Goal: Information Seeking & Learning: Learn about a topic

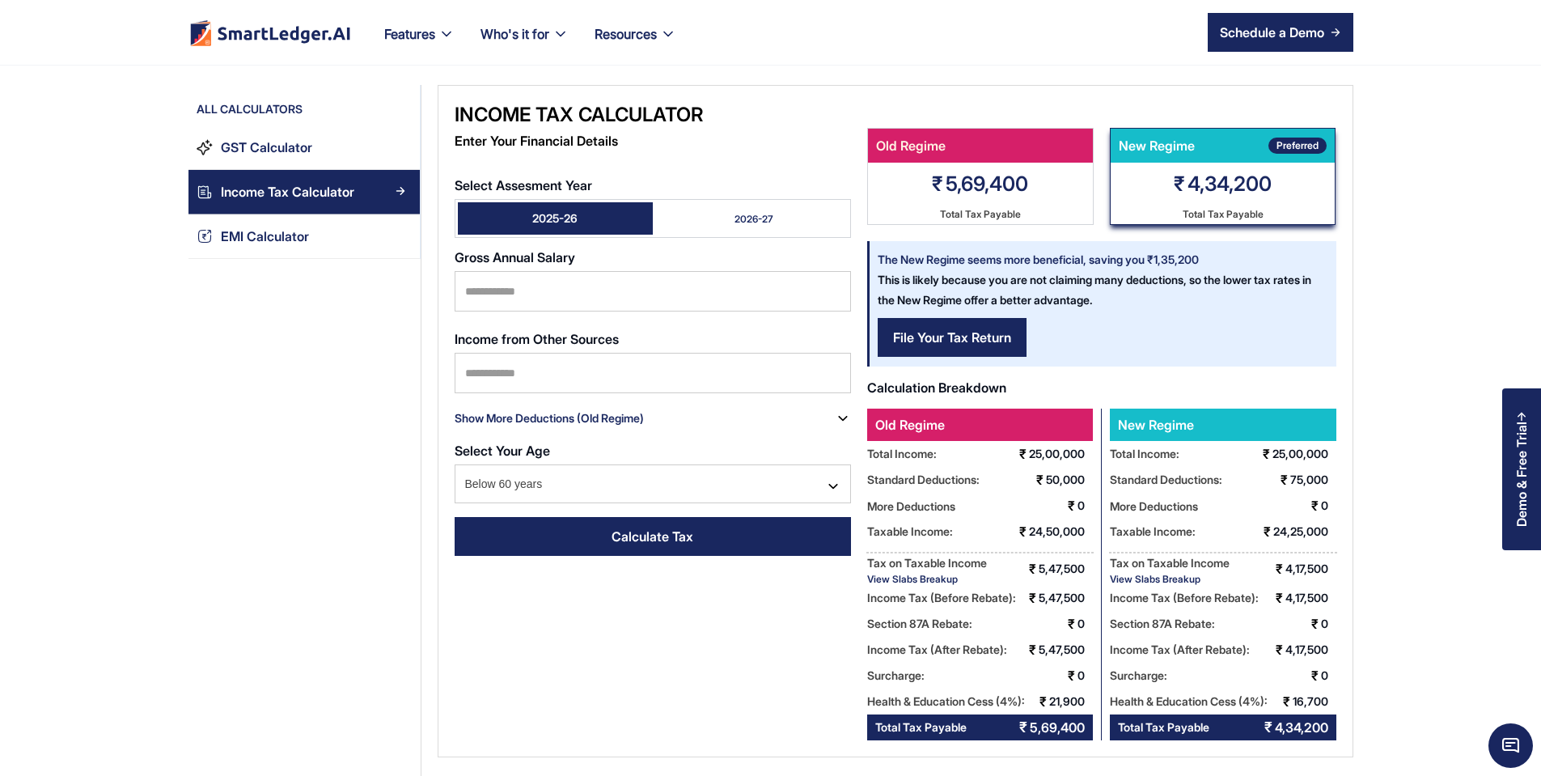
click at [734, 212] on div "2026-27" at bounding box center [753, 219] width 39 height 14
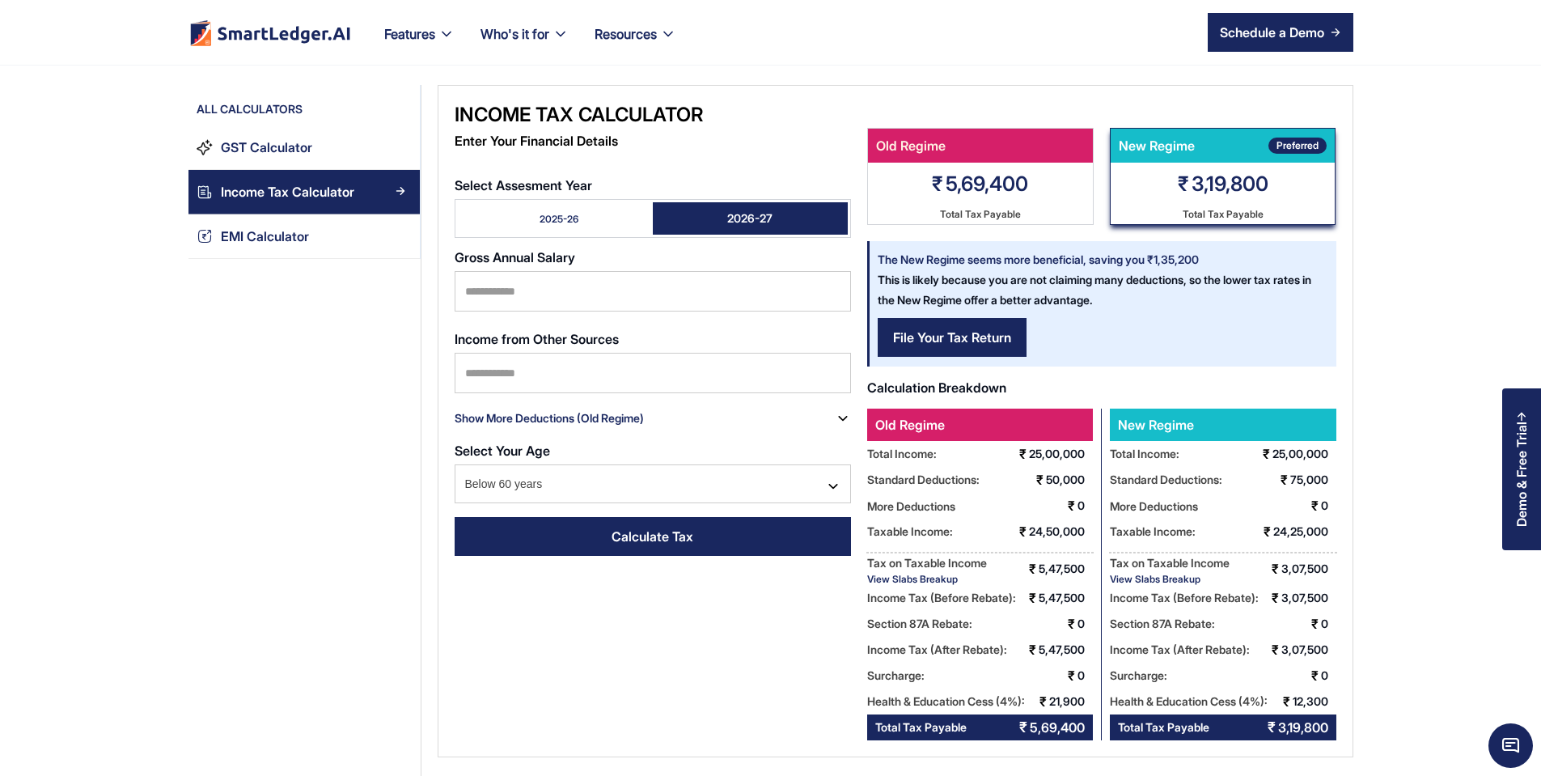
click at [529, 210] on link "2025-26" at bounding box center [555, 218] width 195 height 32
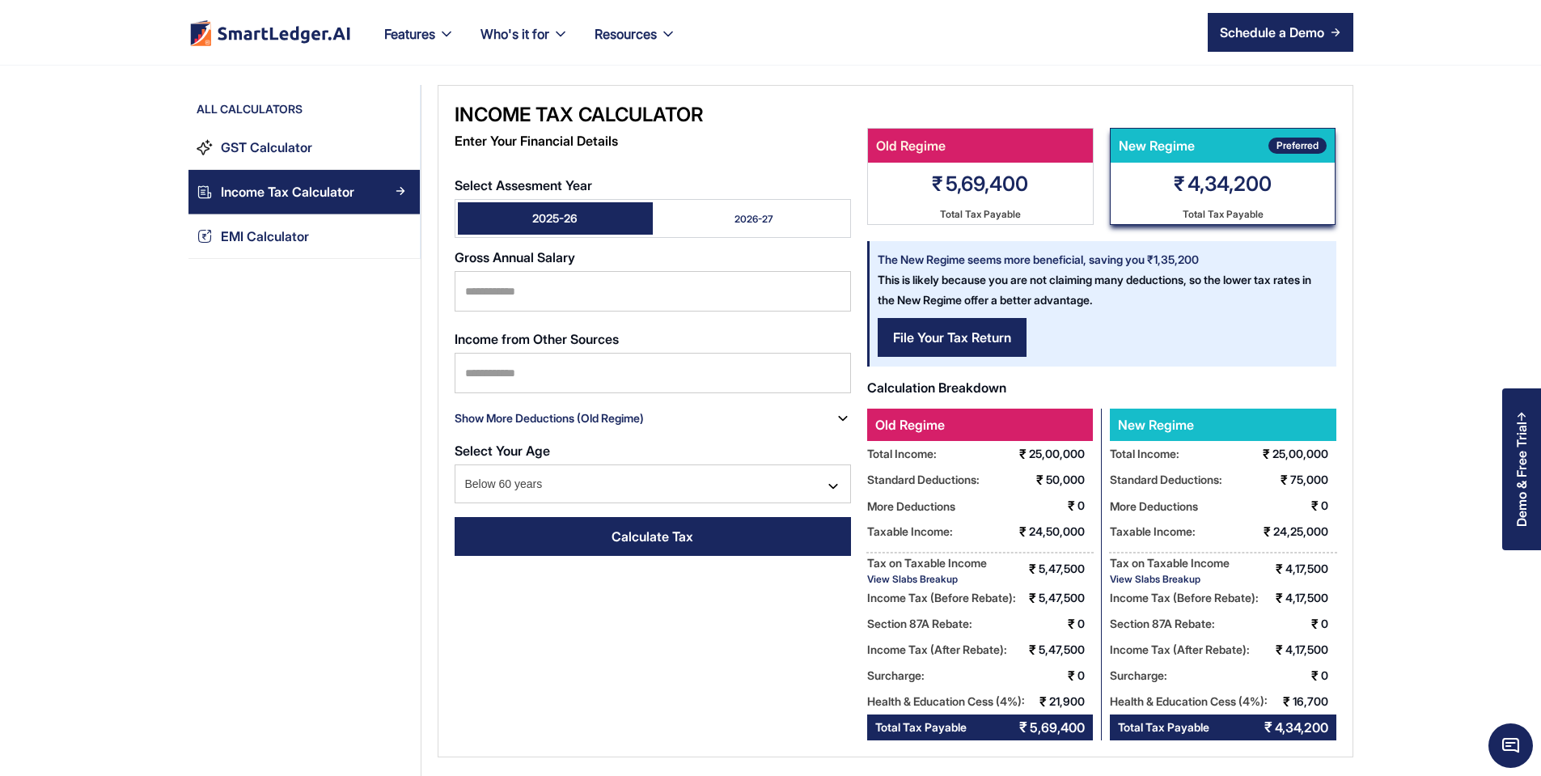
click at [653, 202] on link "2026-27" at bounding box center [750, 218] width 195 height 32
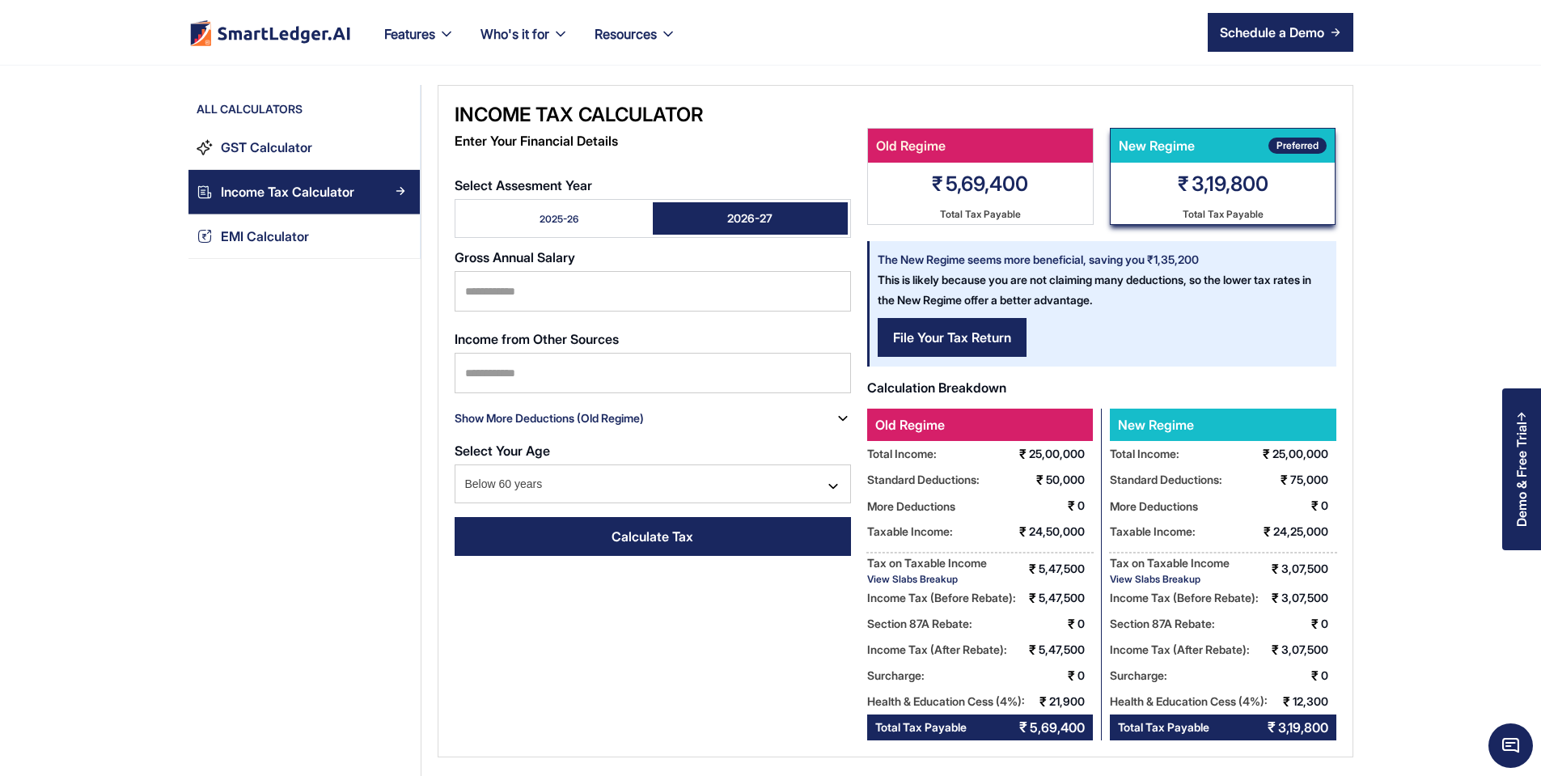
click at [565, 205] on link "2025-26" at bounding box center [555, 218] width 195 height 32
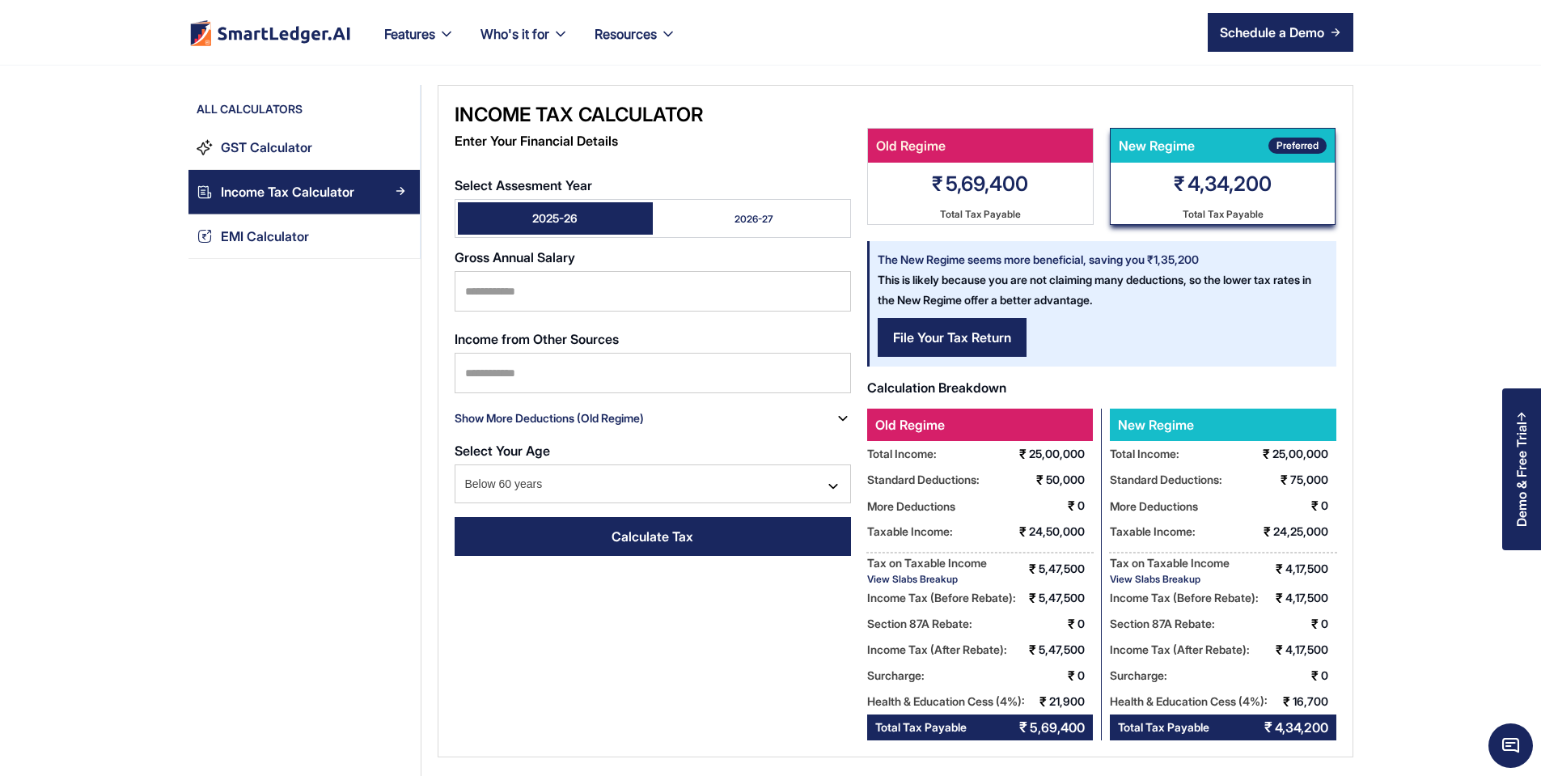
click at [748, 207] on link "2026-27" at bounding box center [750, 218] width 195 height 32
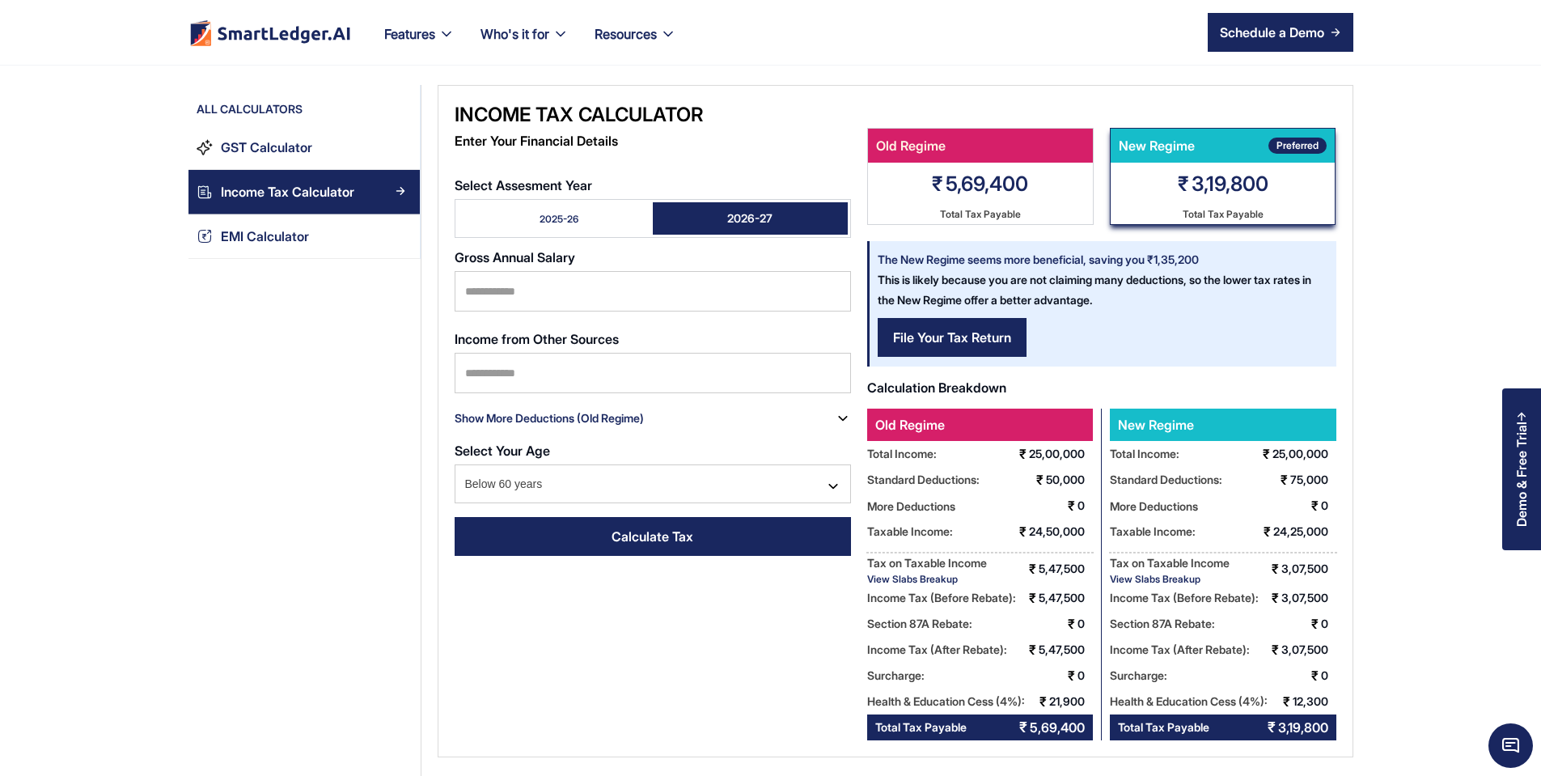
click at [564, 210] on link "2025-26" at bounding box center [555, 218] width 195 height 32
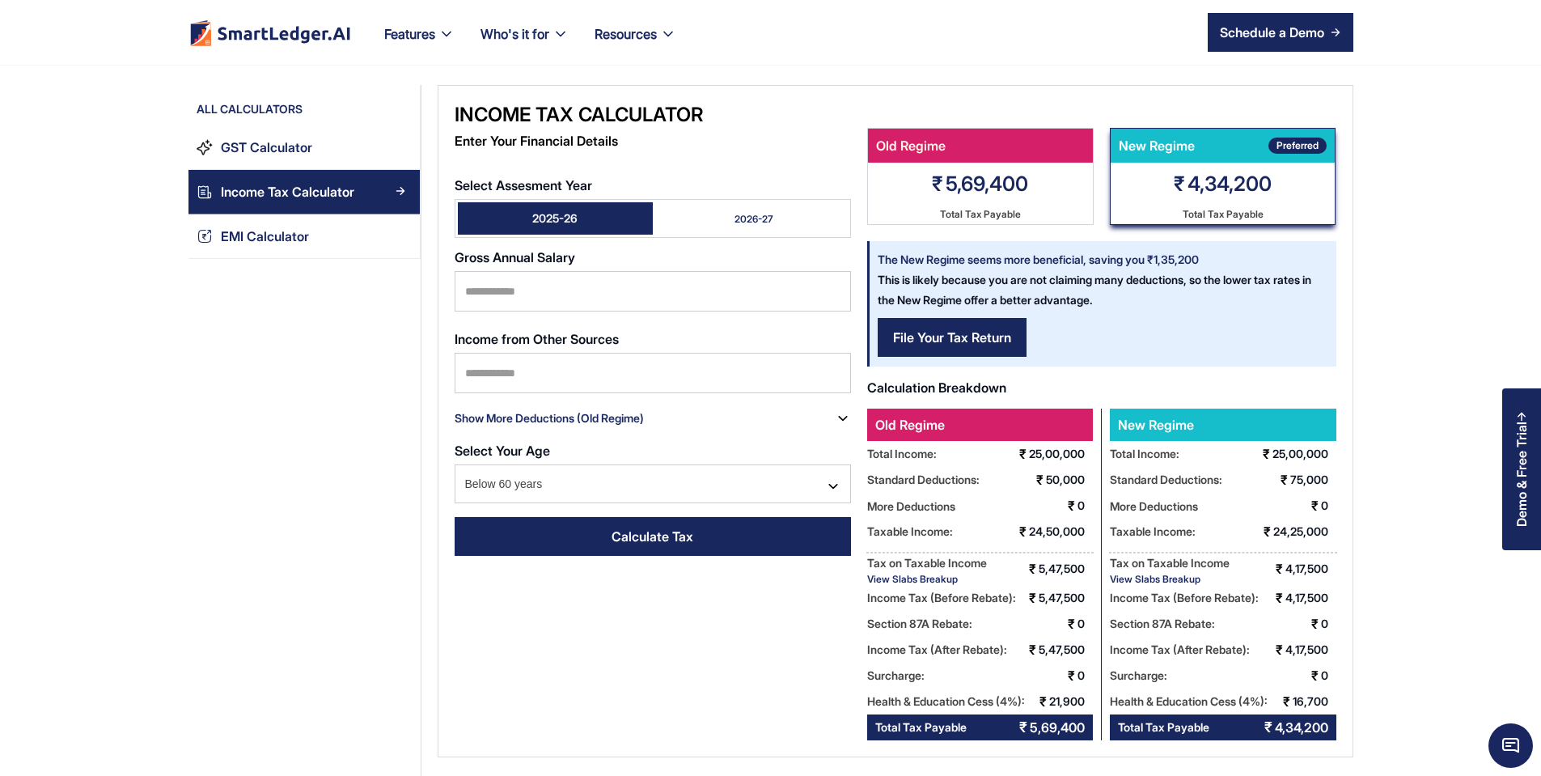
click at [653, 206] on link "2026-27" at bounding box center [750, 218] width 195 height 32
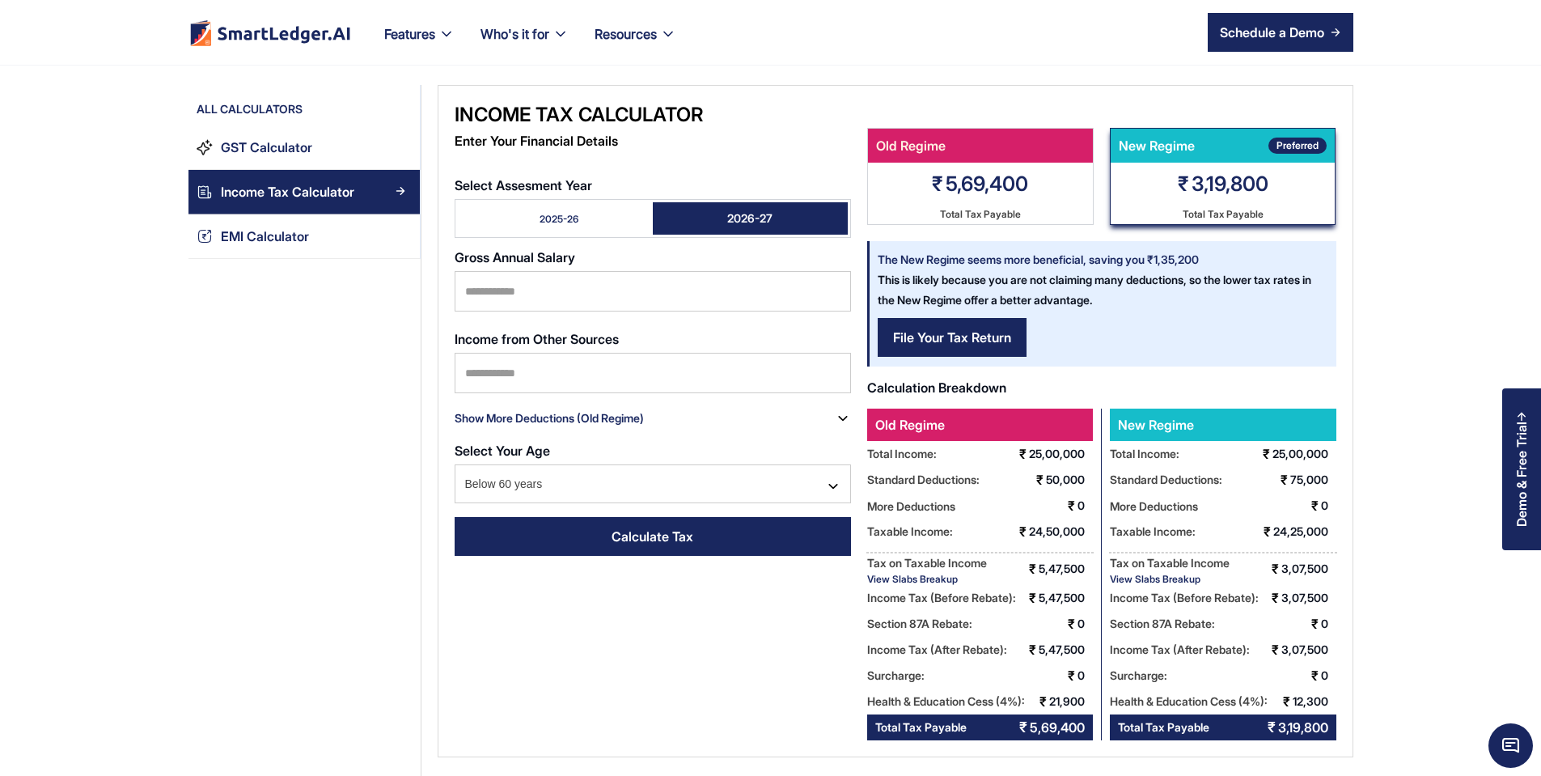
click at [546, 209] on link "2025-26" at bounding box center [555, 218] width 195 height 32
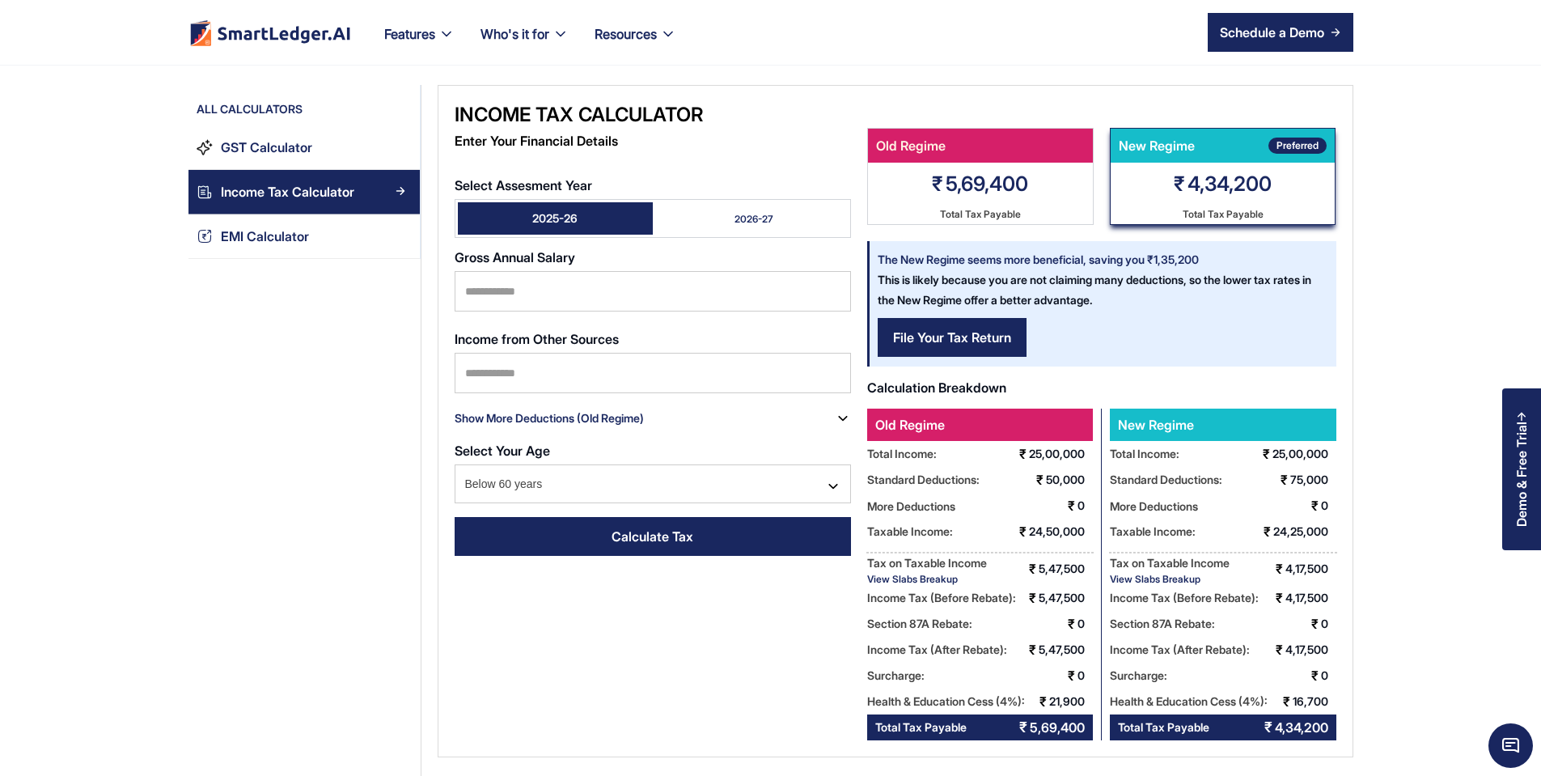
click at [607, 208] on link "2025-26" at bounding box center [555, 218] width 195 height 32
click at [675, 202] on link "2026-27" at bounding box center [750, 218] width 195 height 32
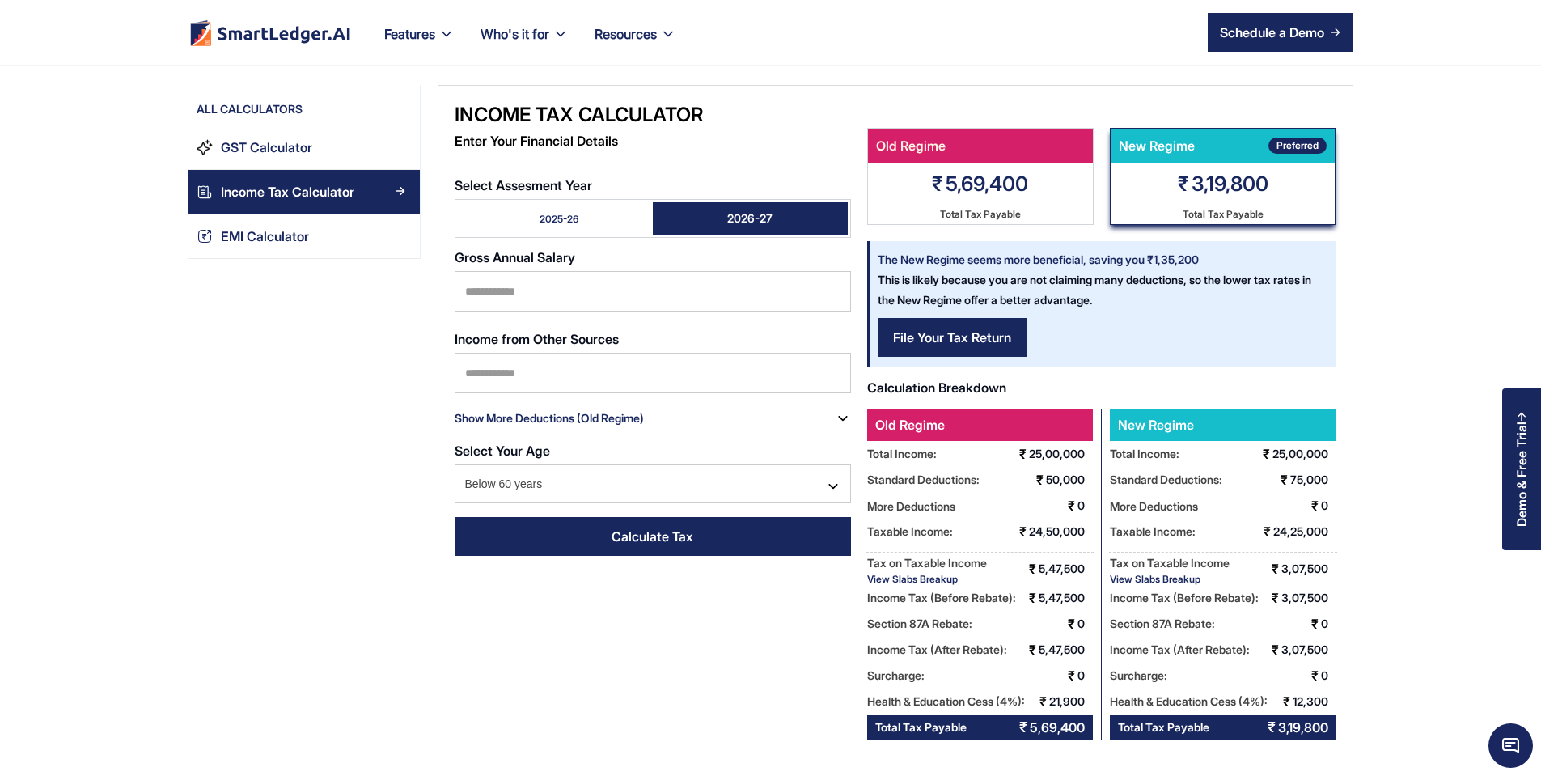
click at [502, 210] on link "2025-26" at bounding box center [555, 218] width 195 height 32
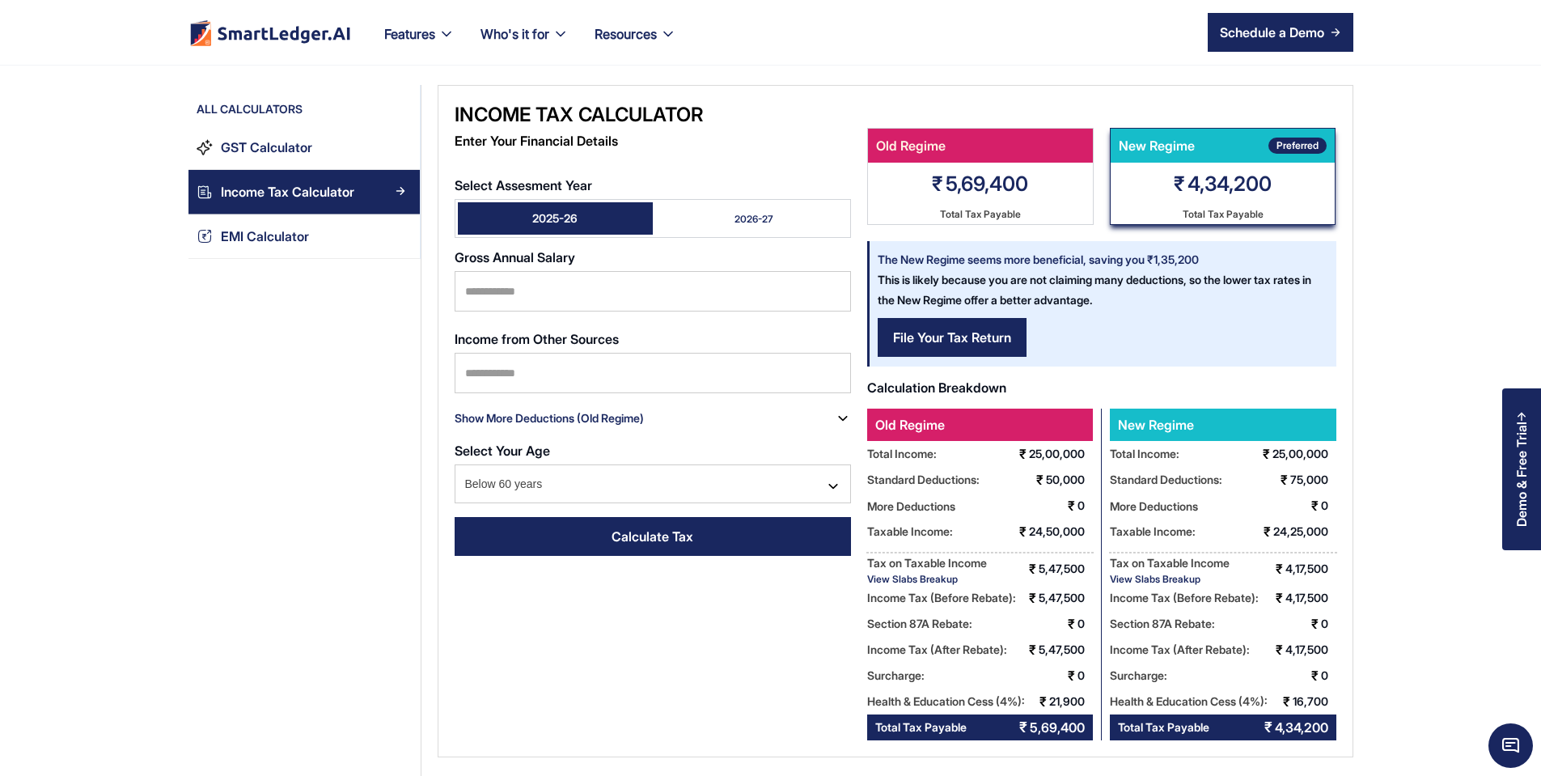
click at [747, 202] on link "2026-27" at bounding box center [750, 218] width 195 height 32
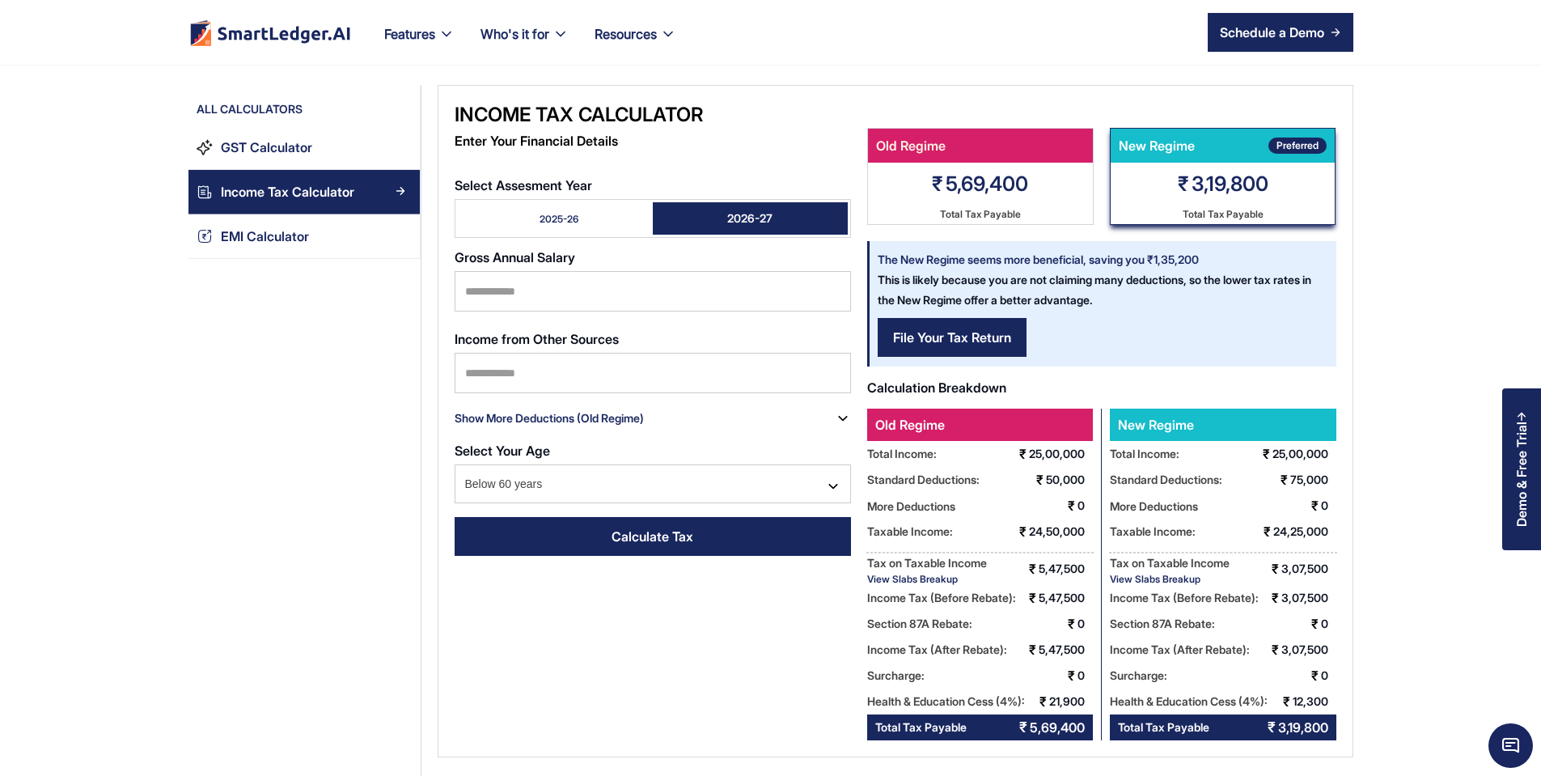
click at [560, 210] on link "2025-26" at bounding box center [555, 218] width 195 height 32
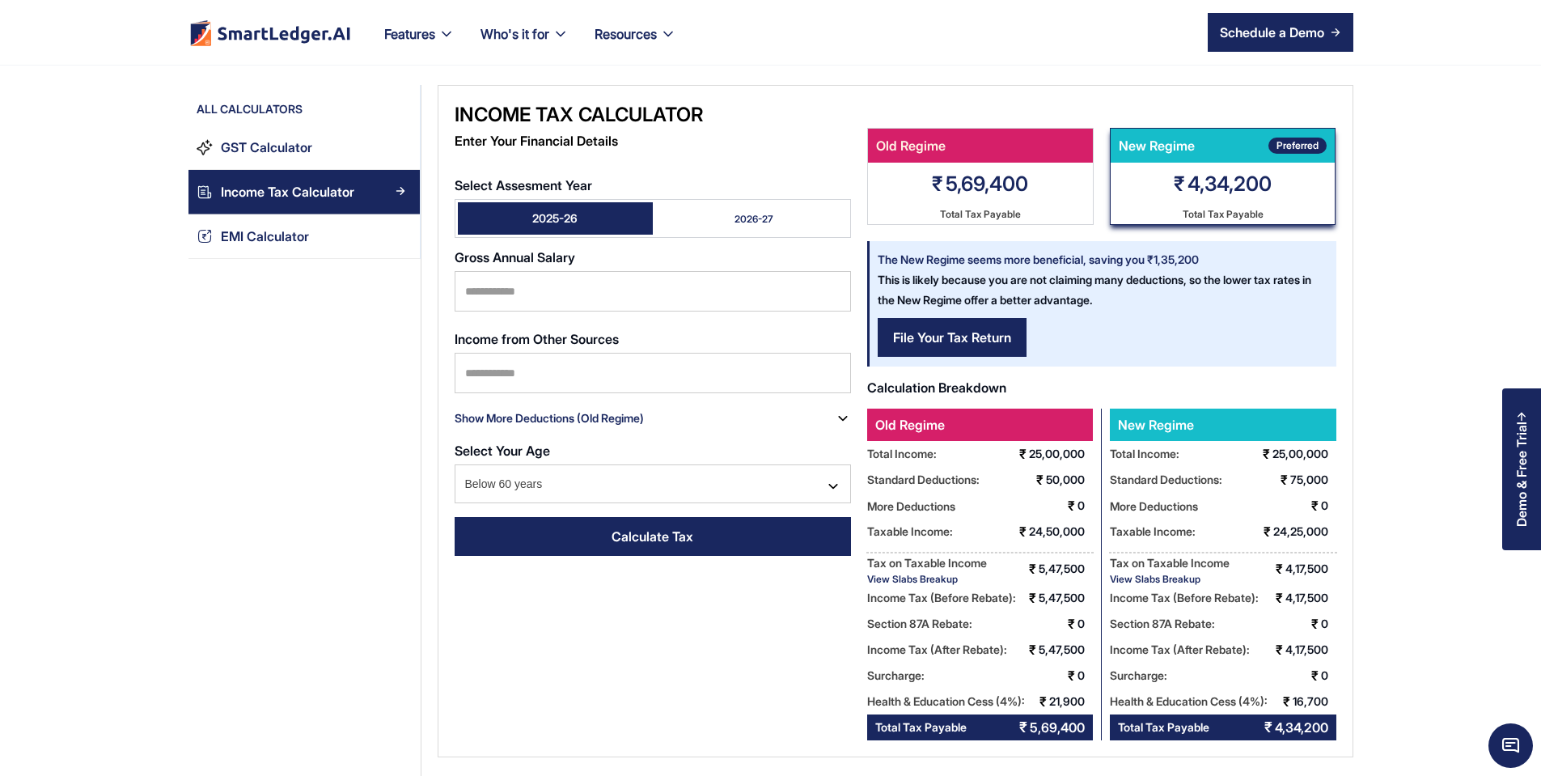
click at [734, 212] on div "2026-27" at bounding box center [753, 219] width 39 height 14
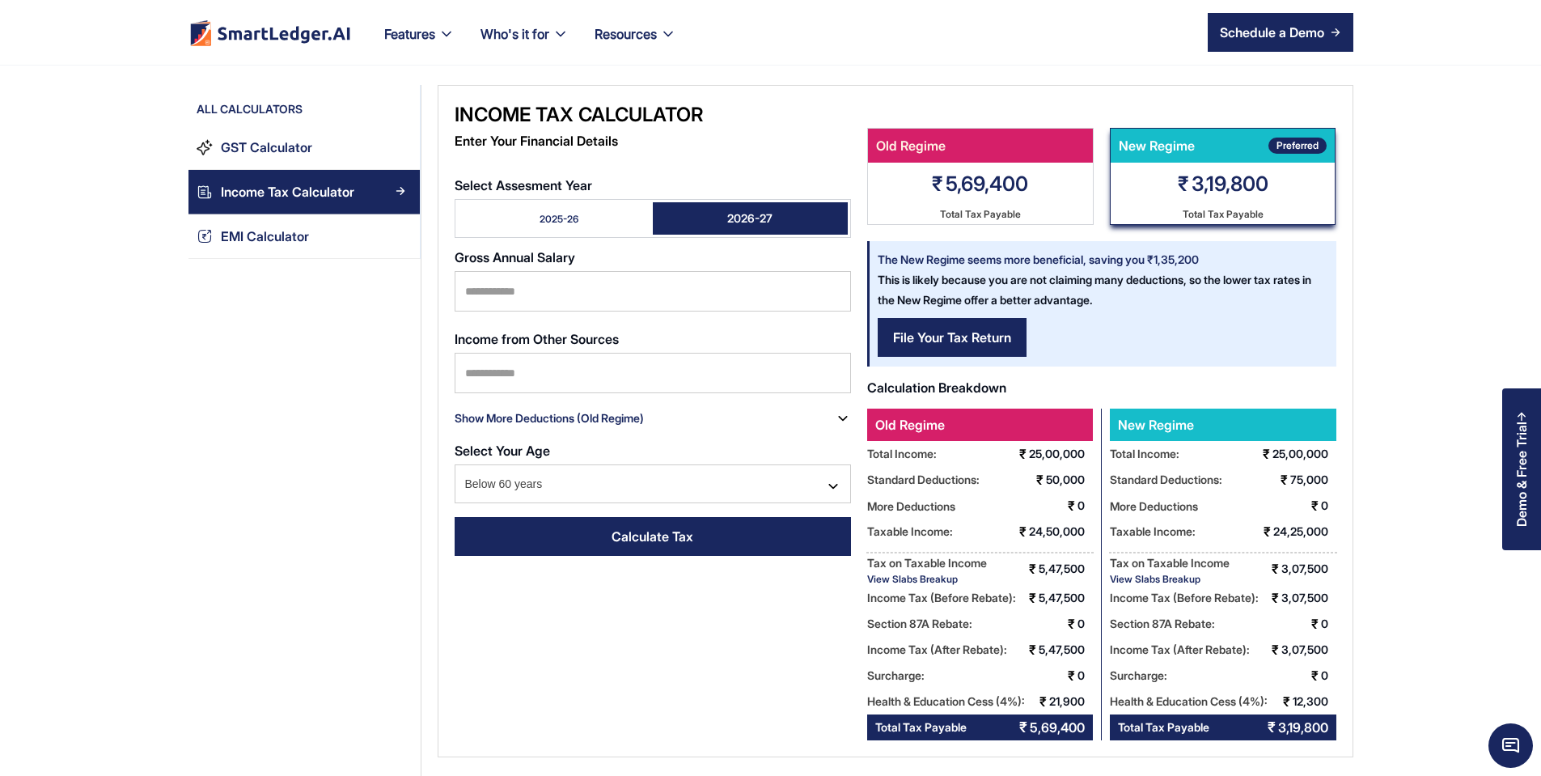
click at [545, 202] on link "2025-26" at bounding box center [555, 218] width 195 height 32
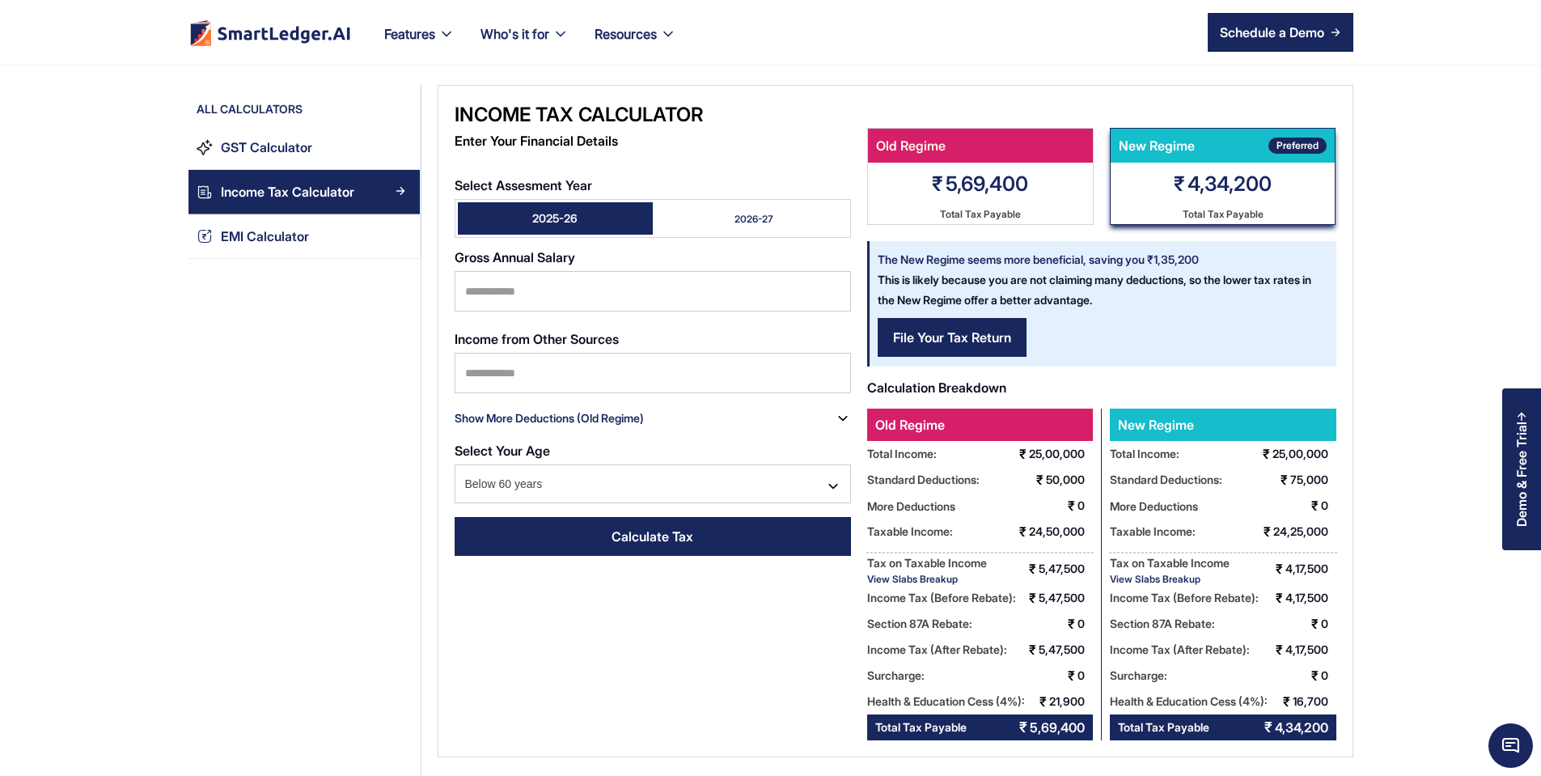
click at [654, 202] on link "2026-27" at bounding box center [750, 218] width 195 height 32
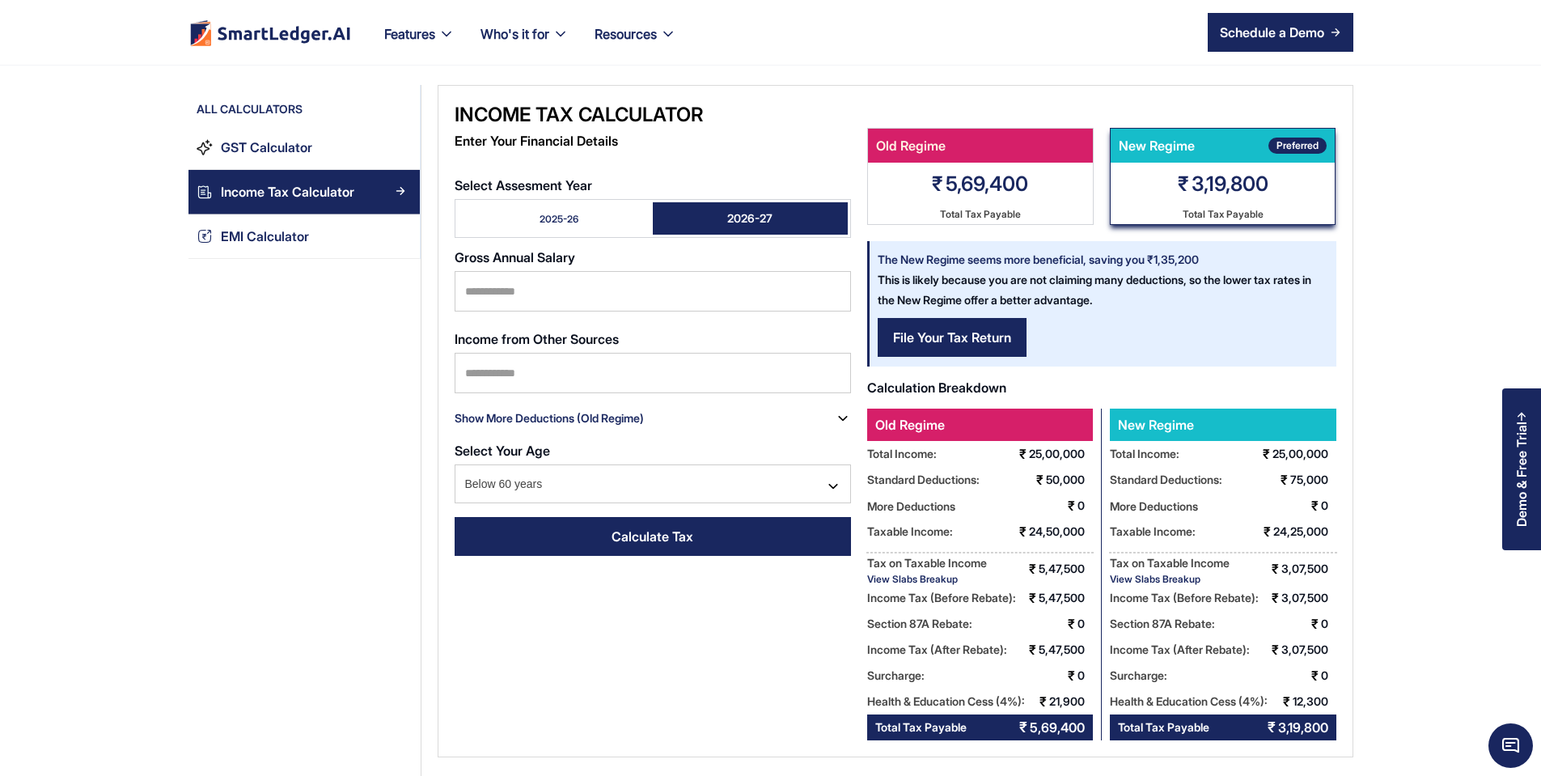
click at [584, 203] on link "2025-26" at bounding box center [555, 218] width 195 height 32
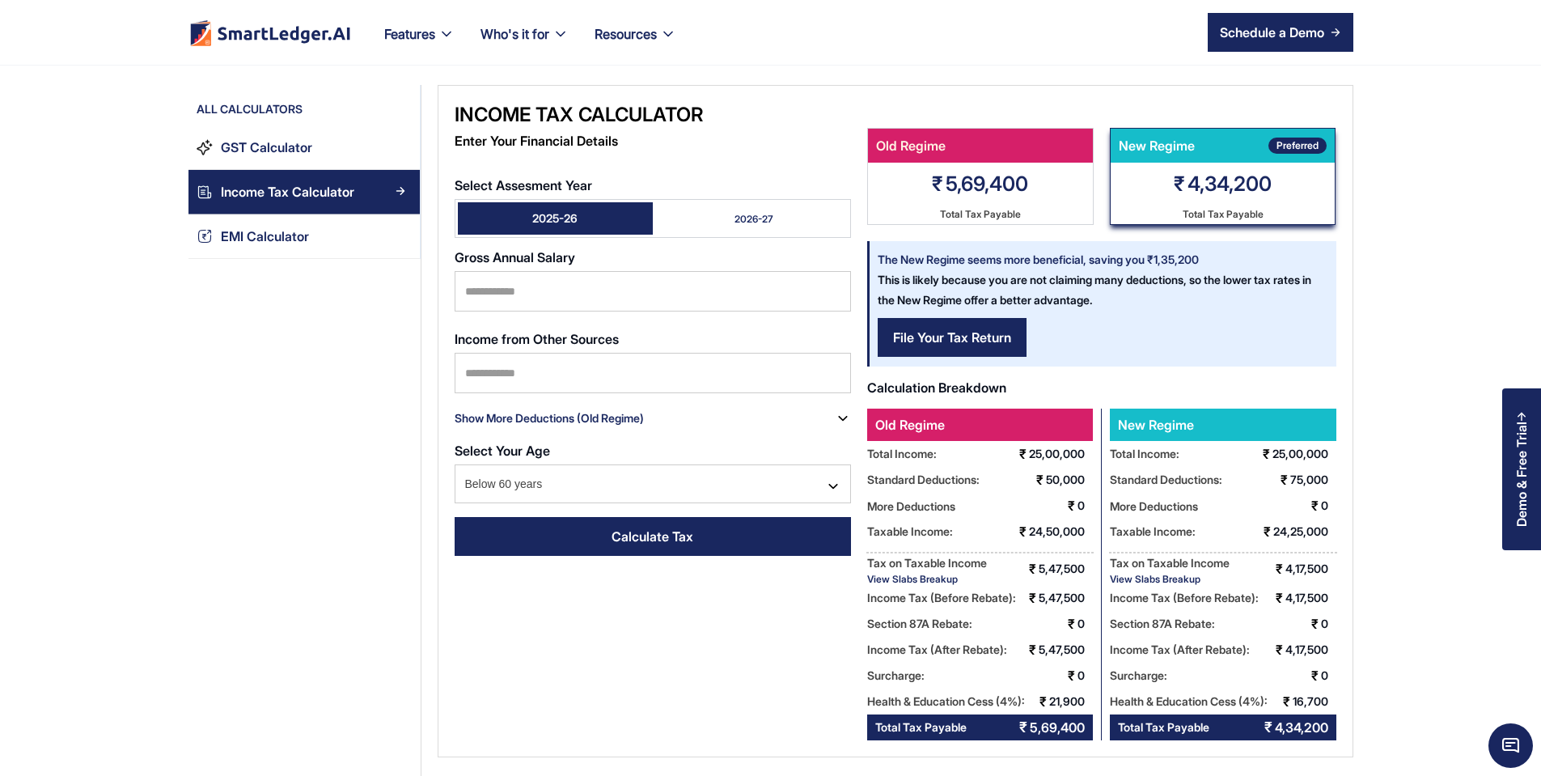
click at [668, 202] on link "2026-27" at bounding box center [750, 218] width 195 height 32
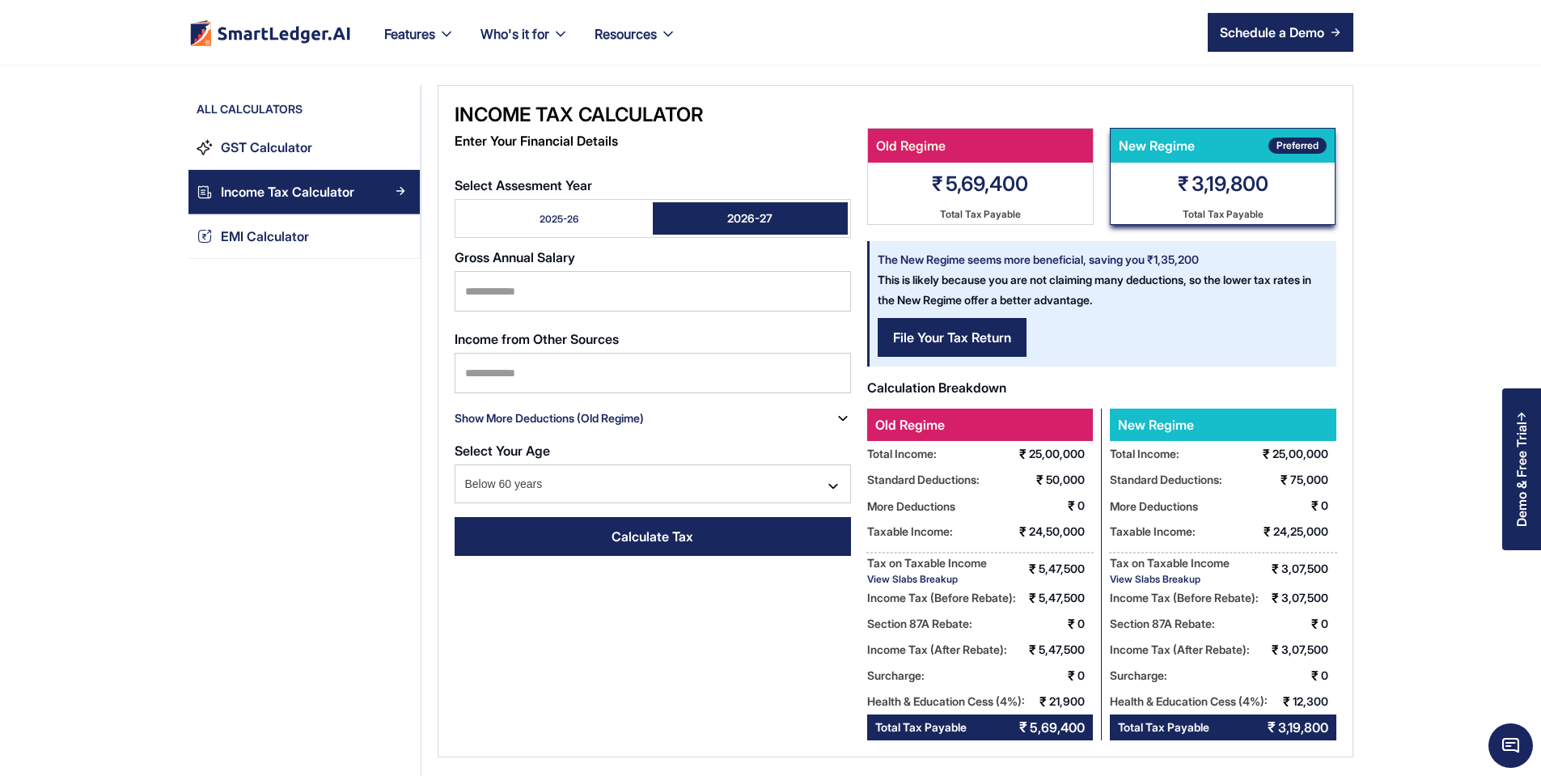
click at [586, 205] on link "2025-26" at bounding box center [555, 218] width 195 height 32
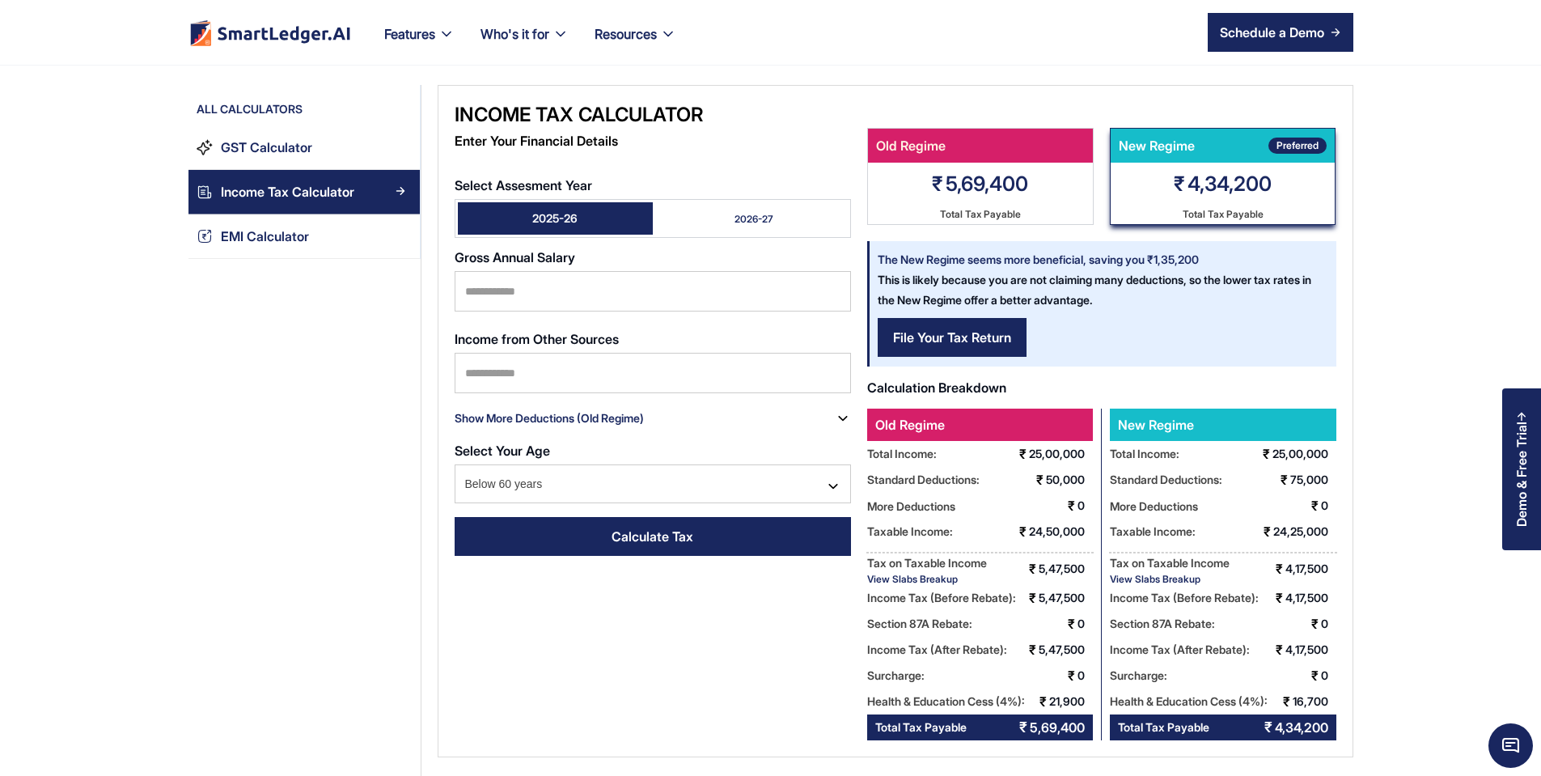
click at [645, 180] on div "Select Assesment Year 2025-26 2026-27" at bounding box center [653, 208] width 396 height 60
click at [666, 202] on link "2026-27" at bounding box center [750, 218] width 195 height 32
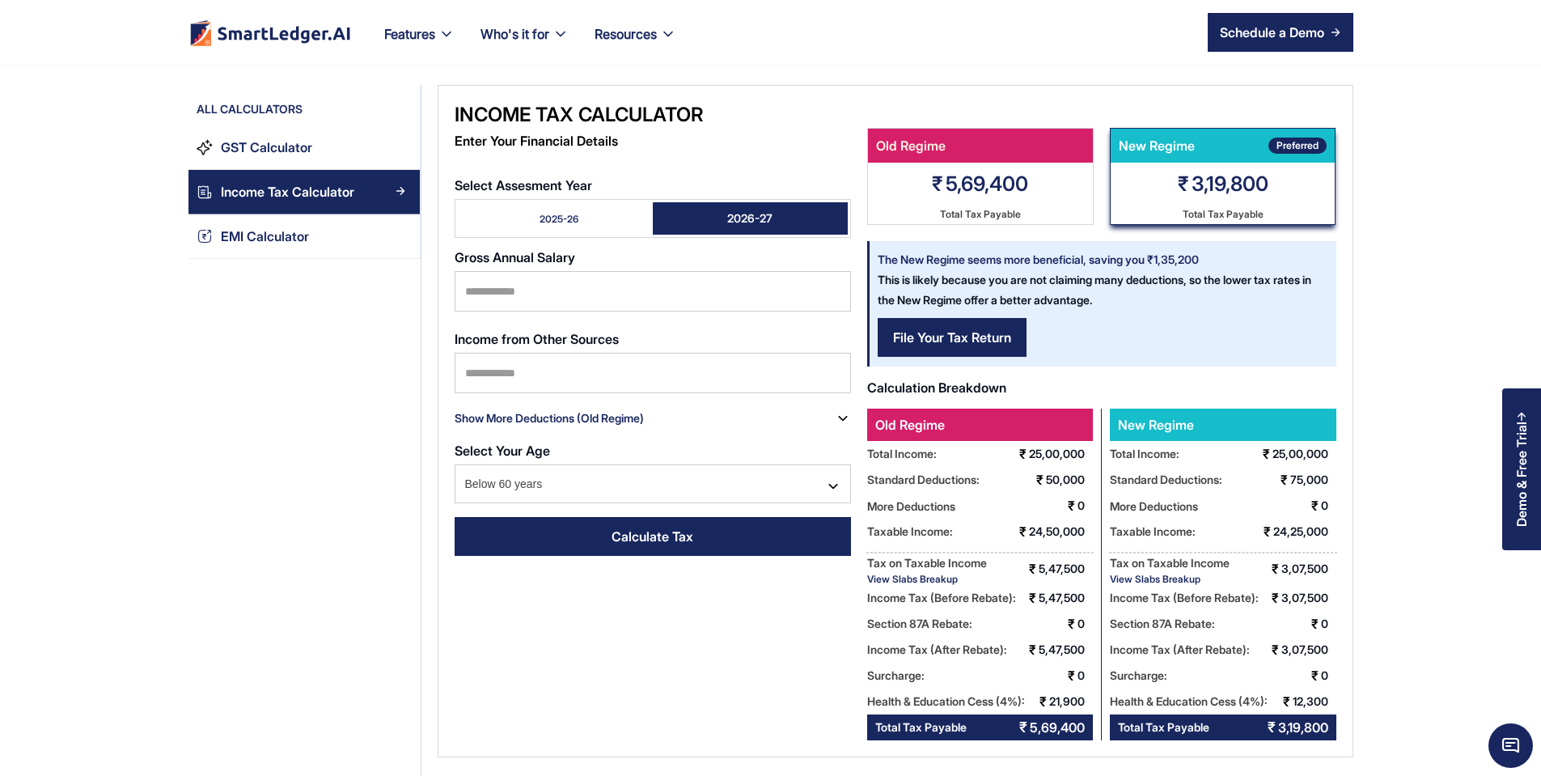
click at [473, 202] on link "2025-26" at bounding box center [555, 218] width 195 height 32
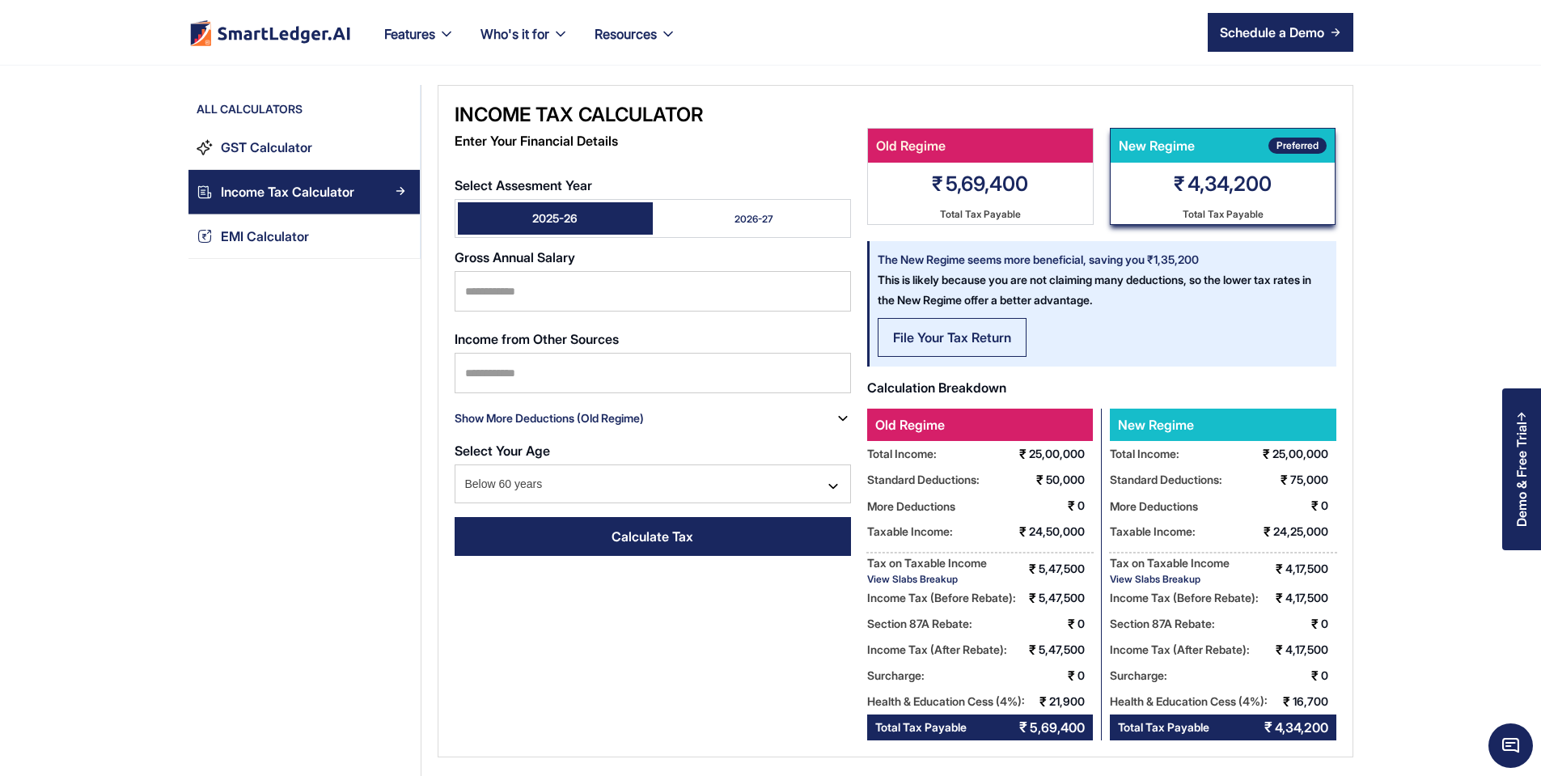
click at [907, 333] on div "File Your Tax Return" at bounding box center [952, 337] width 118 height 19
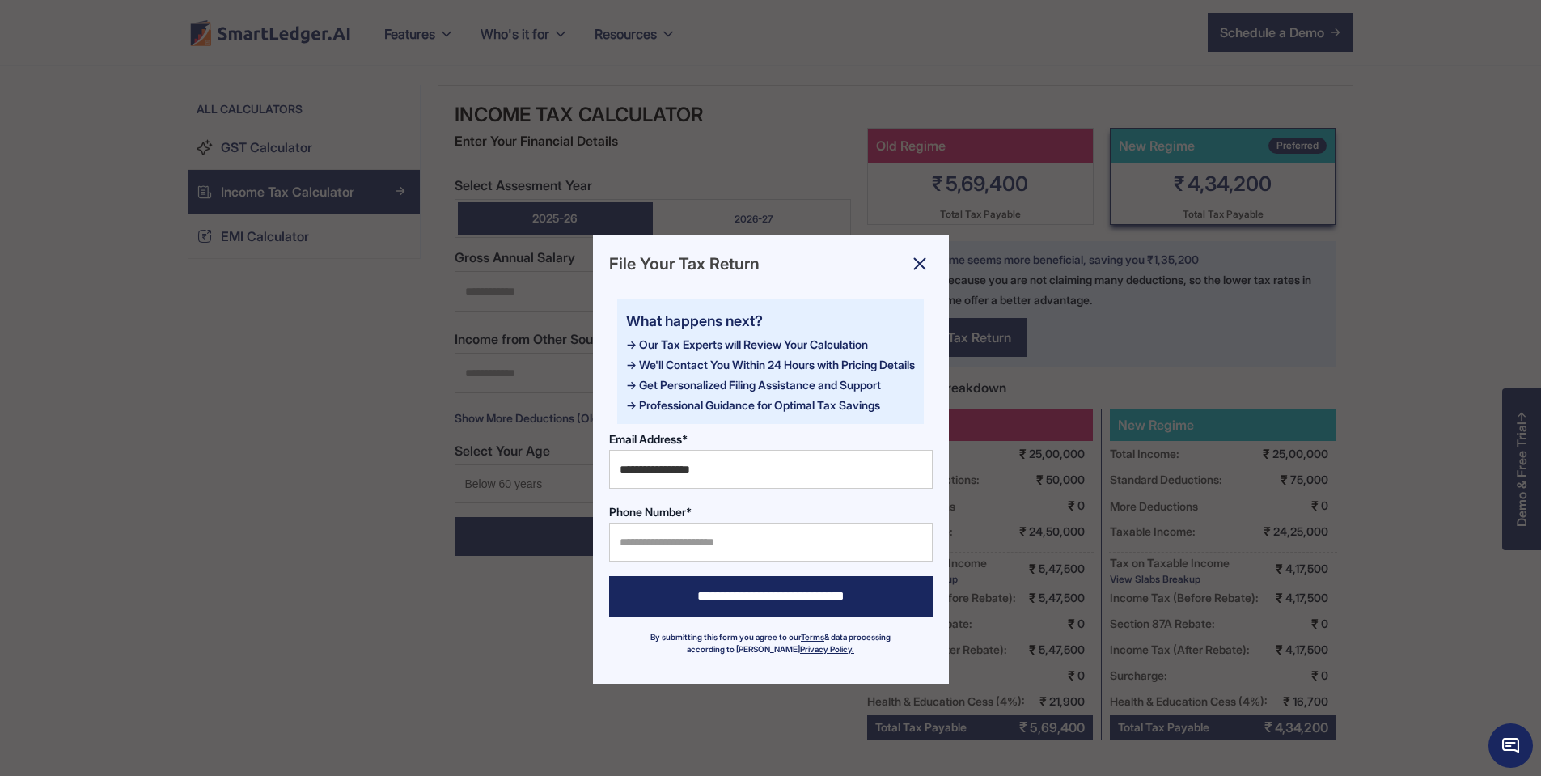
click at [921, 268] on img at bounding box center [920, 264] width 26 height 26
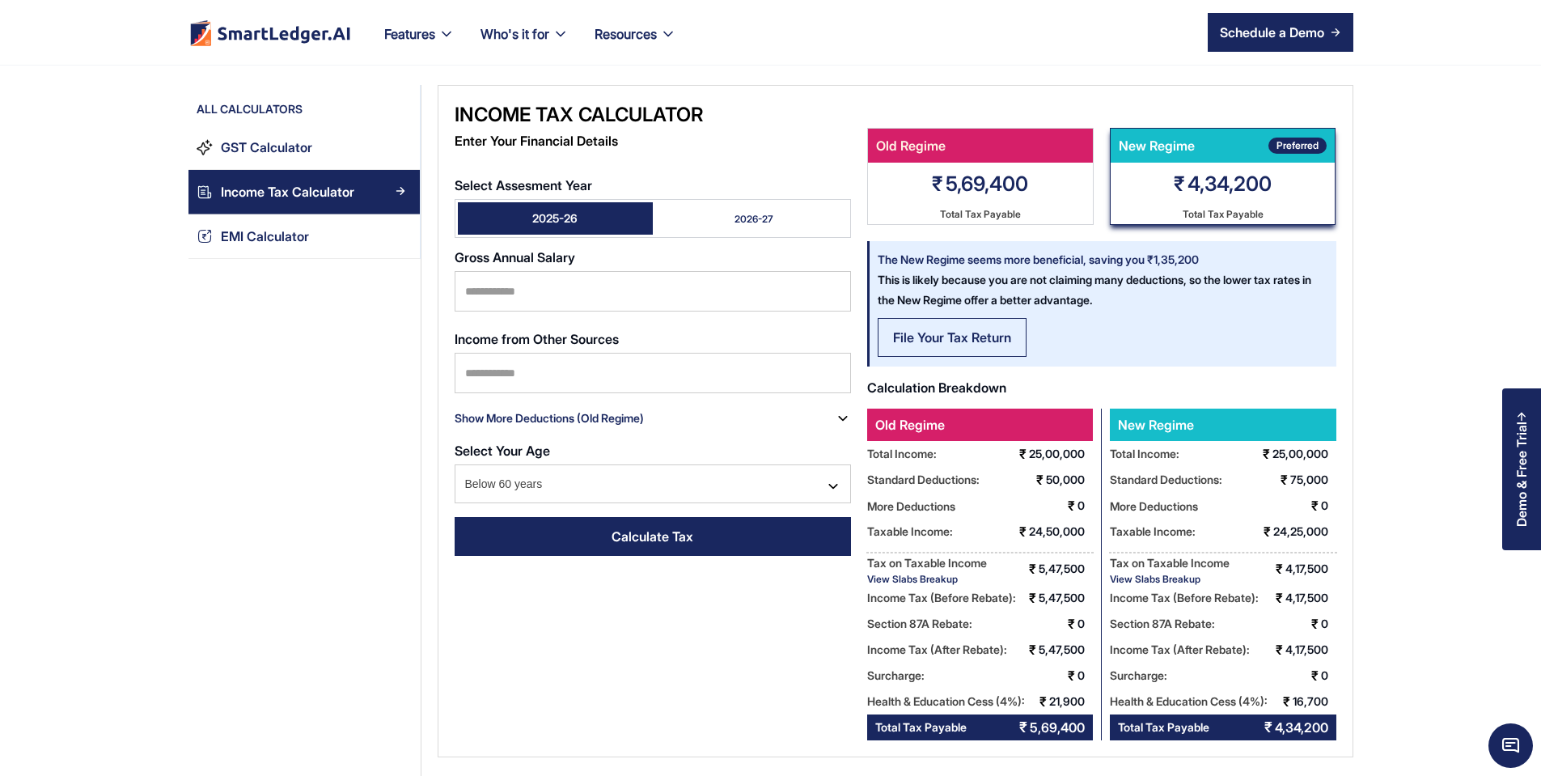
click at [946, 324] on link "File Your Tax Return" at bounding box center [952, 337] width 149 height 39
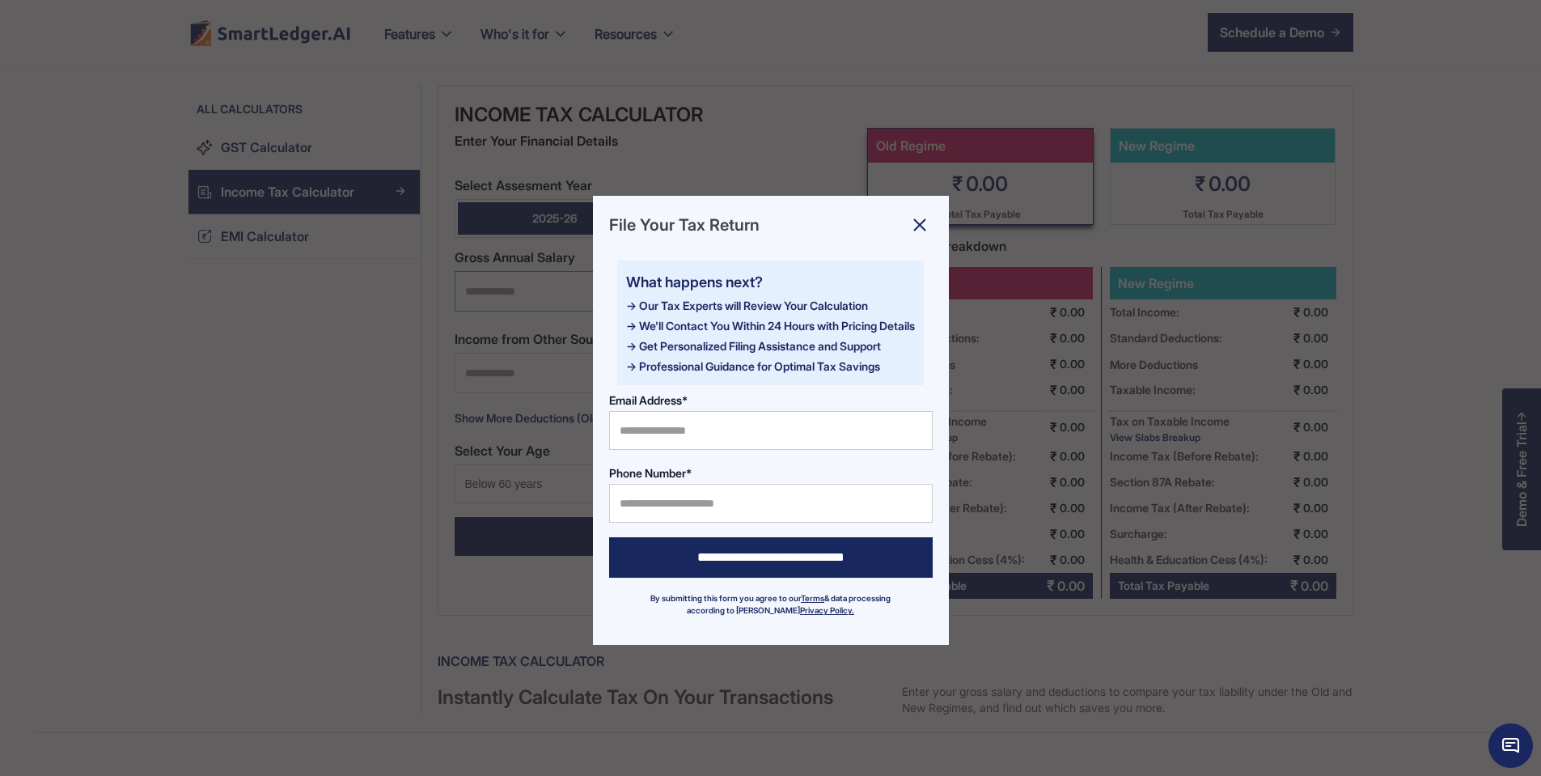
click at [489, 271] on input "Select Assesment Year" at bounding box center [653, 291] width 396 height 40
type input "*******"
click at [612, 527] on div "Calculate Tax" at bounding box center [653, 536] width 82 height 19
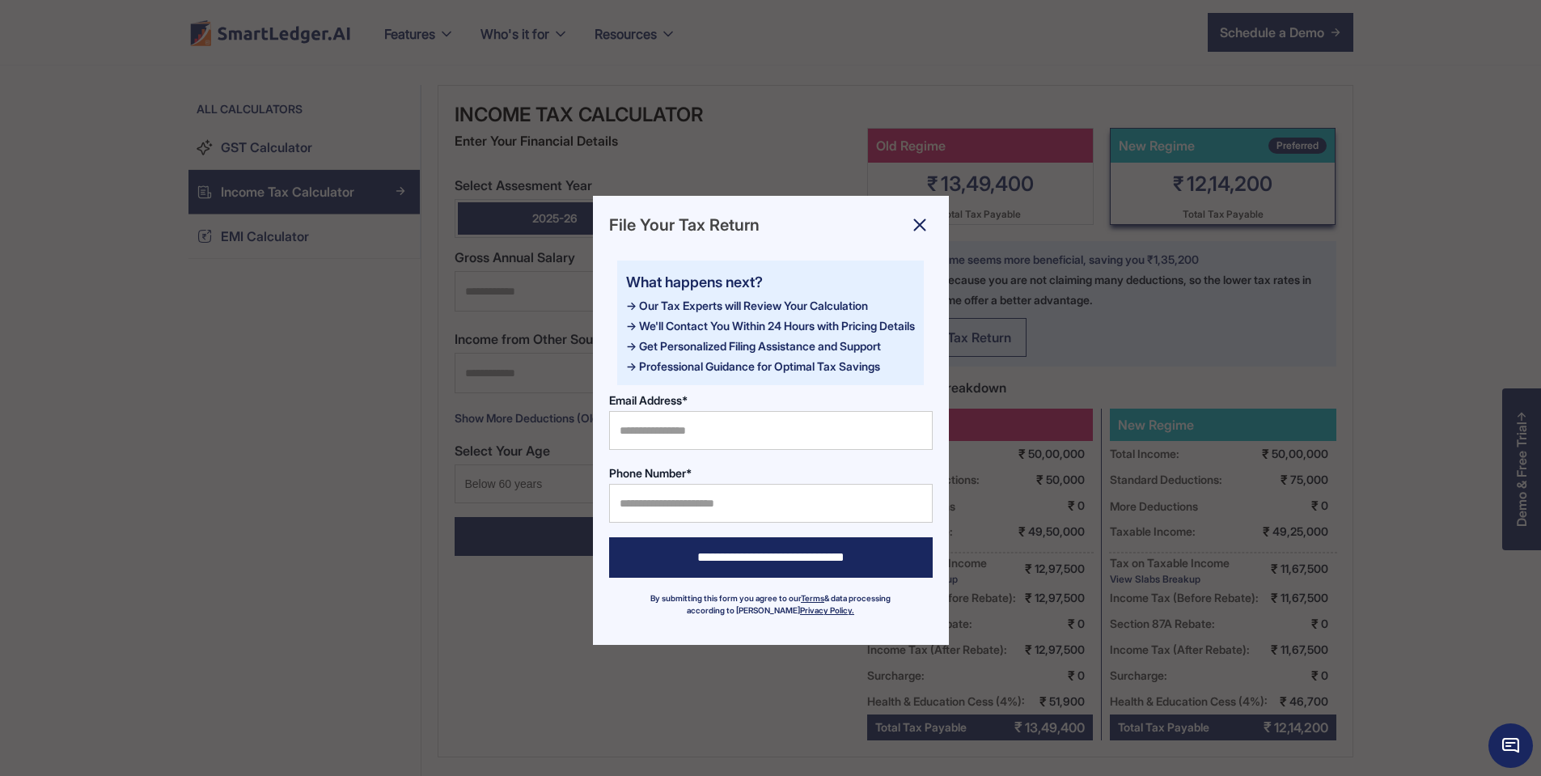
click at [958, 336] on div "File Your Tax Return" at bounding box center [952, 337] width 118 height 19
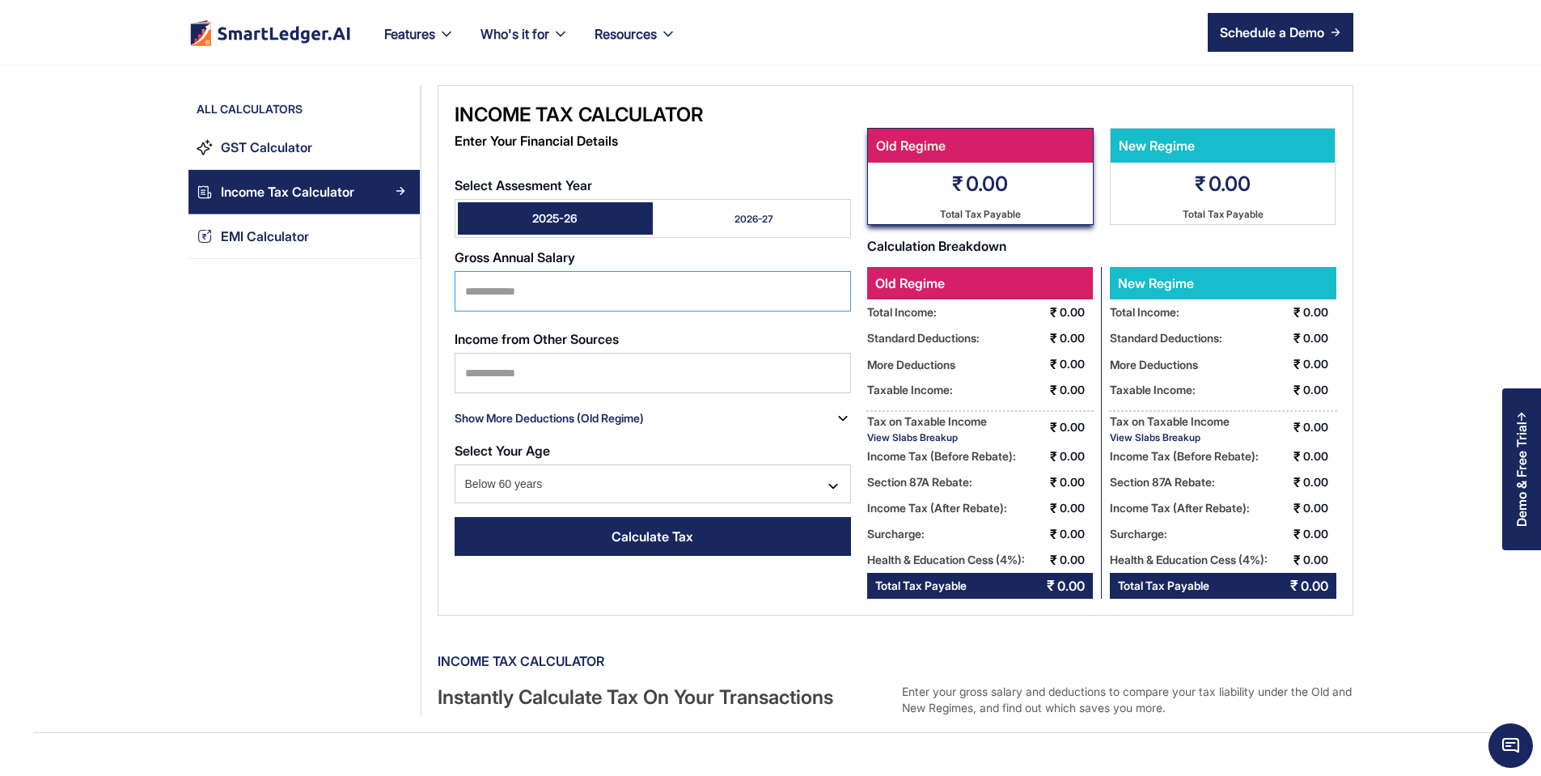
click at [488, 271] on input "Select Assesment Year" at bounding box center [653, 291] width 396 height 40
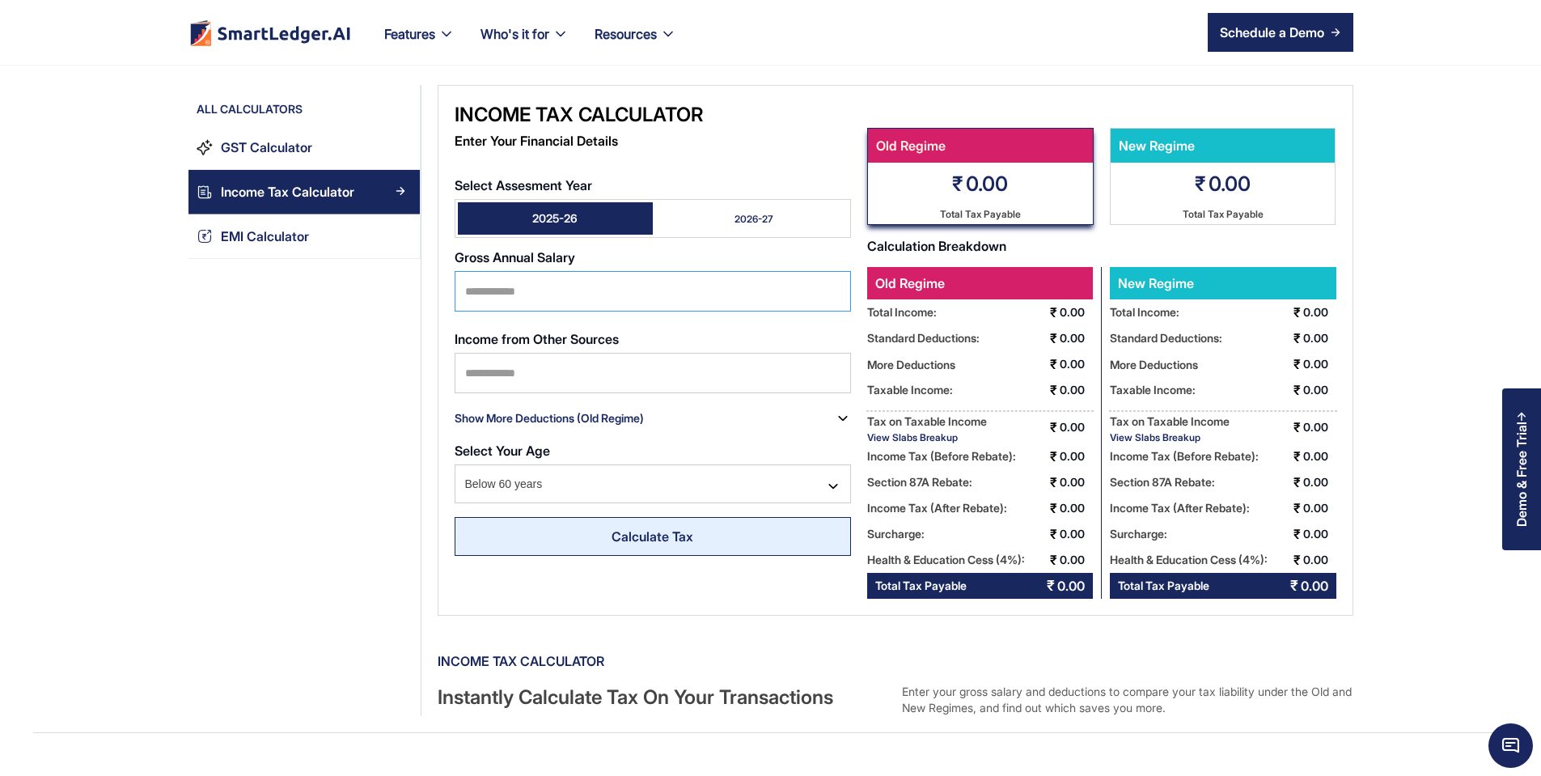
type input "*******"
click at [612, 527] on div "Calculate Tax" at bounding box center [653, 536] width 82 height 19
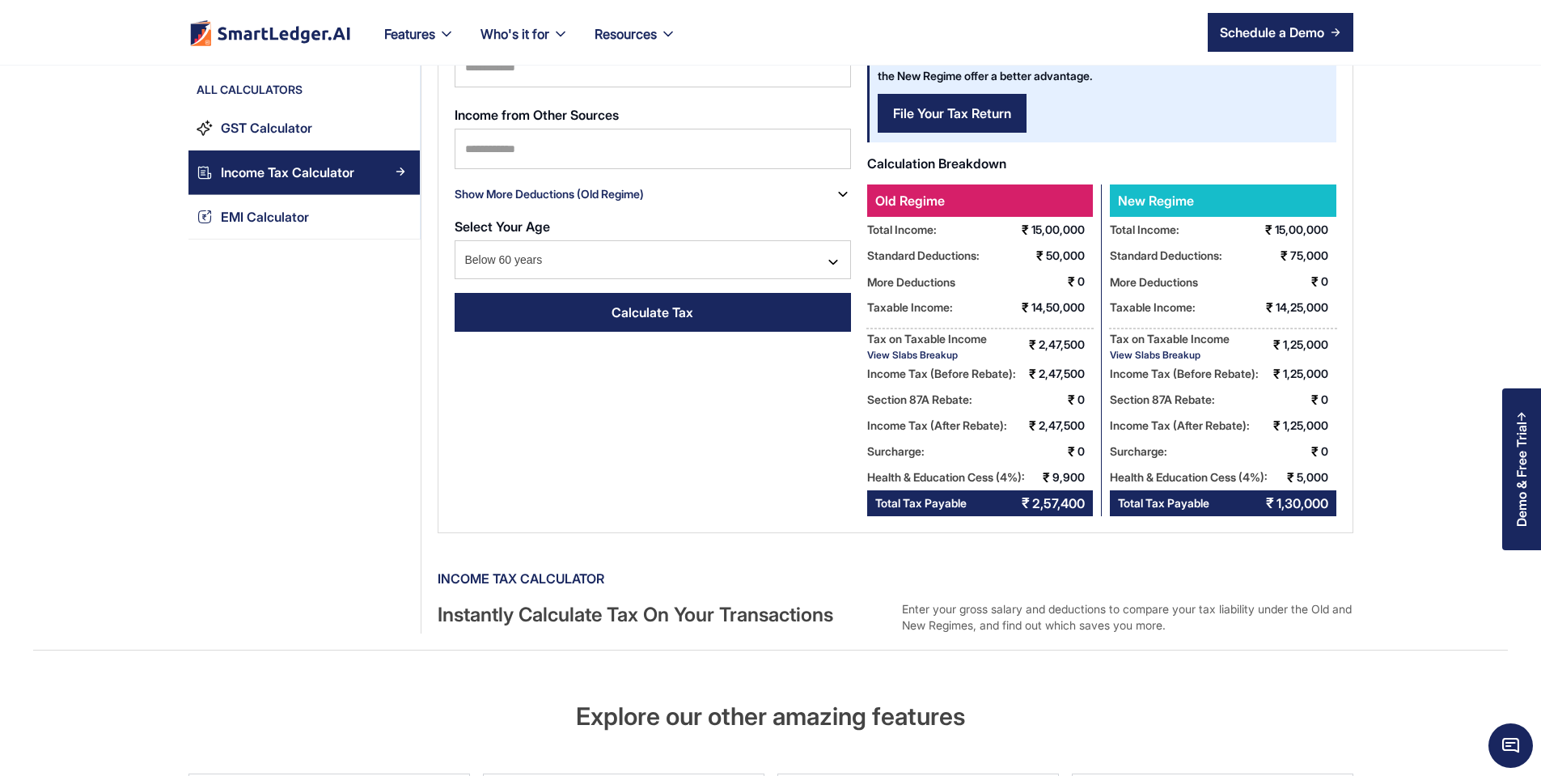
scroll to position [291, 0]
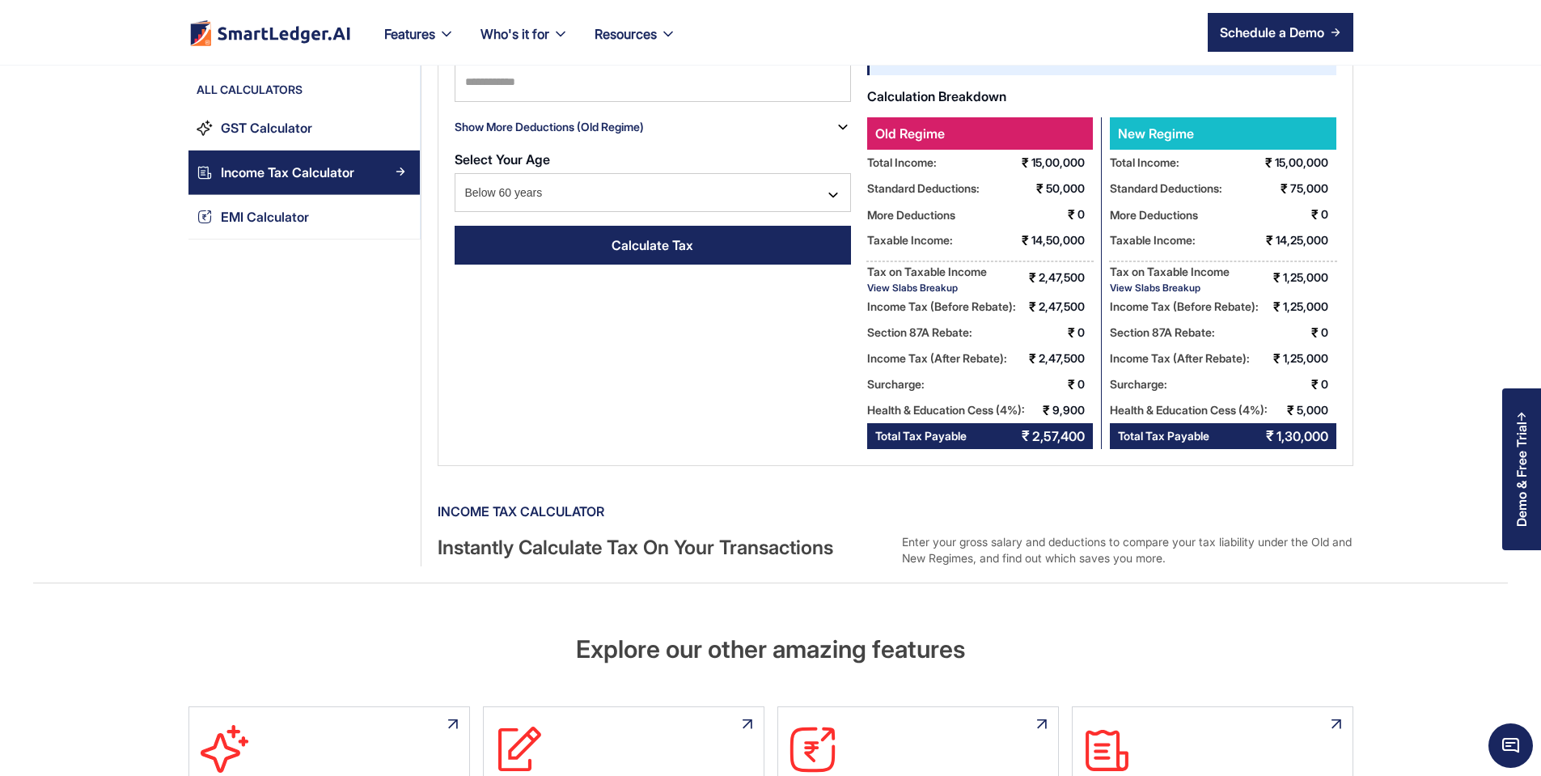
click at [867, 286] on div "View Slabs Breakup" at bounding box center [927, 288] width 120 height 12
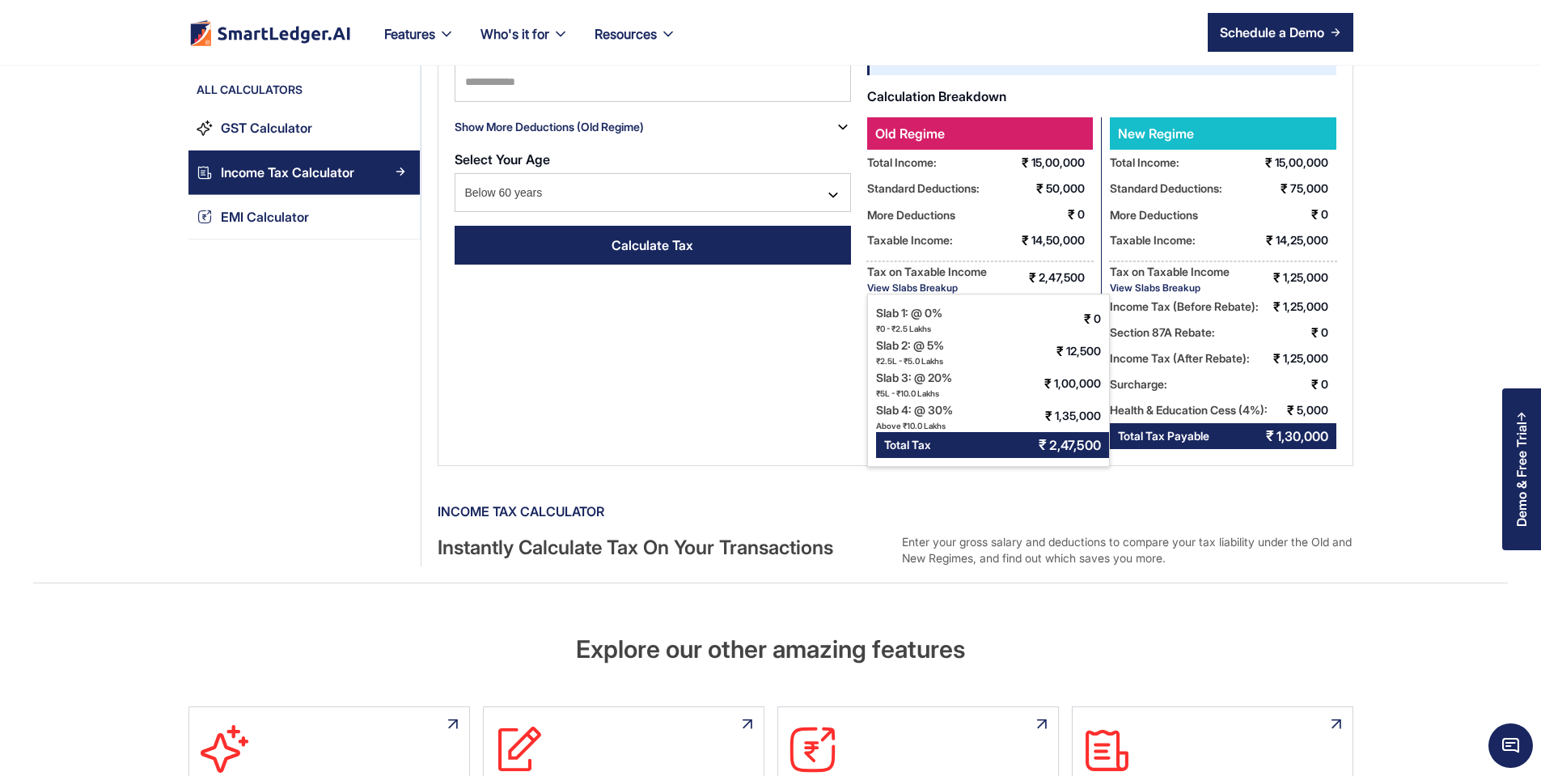
click at [1161, 291] on div "View Slabs Breakup" at bounding box center [1170, 288] width 120 height 12
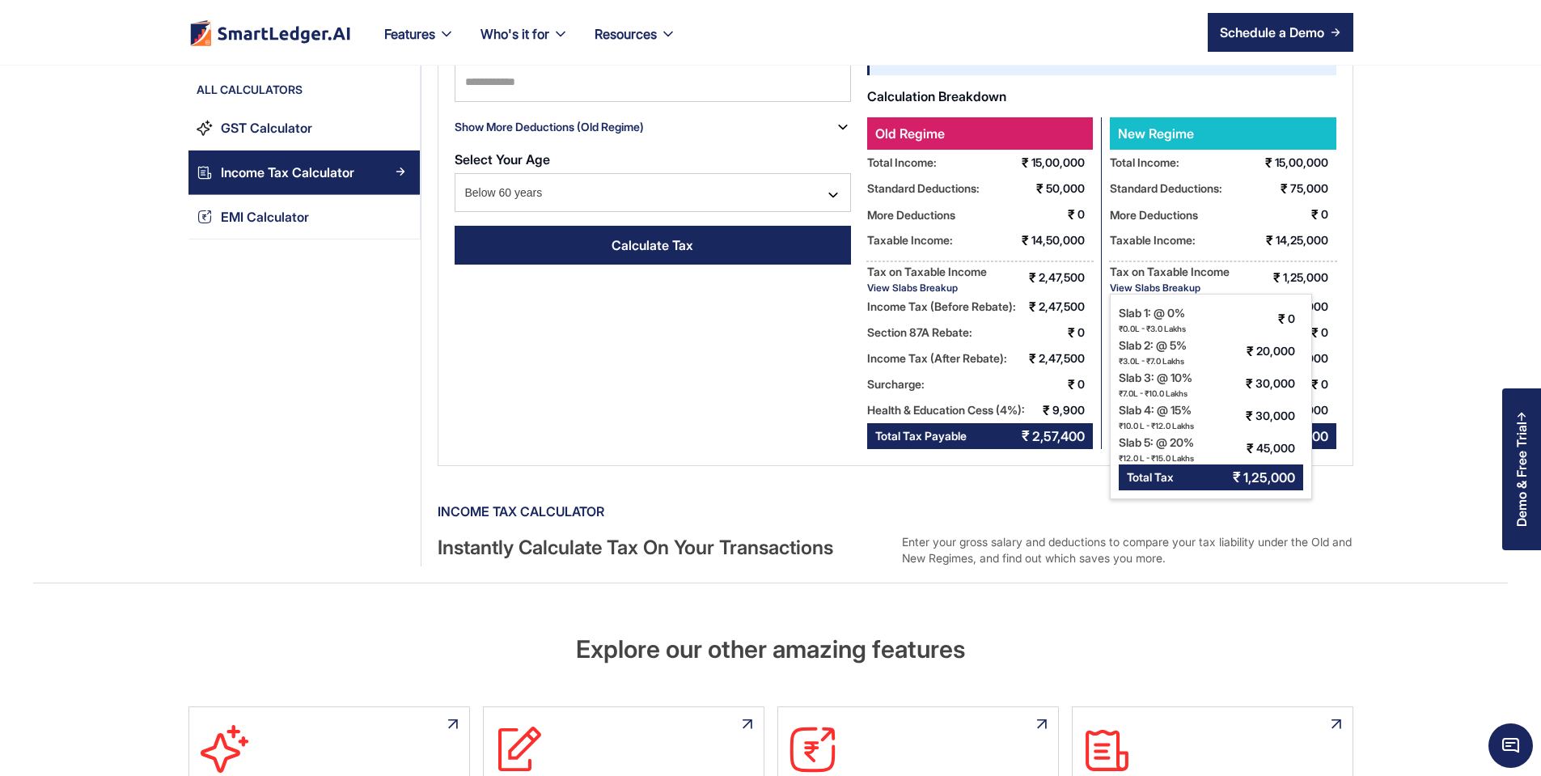
click at [717, 464] on div "Income Tax Calculator Enter Your Financial Details Select Assesment Year 2025-2…" at bounding box center [896, 130] width 916 height 672
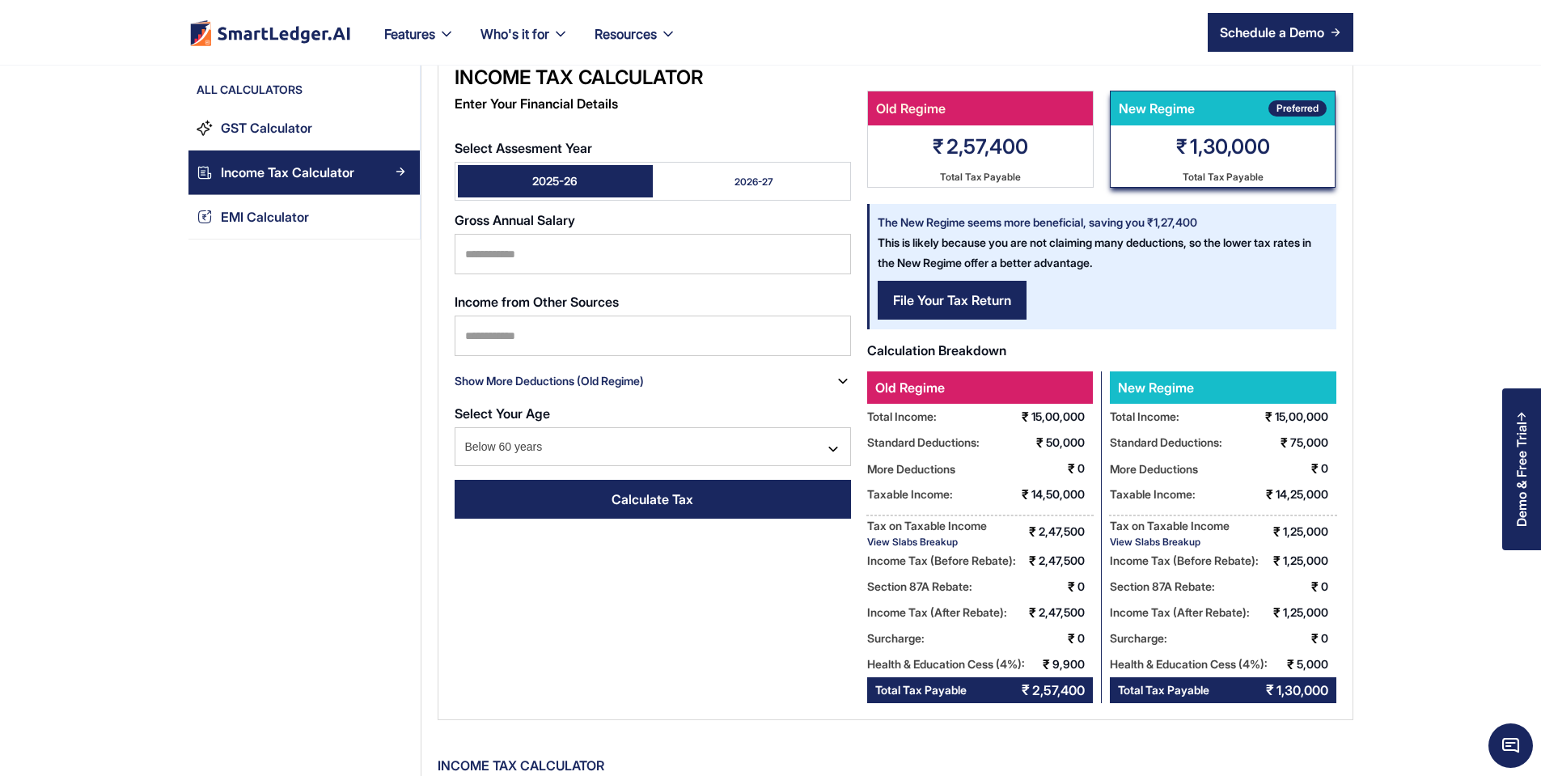
scroll to position [0, 0]
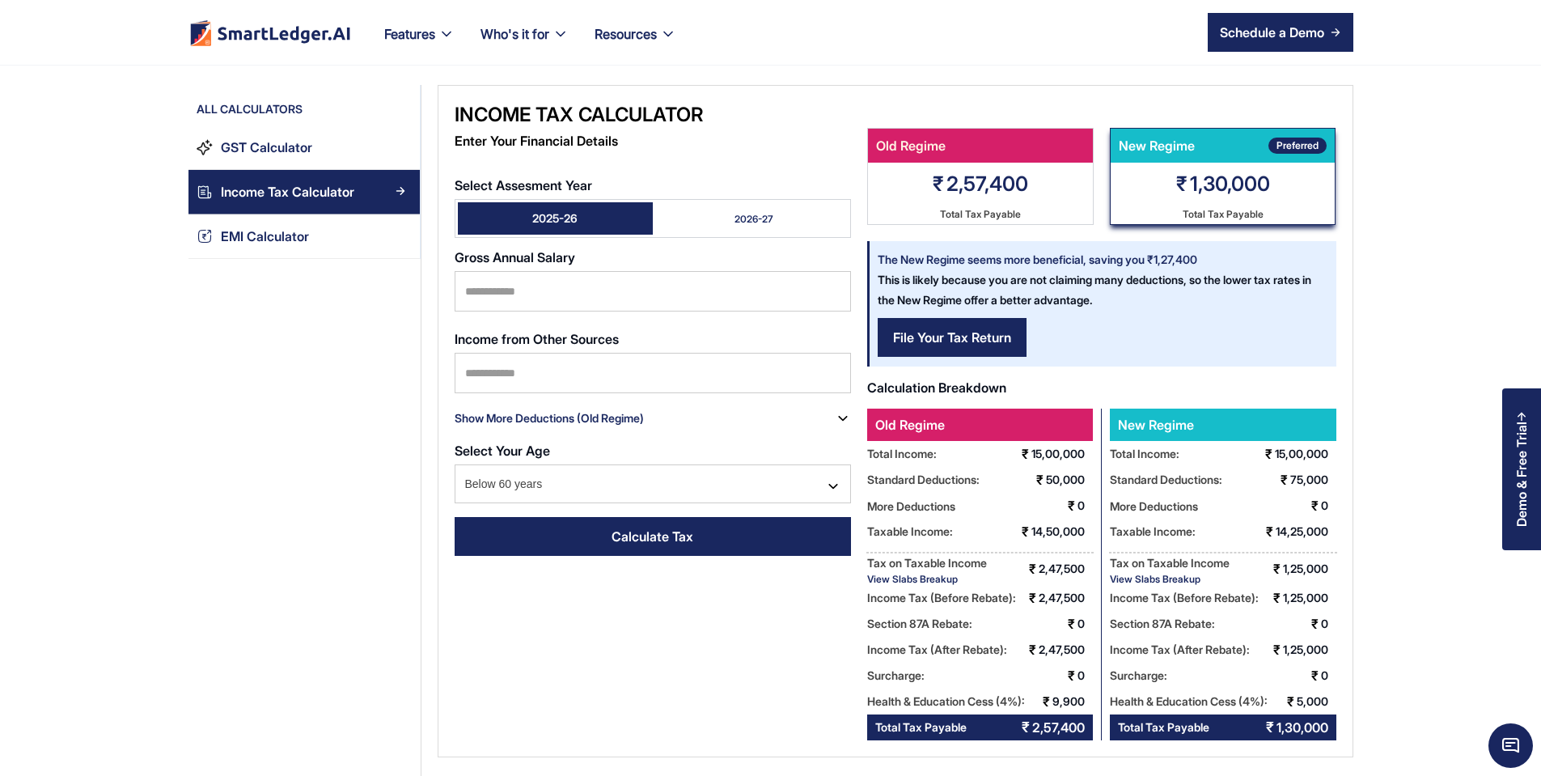
click at [654, 202] on link "2026-27" at bounding box center [750, 218] width 195 height 32
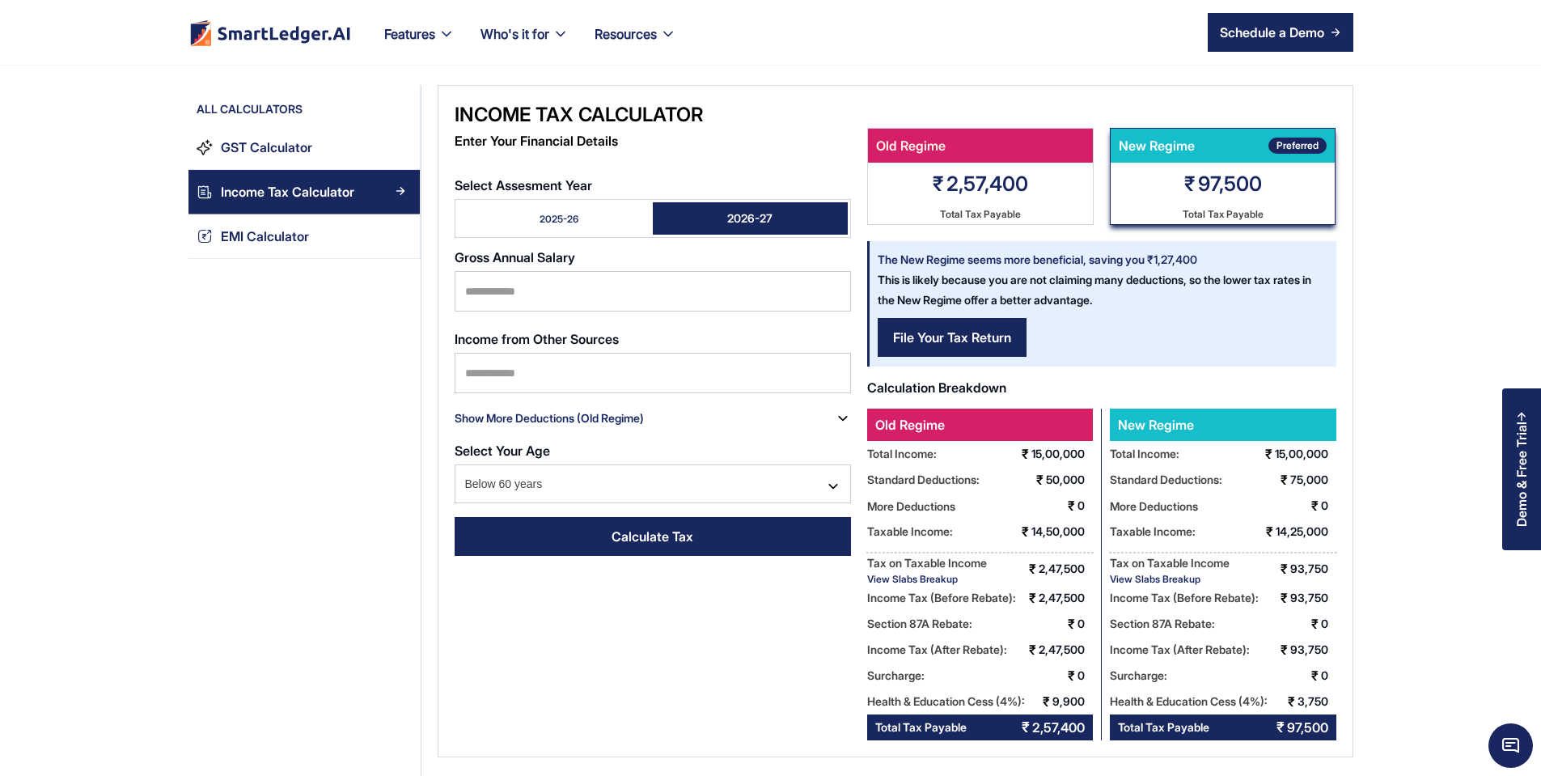
click at [569, 202] on link "2025-26" at bounding box center [555, 218] width 195 height 32
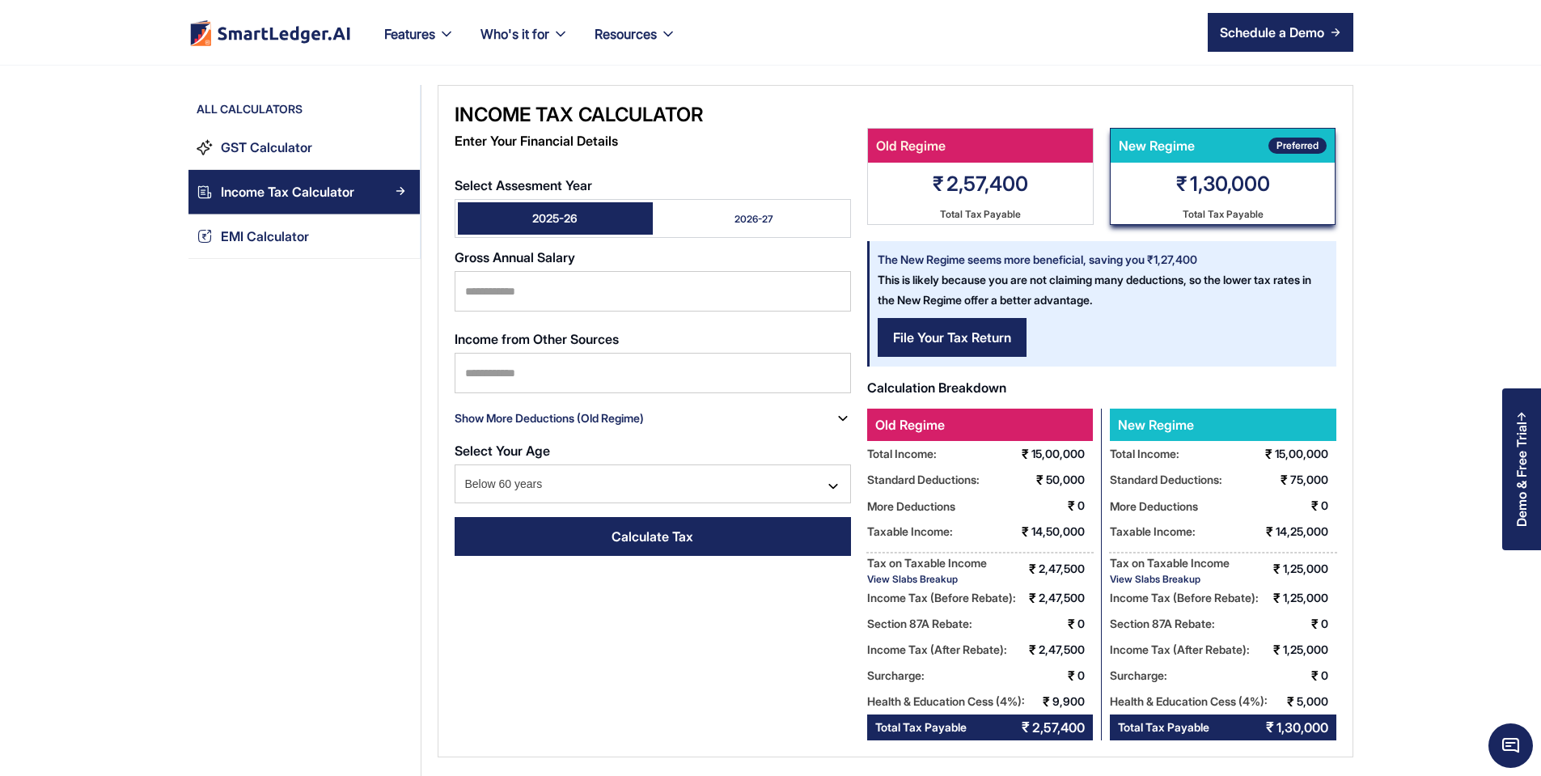
click at [690, 202] on link "2026-27" at bounding box center [750, 218] width 195 height 32
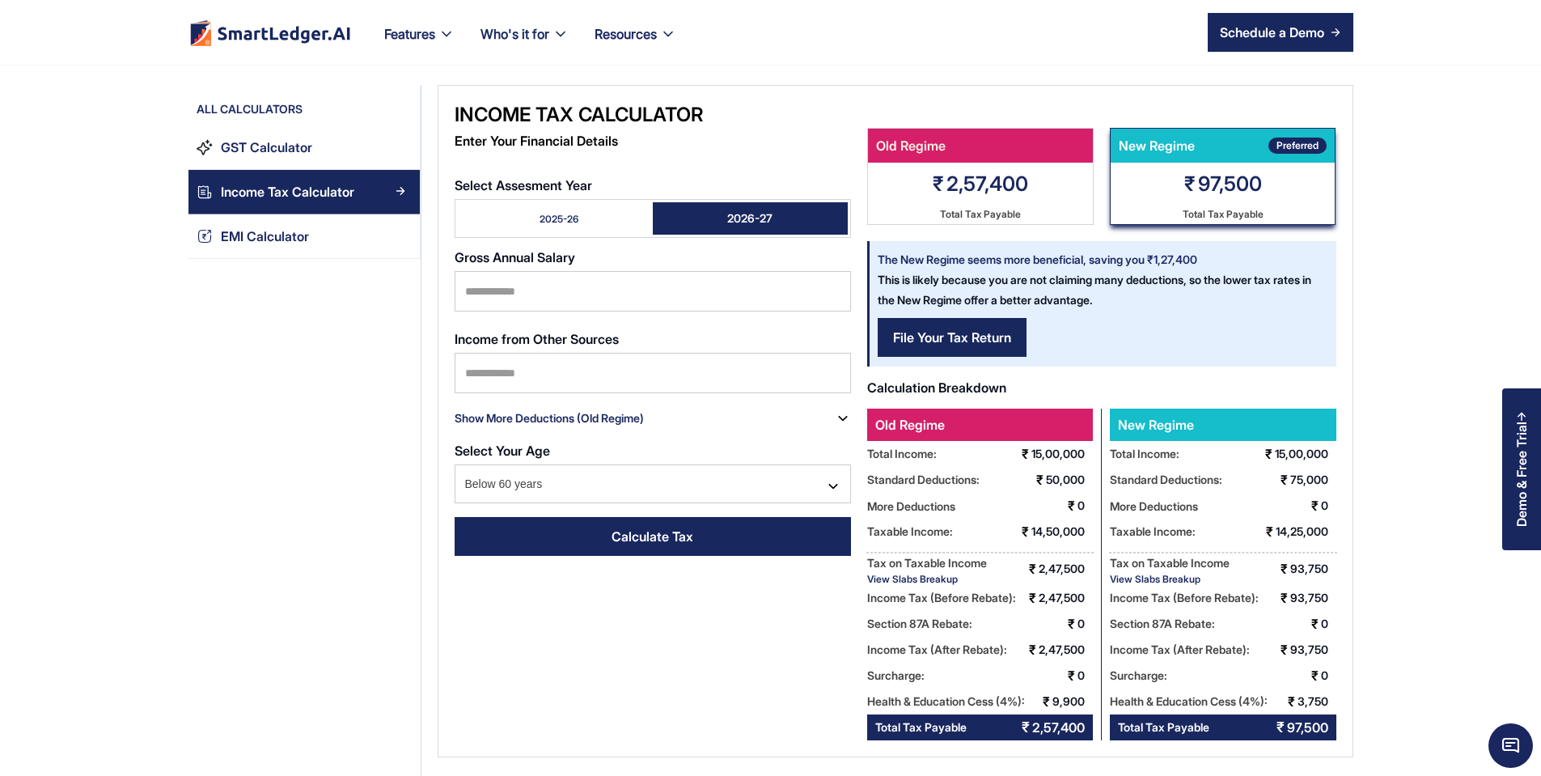
click at [553, 202] on link "2025-26" at bounding box center [555, 218] width 195 height 32
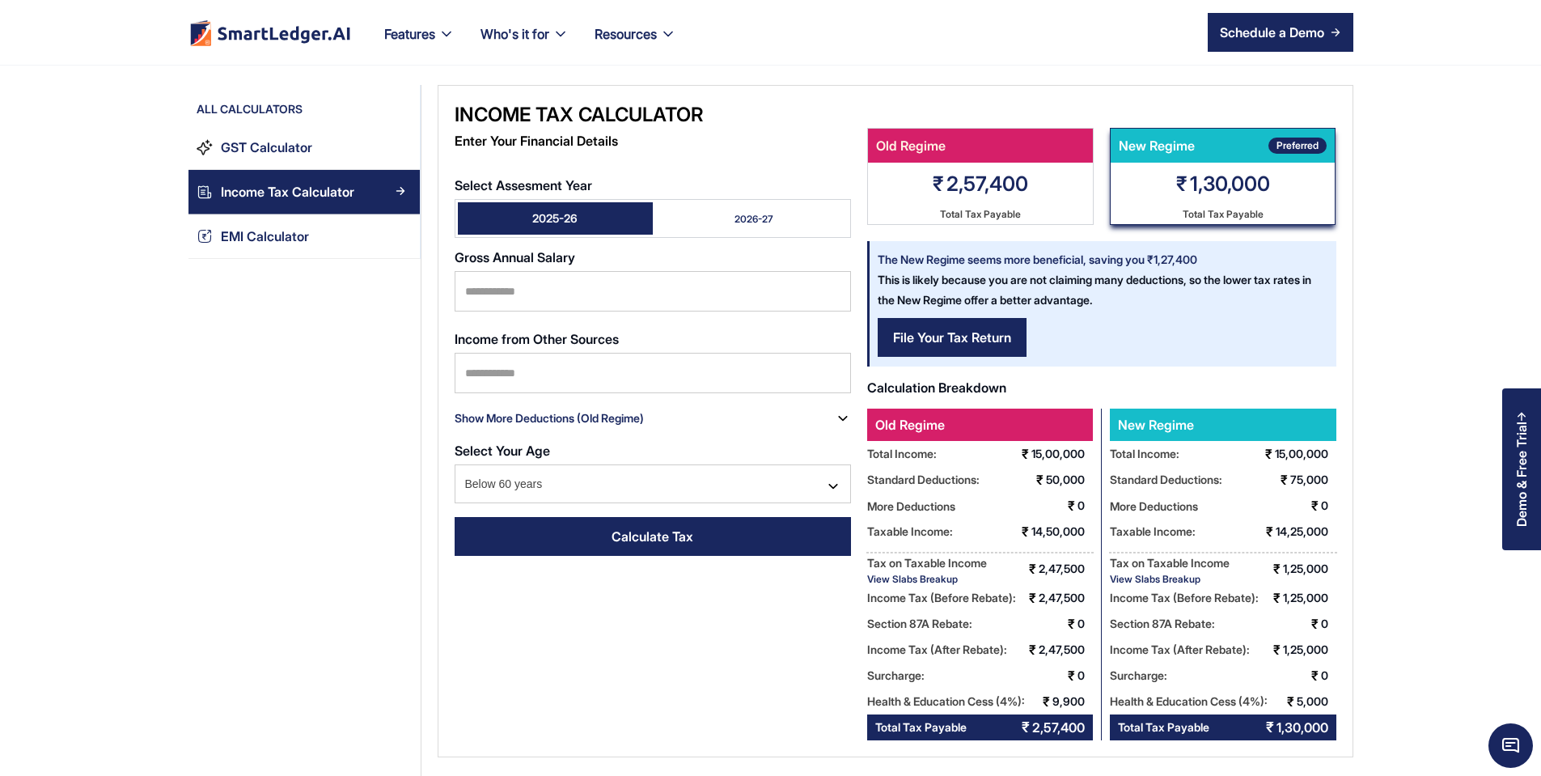
click at [734, 212] on div "2026-27" at bounding box center [753, 219] width 39 height 14
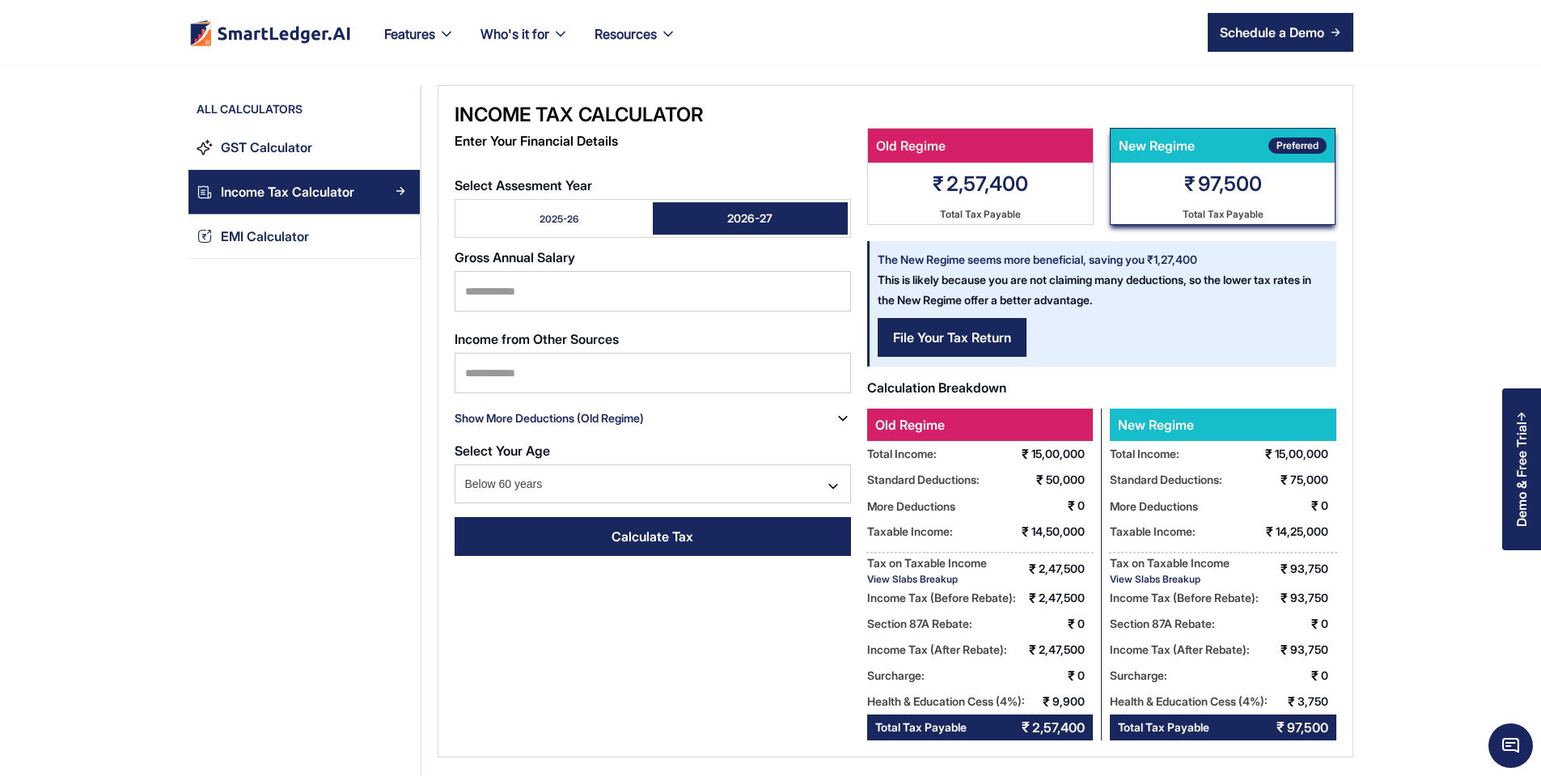
click at [534, 213] on link "2025-26" at bounding box center [555, 218] width 195 height 32
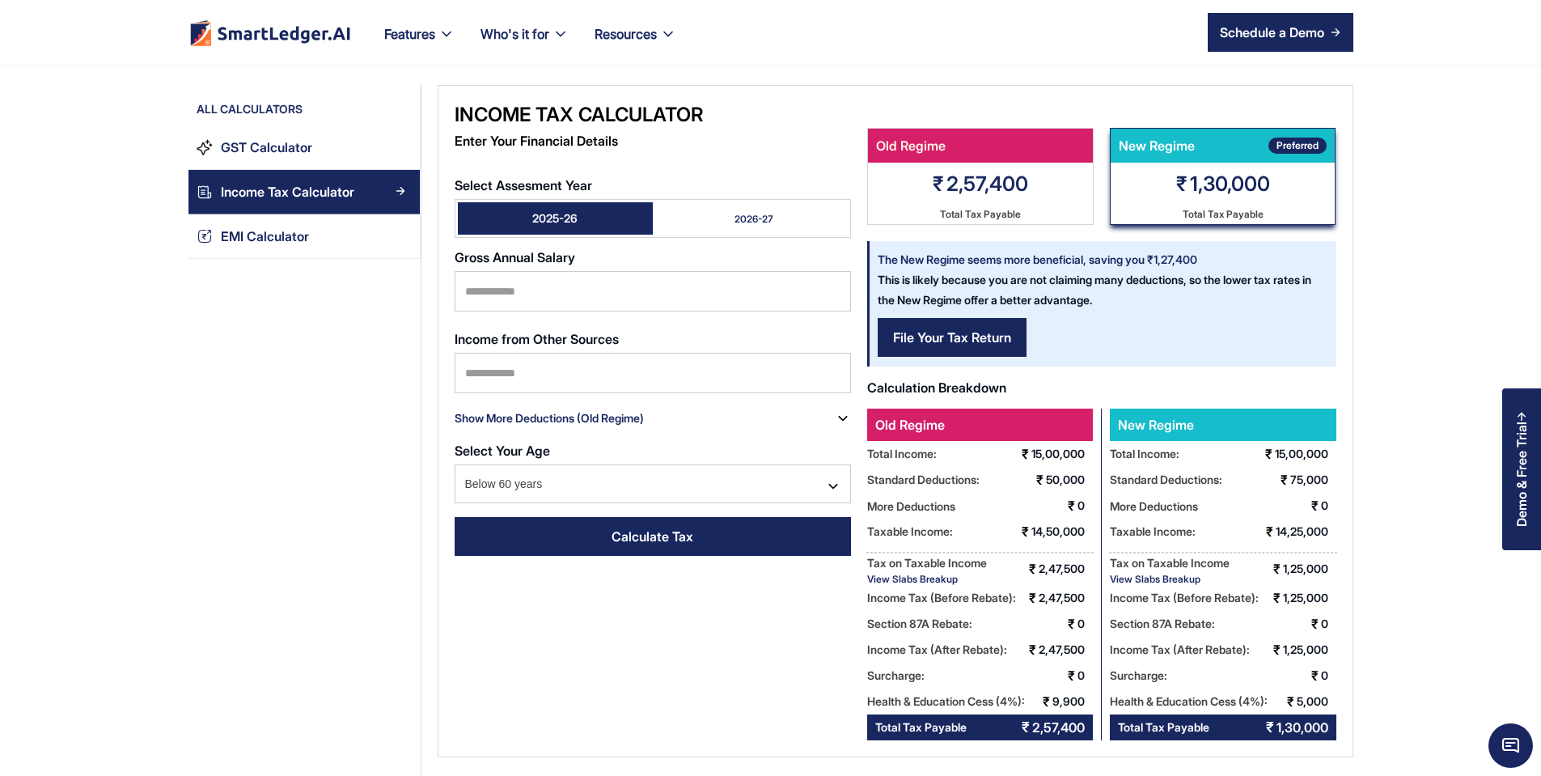
click at [734, 212] on div "2026-27" at bounding box center [753, 219] width 39 height 14
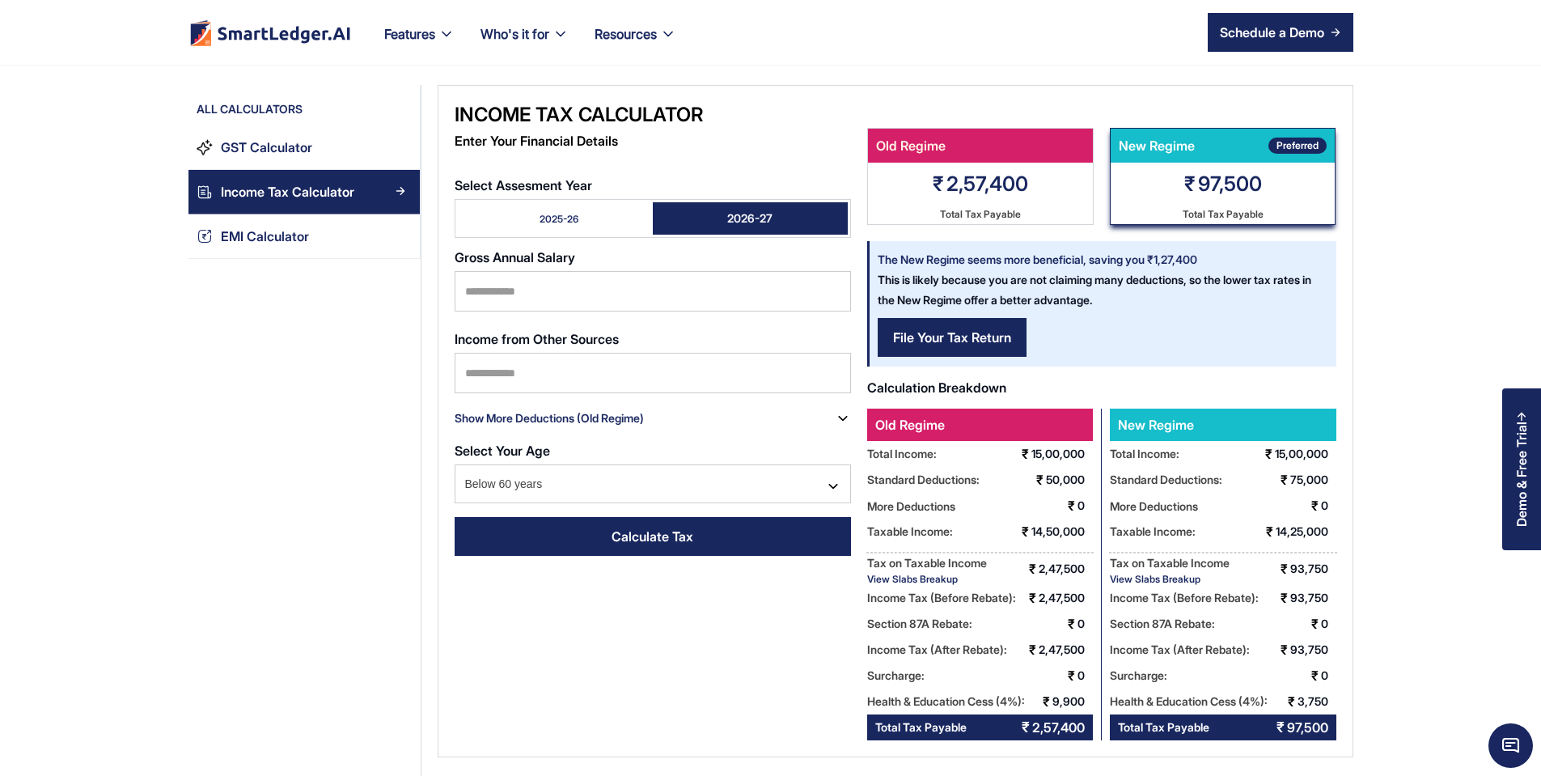
click at [554, 202] on link "2025-26" at bounding box center [555, 218] width 195 height 32
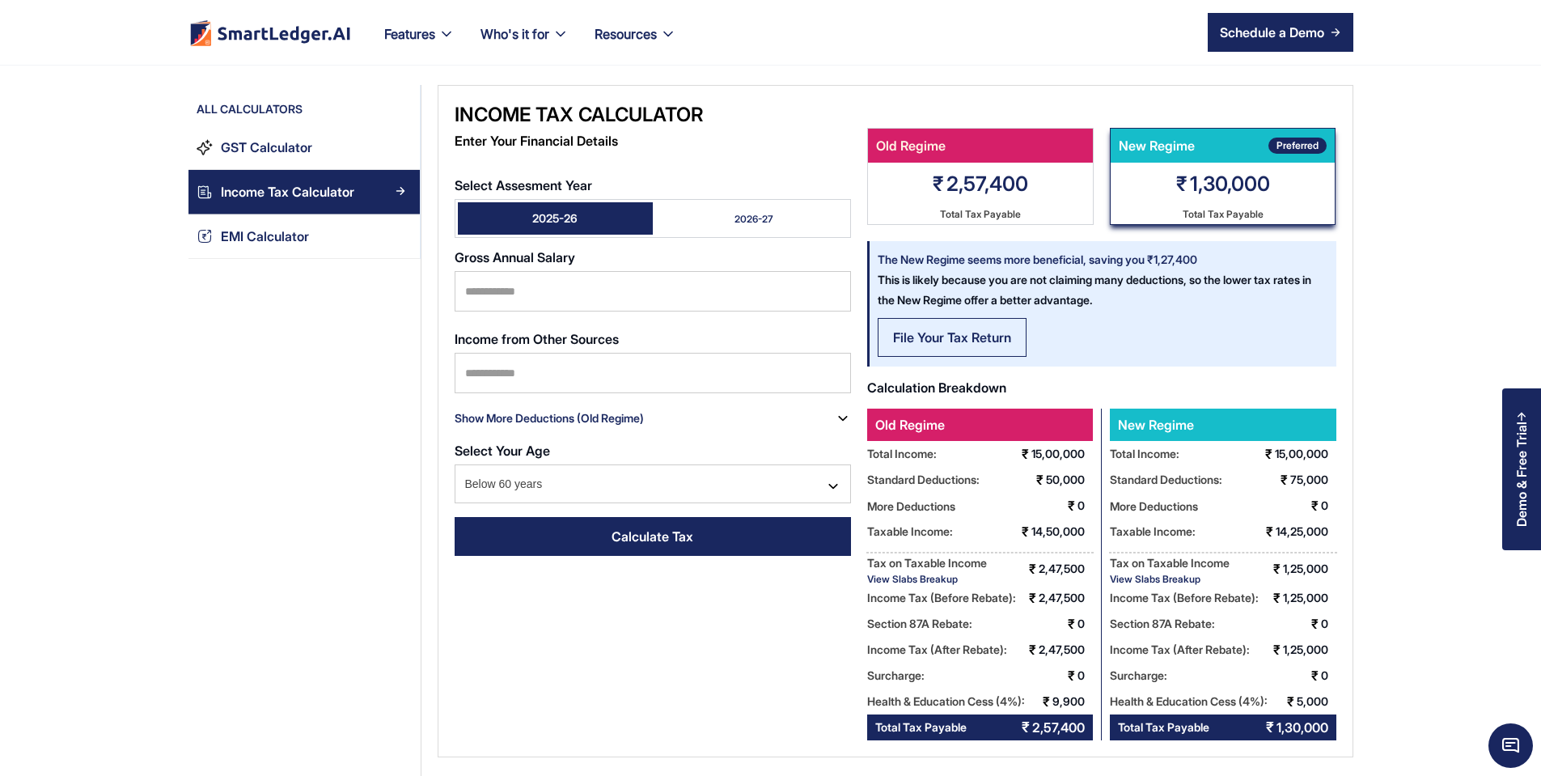
click at [894, 330] on div "File Your Tax Return" at bounding box center [952, 337] width 118 height 19
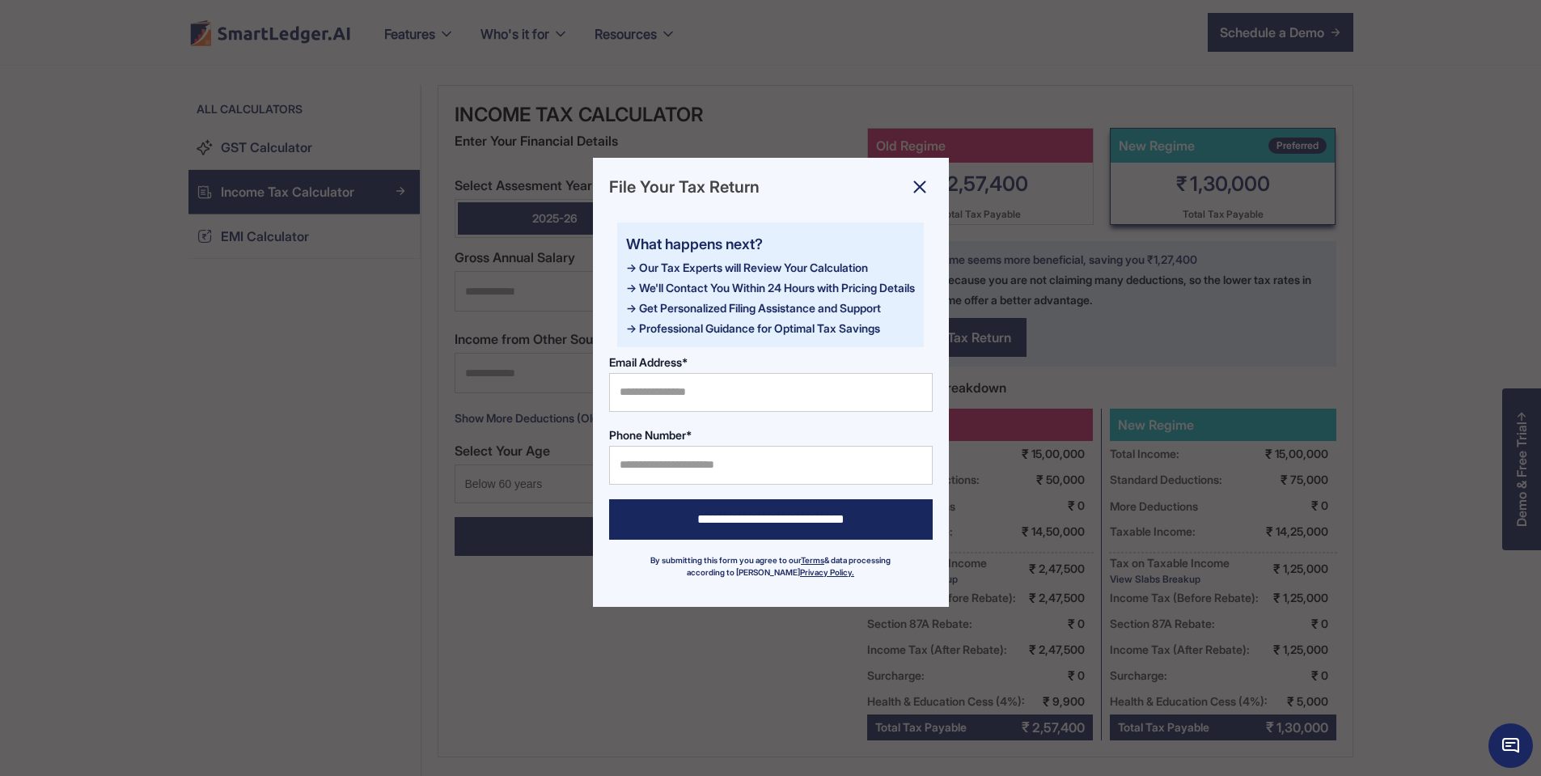
click at [1030, 320] on div "**********" at bounding box center [771, 383] width 616 height 456
drag, startPoint x: 967, startPoint y: 142, endPoint x: 1358, endPoint y: 182, distance: 392.8
click at [968, 142] on div at bounding box center [770, 388] width 1541 height 776
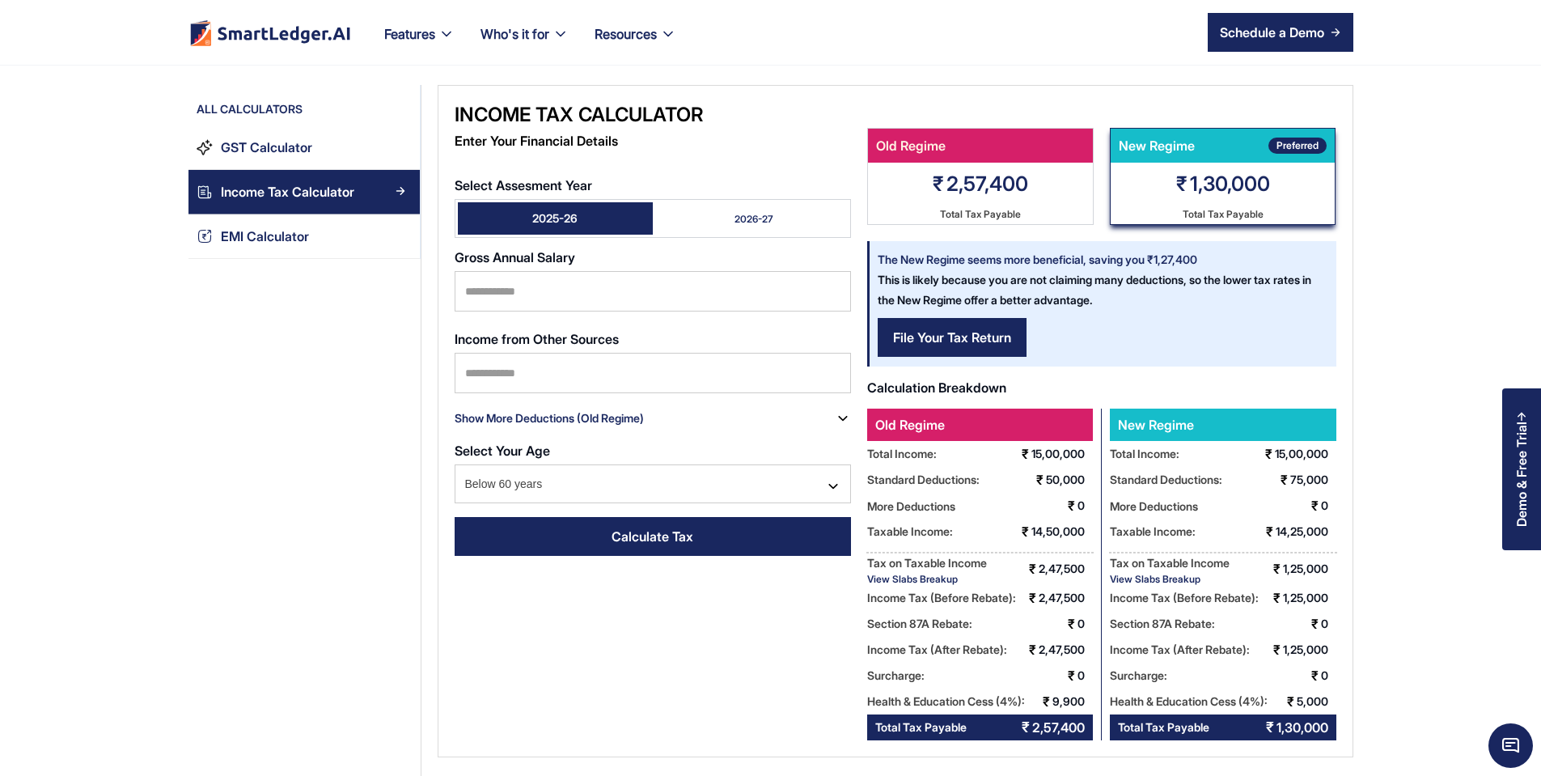
click at [1336, 182] on div "New Regime Preferred ₹ 1,30,000 Total Tax Payable" at bounding box center [1223, 176] width 226 height 97
click at [926, 325] on link "File Your Tax Return" at bounding box center [952, 337] width 149 height 39
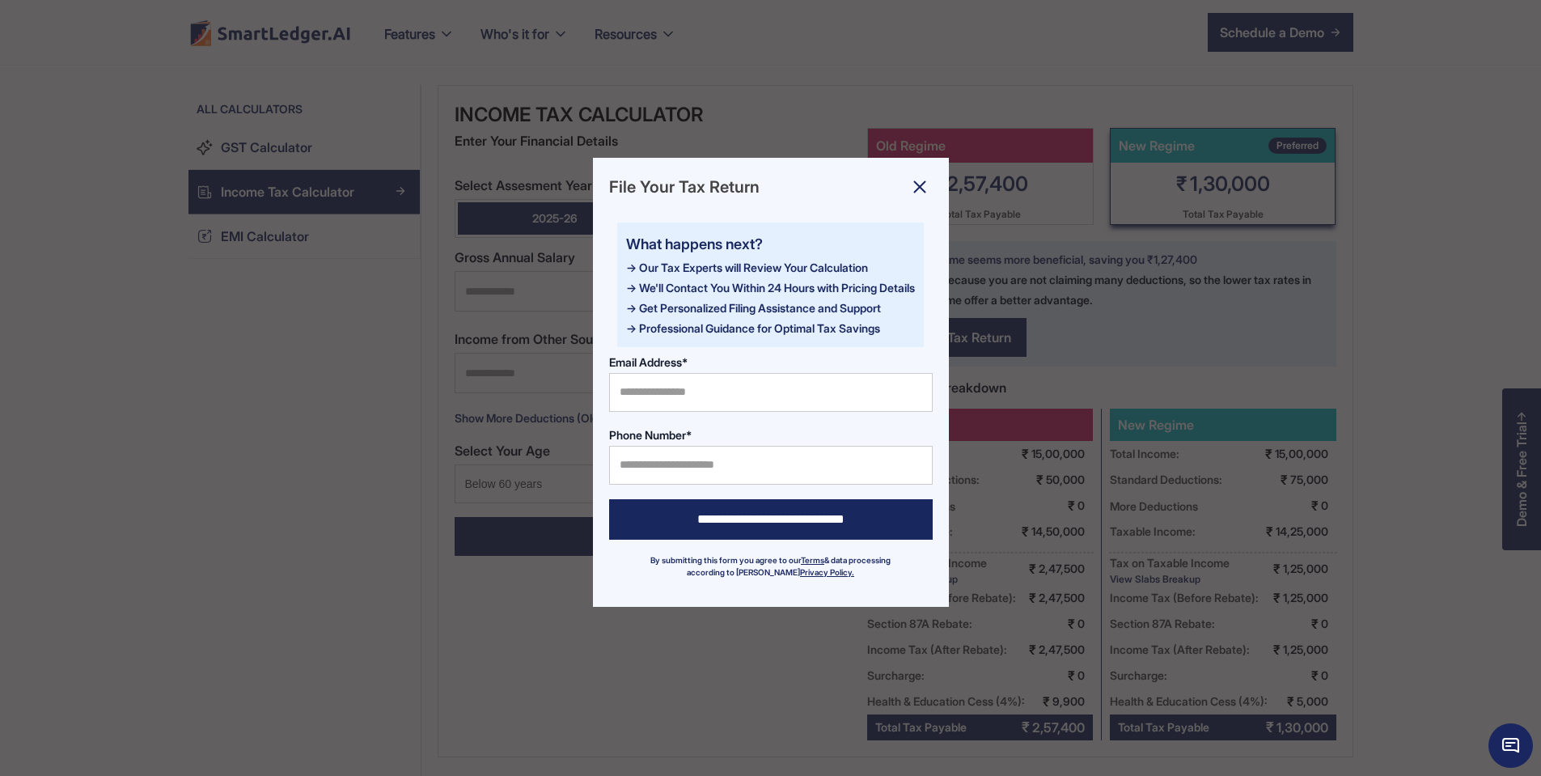
click at [1234, 353] on div at bounding box center [770, 388] width 1541 height 776
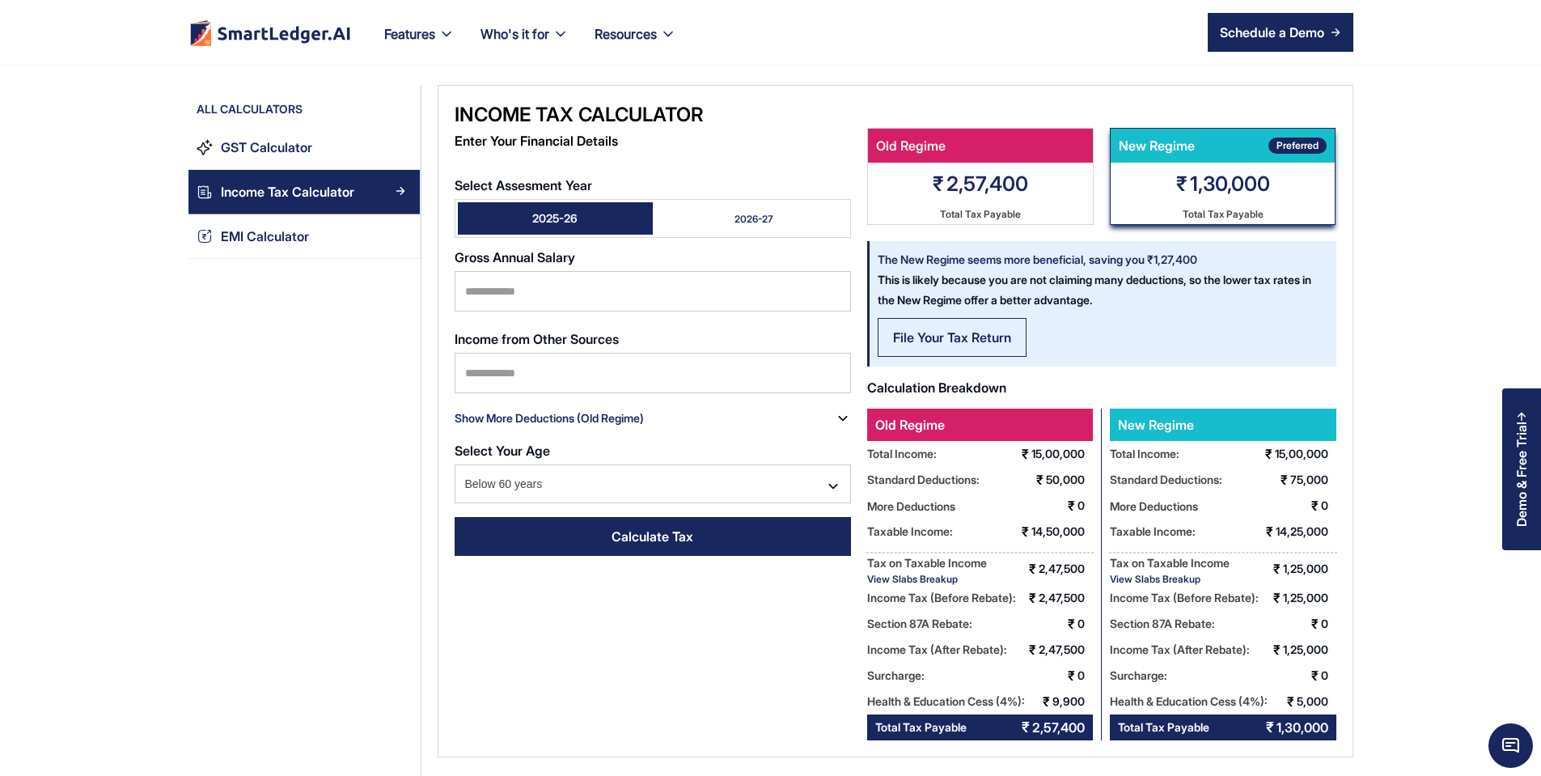
click at [904, 347] on link "File Your Tax Return" at bounding box center [952, 337] width 149 height 39
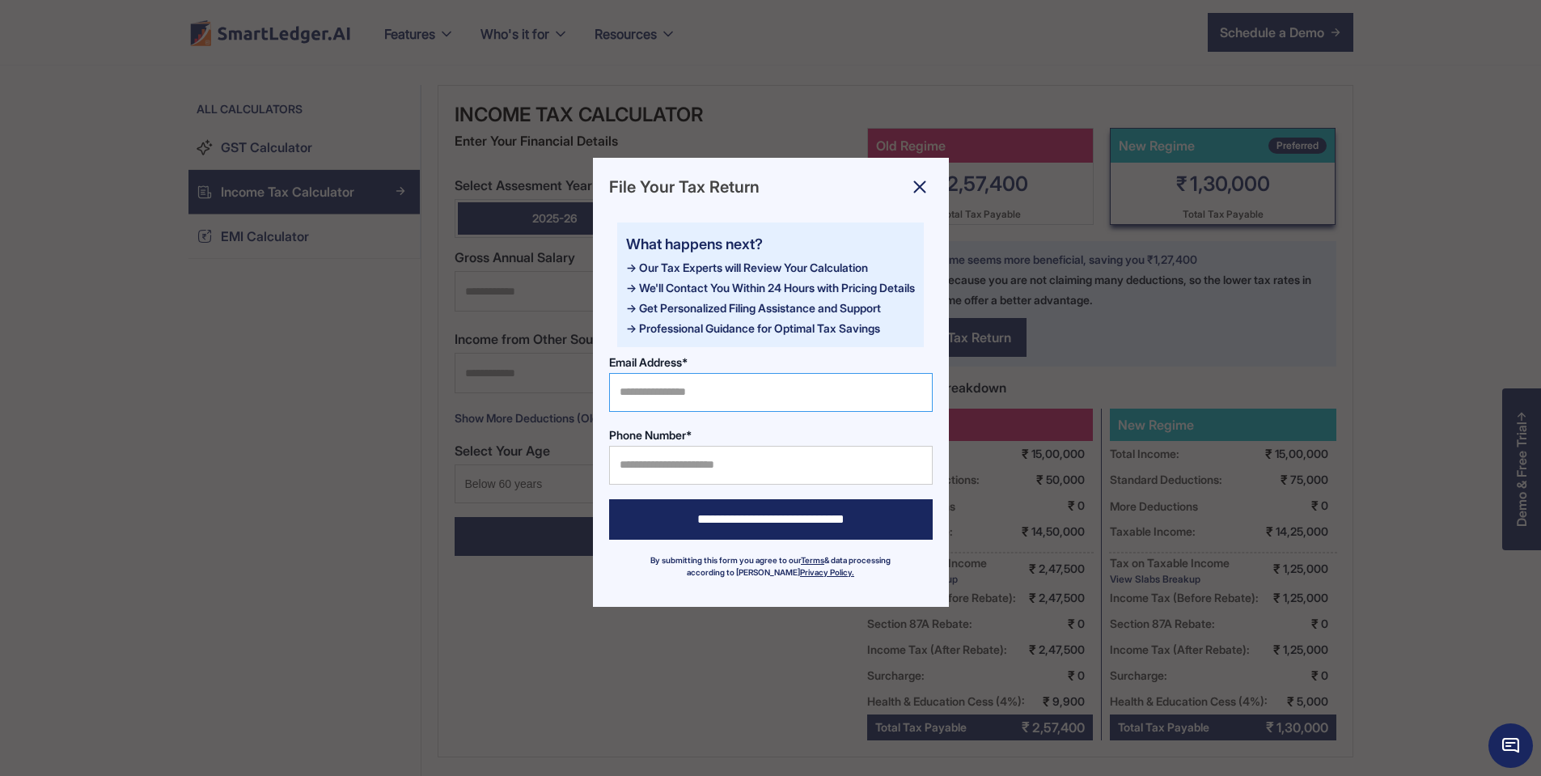
click at [684, 407] on input "Email Address*" at bounding box center [771, 392] width 324 height 39
click at [671, 473] on input "Phone Number*" at bounding box center [771, 465] width 324 height 39
click at [925, 186] on img at bounding box center [920, 187] width 26 height 26
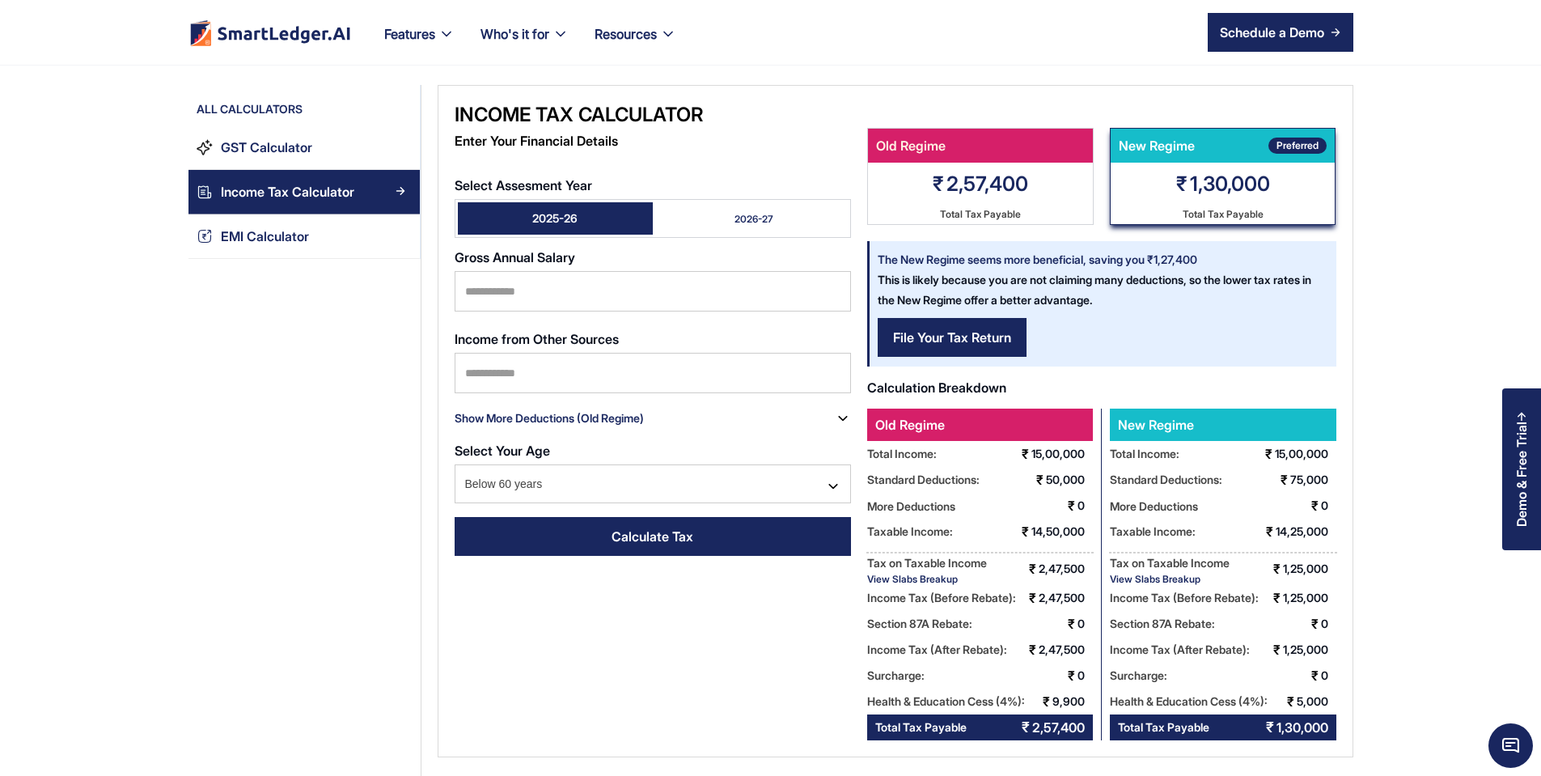
click at [679, 585] on div "Income Tax Calculator Enter Your Financial Details Select Assesment Year 2025-2…" at bounding box center [896, 421] width 916 height 672
click at [233, 176] on link "Income Tax Calculator" at bounding box center [303, 192] width 231 height 44
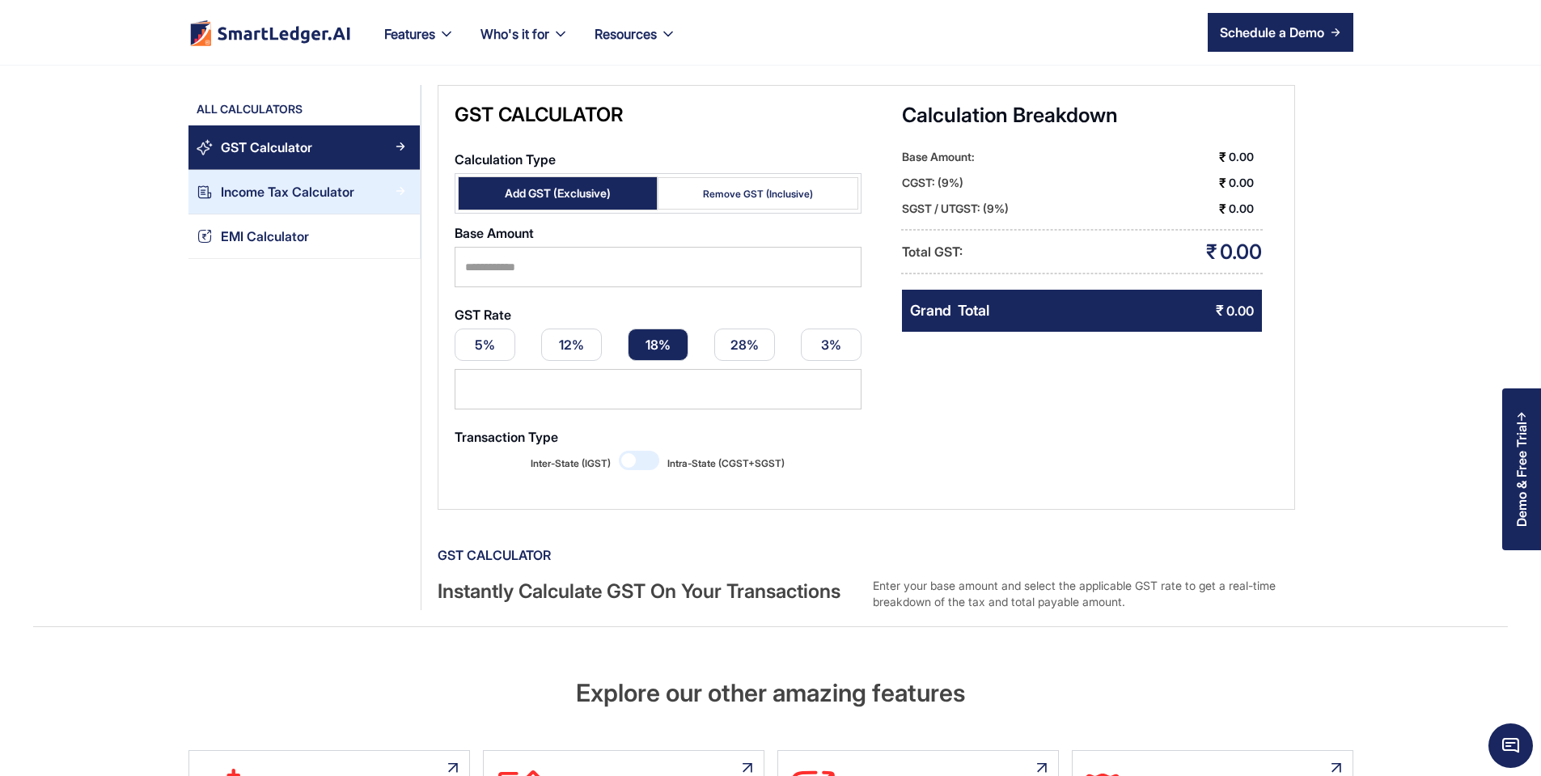
click at [221, 193] on div "Income Tax Calculator" at bounding box center [287, 192] width 133 height 22
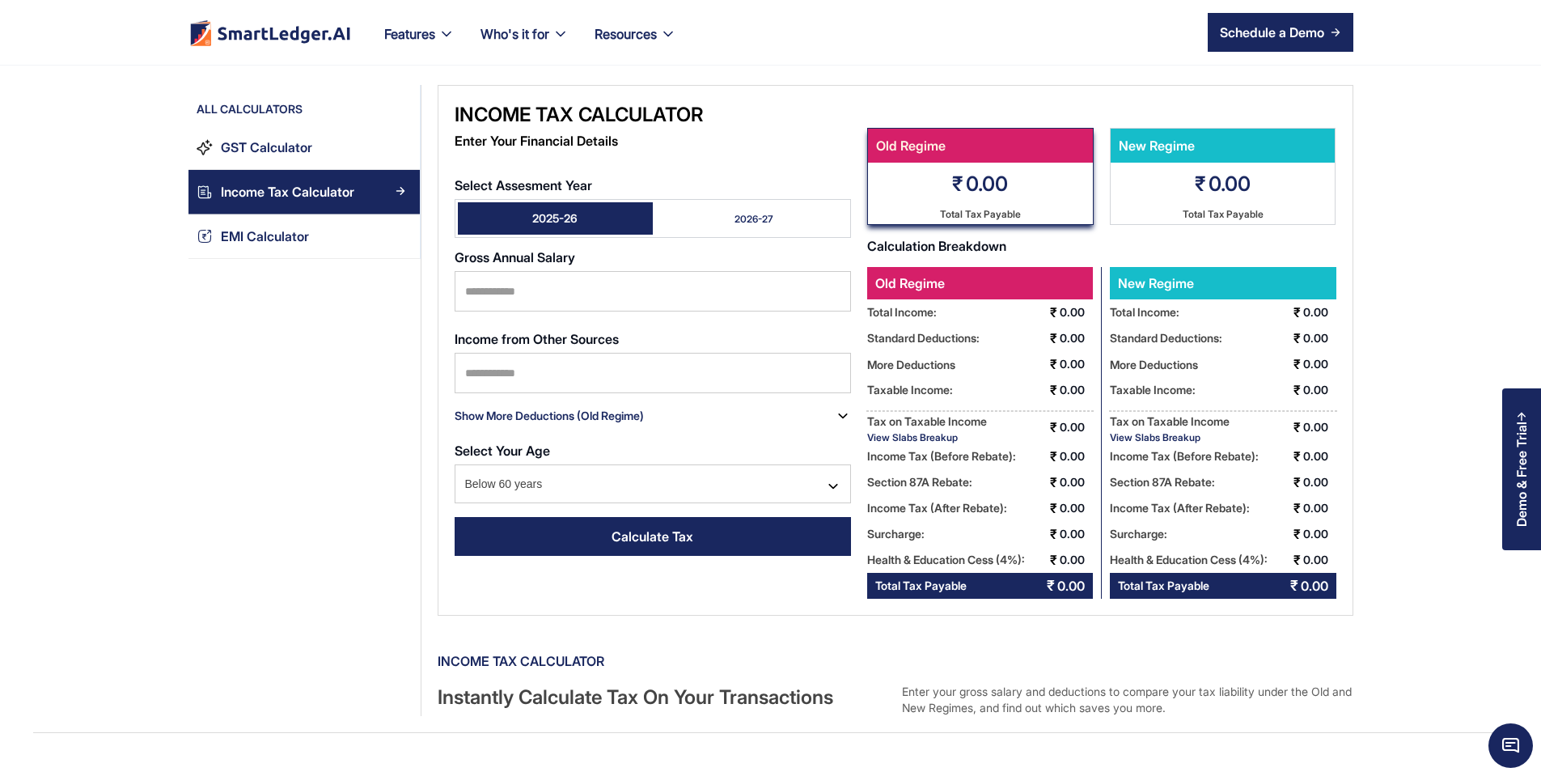
click at [595, 403] on div "Show More Deductions (Old Regime)" at bounding box center [549, 416] width 189 height 26
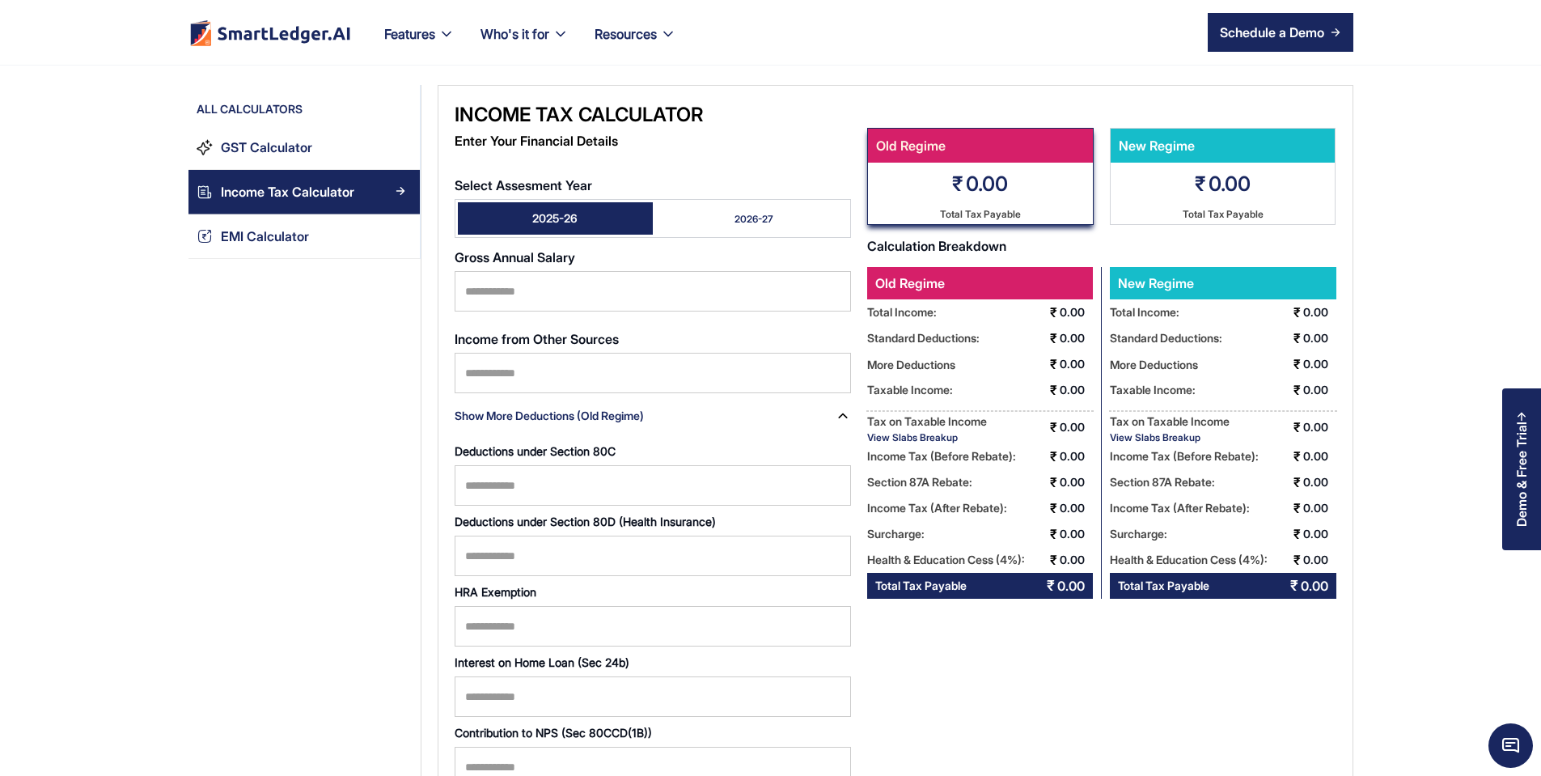
click at [595, 403] on div "Show More Deductions (Old Regime)" at bounding box center [549, 416] width 189 height 26
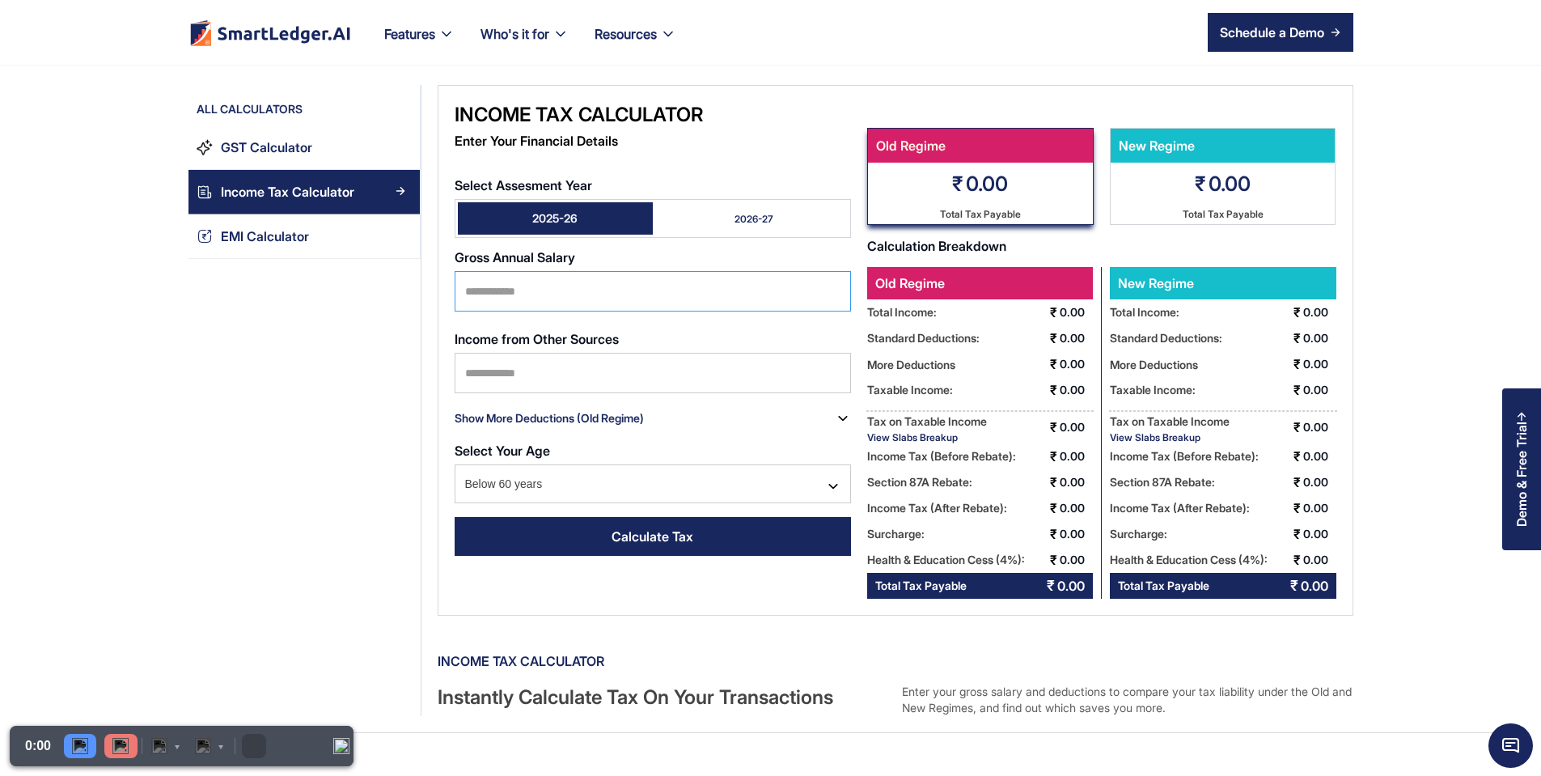
click at [504, 271] on input "Select Assesment Year" at bounding box center [653, 291] width 396 height 40
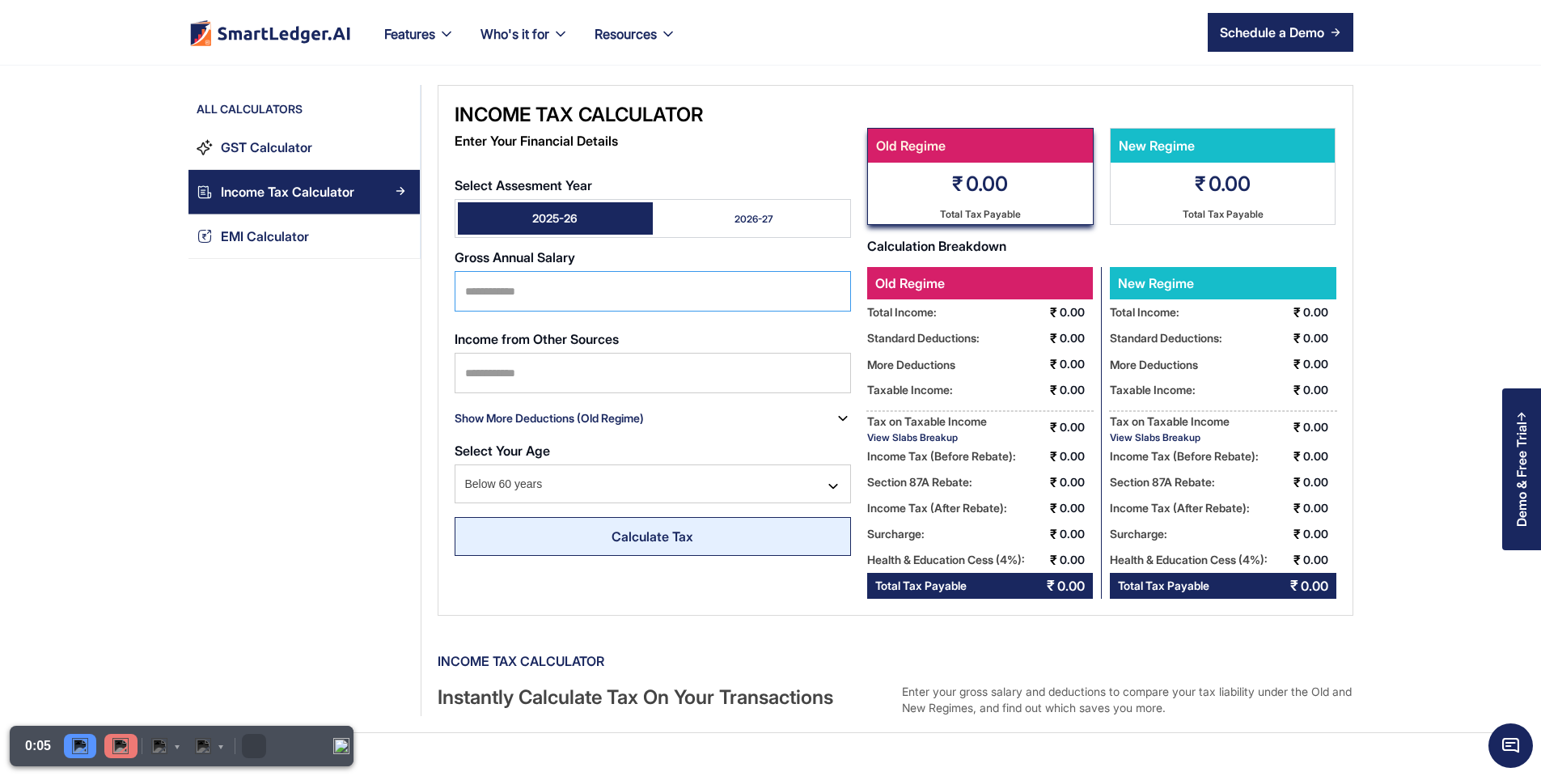
type input "*******"
click at [548, 533] on link "Calculate Tax" at bounding box center [653, 536] width 396 height 39
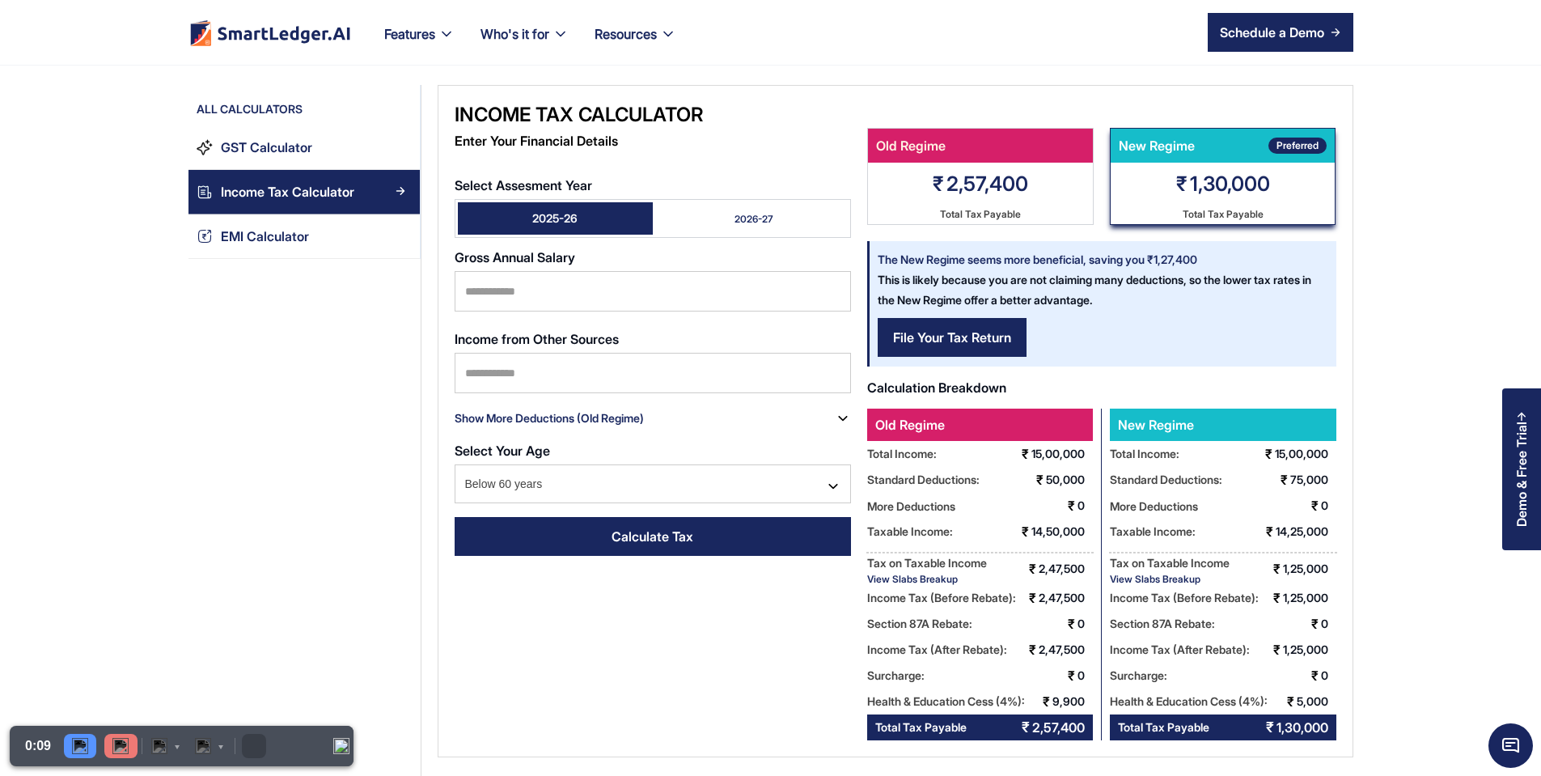
click at [713, 202] on link "2026-27" at bounding box center [750, 218] width 195 height 32
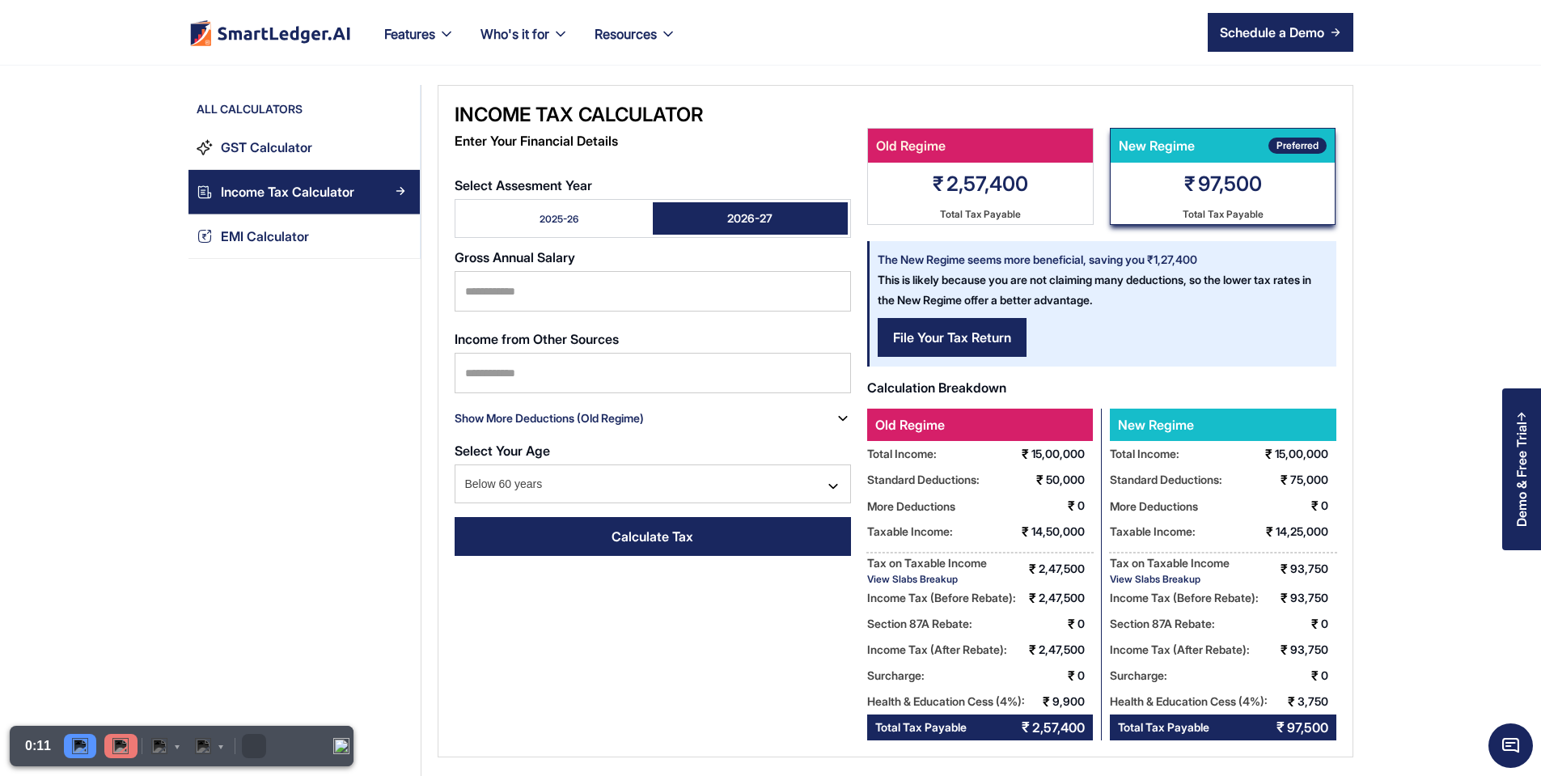
click at [483, 205] on link "2025-26" at bounding box center [555, 218] width 195 height 32
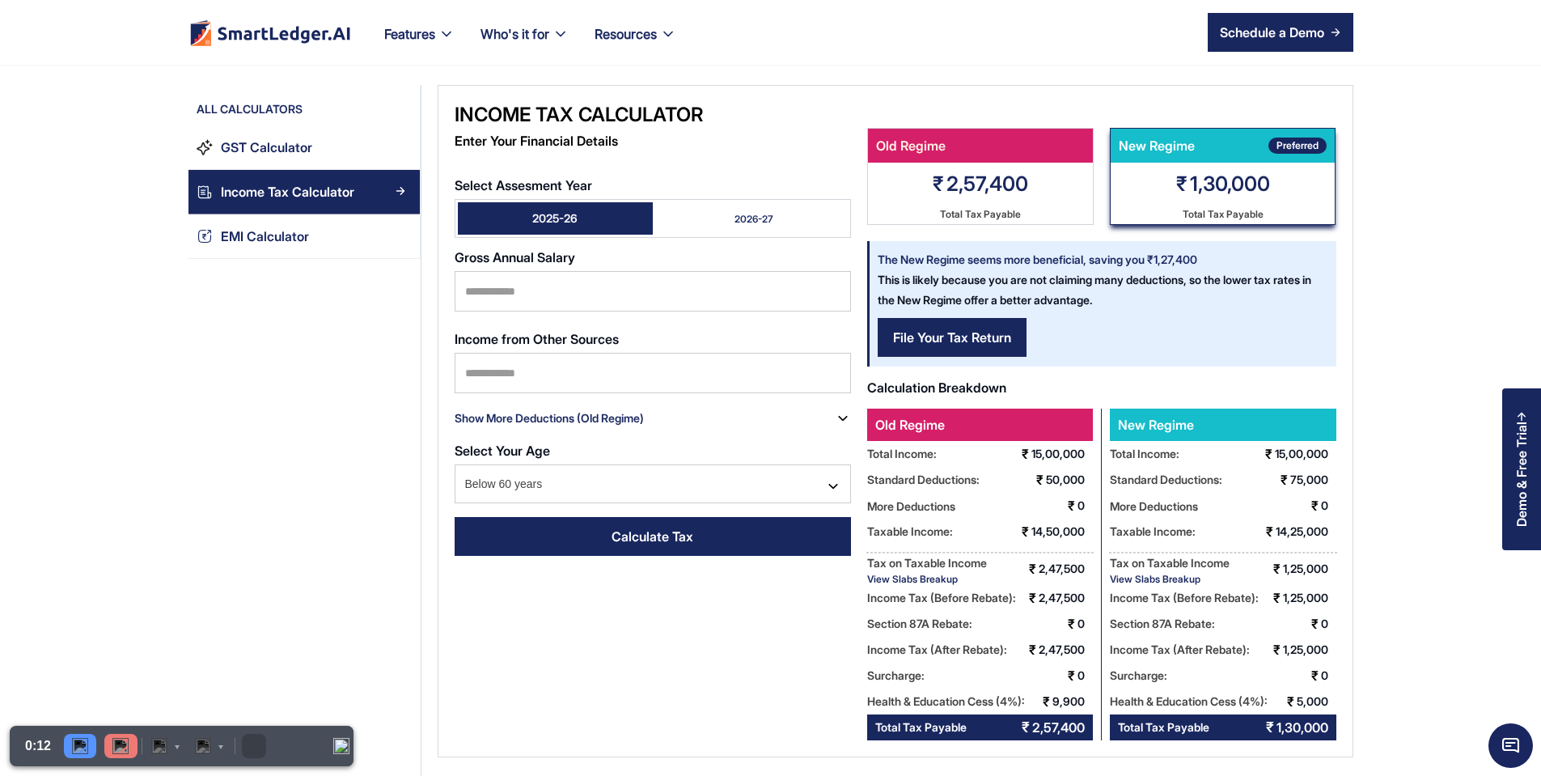
click at [734, 212] on div "2026-27" at bounding box center [753, 219] width 39 height 14
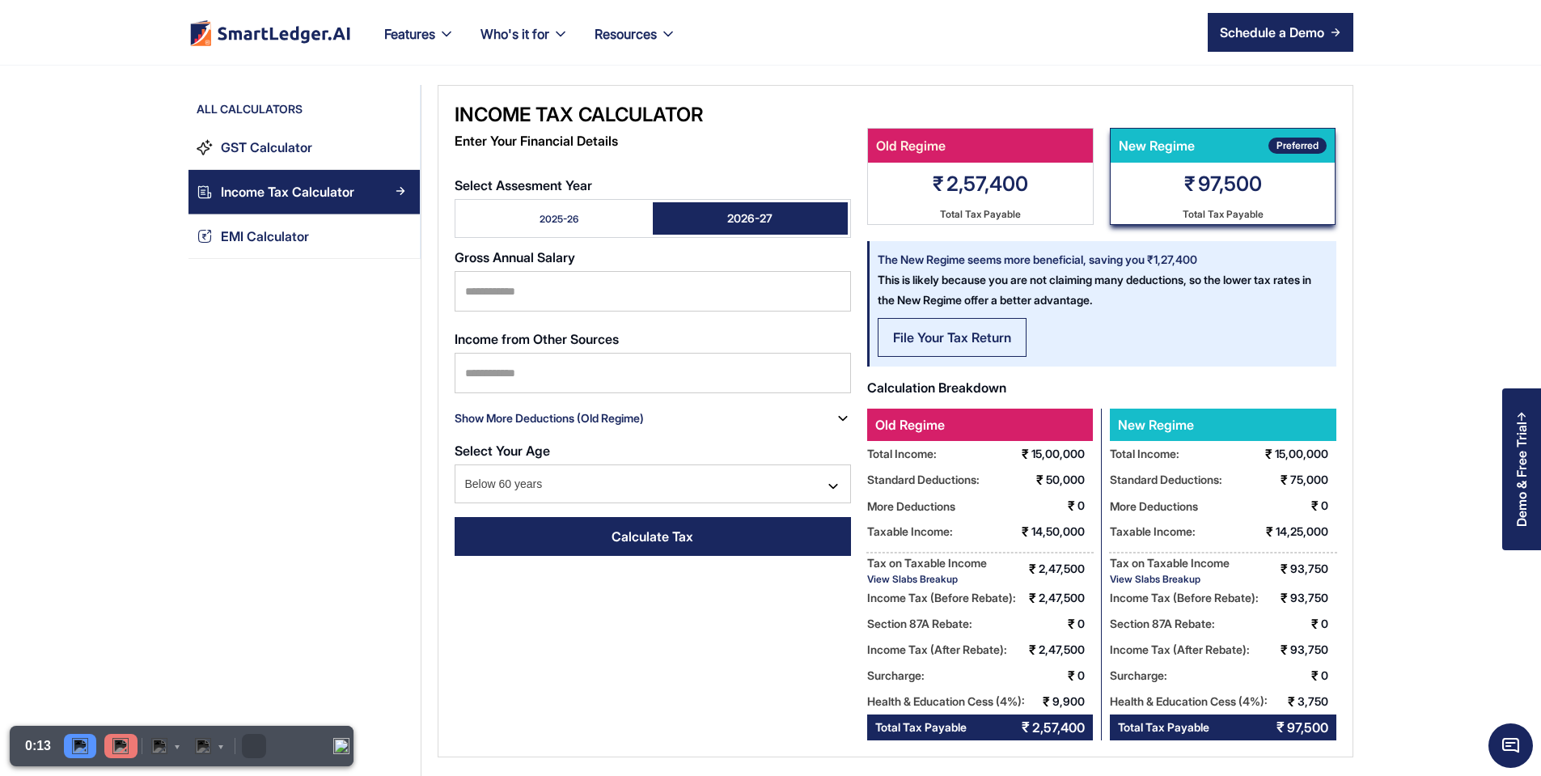
click at [908, 332] on div "File Your Tax Return" at bounding box center [952, 337] width 118 height 19
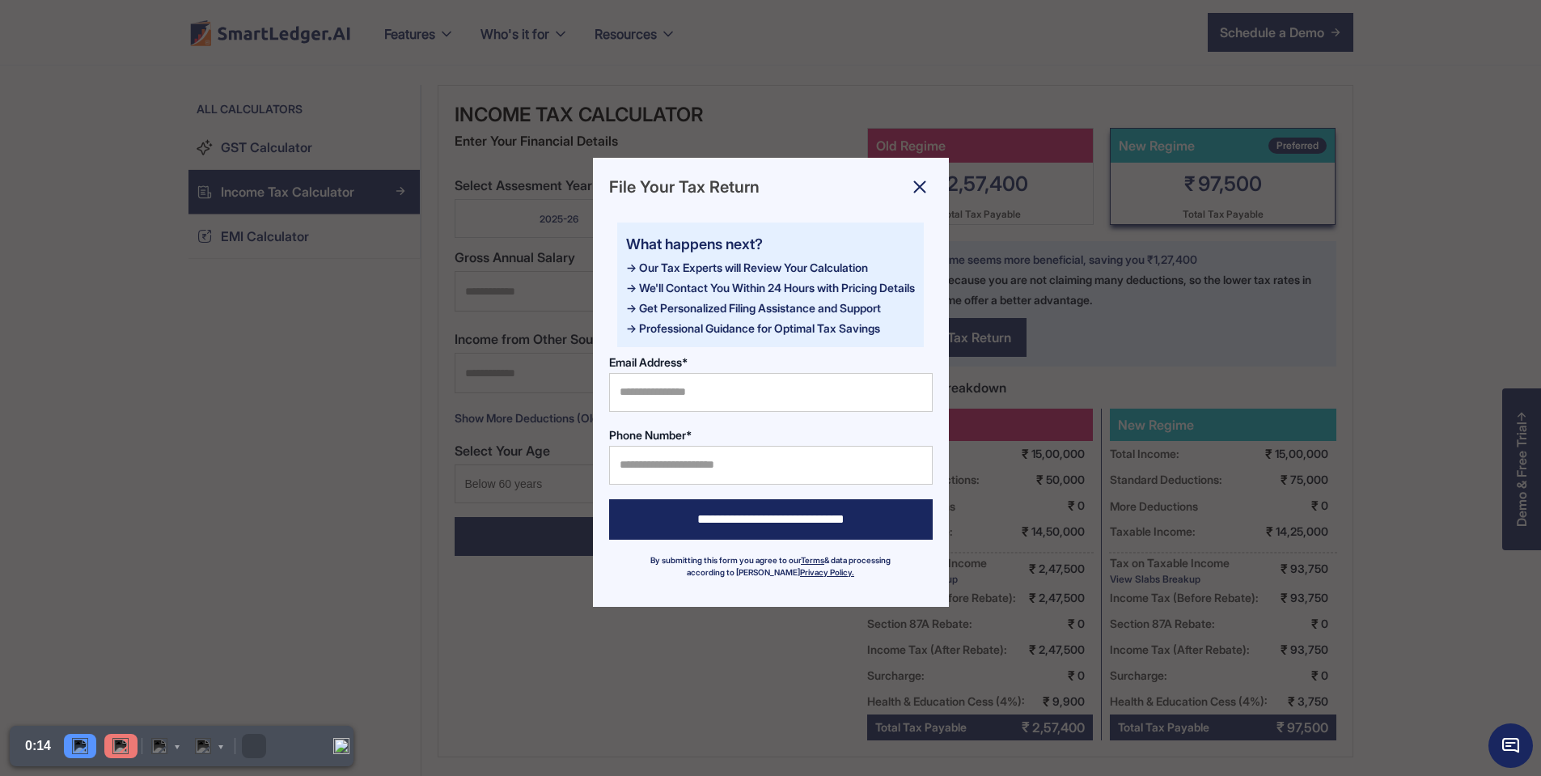
click at [1192, 280] on div at bounding box center [770, 388] width 1541 height 776
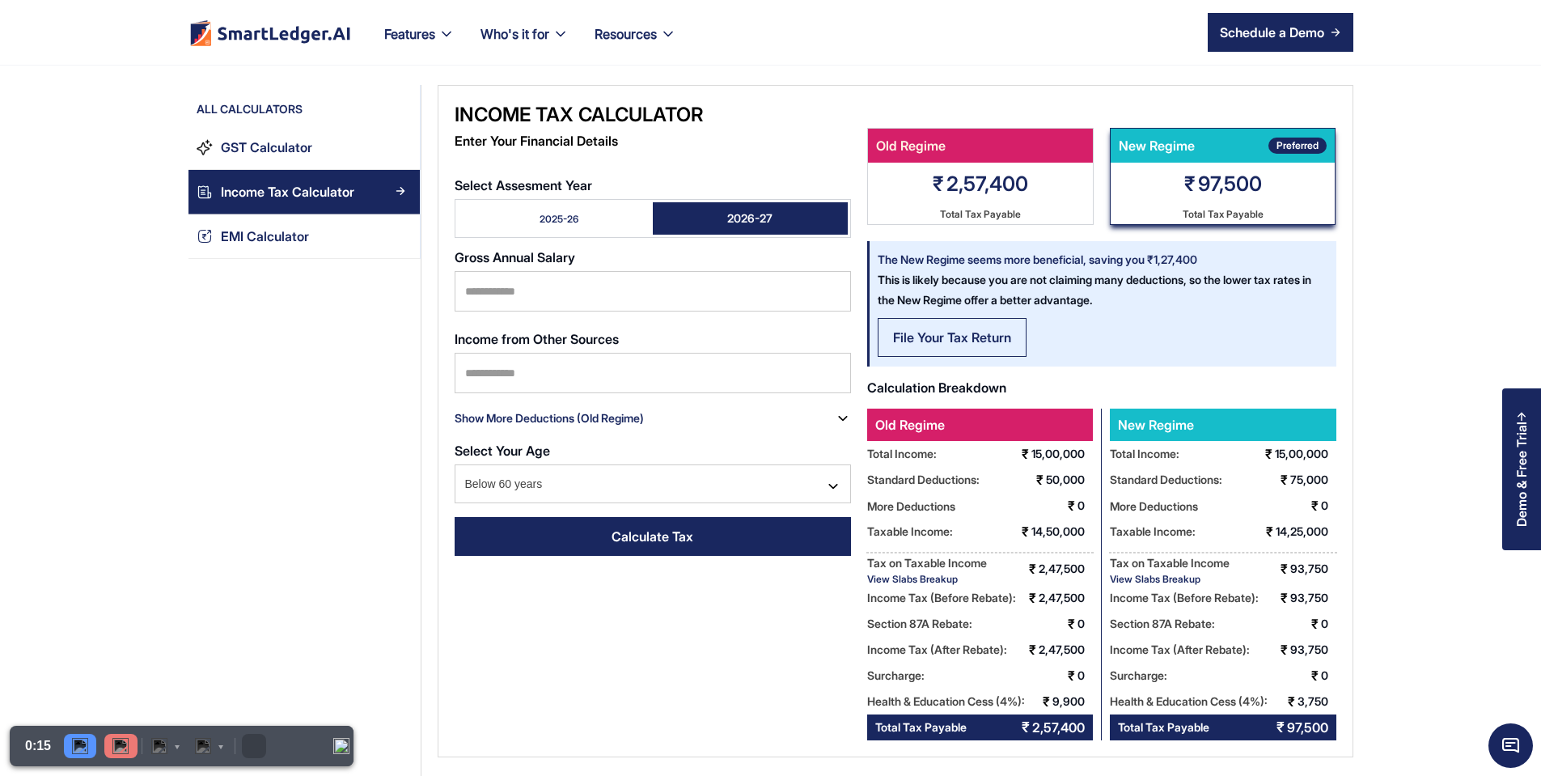
click at [893, 336] on div "File Your Tax Return" at bounding box center [952, 337] width 118 height 19
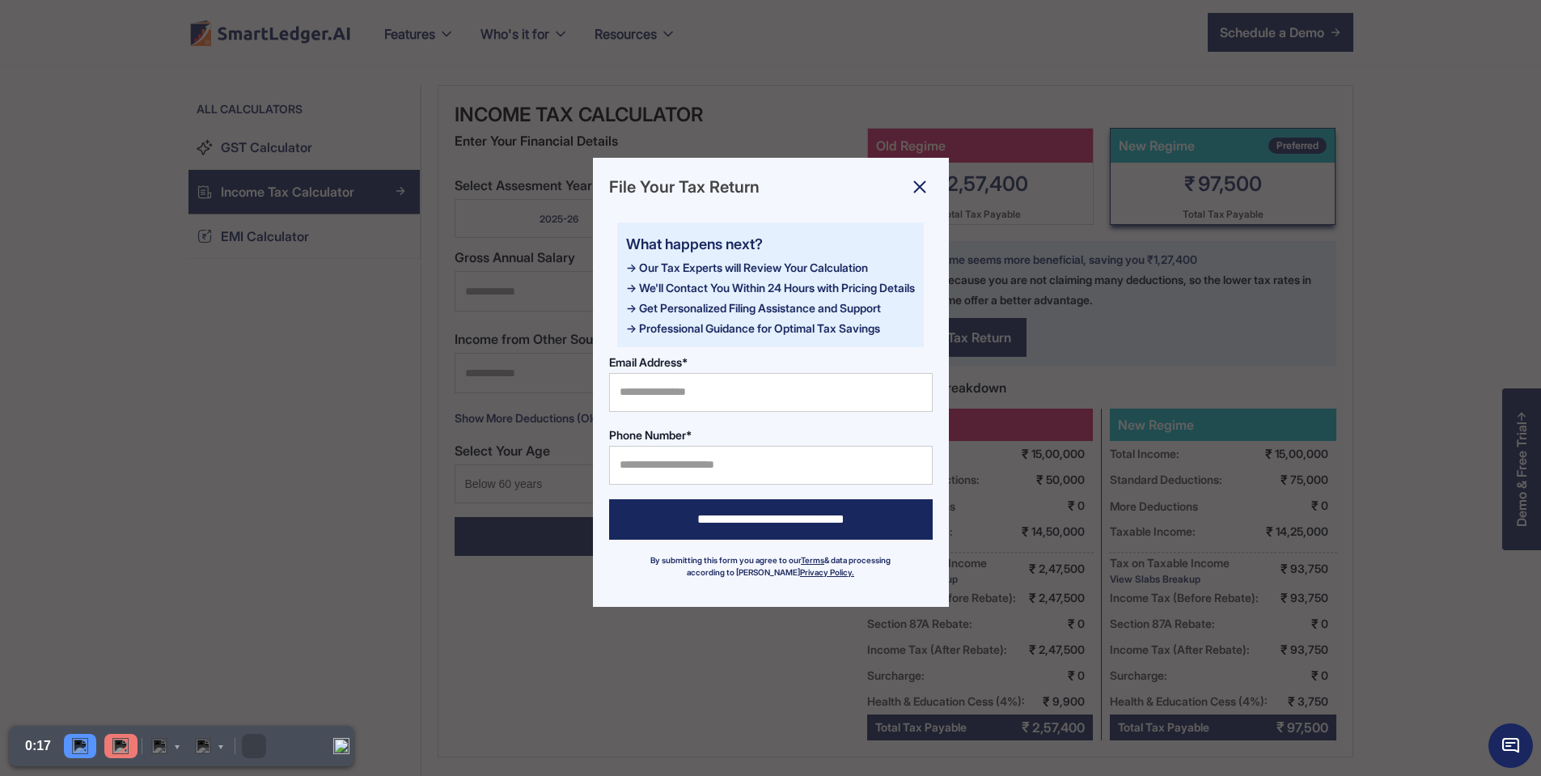
click at [918, 185] on img at bounding box center [920, 187] width 26 height 26
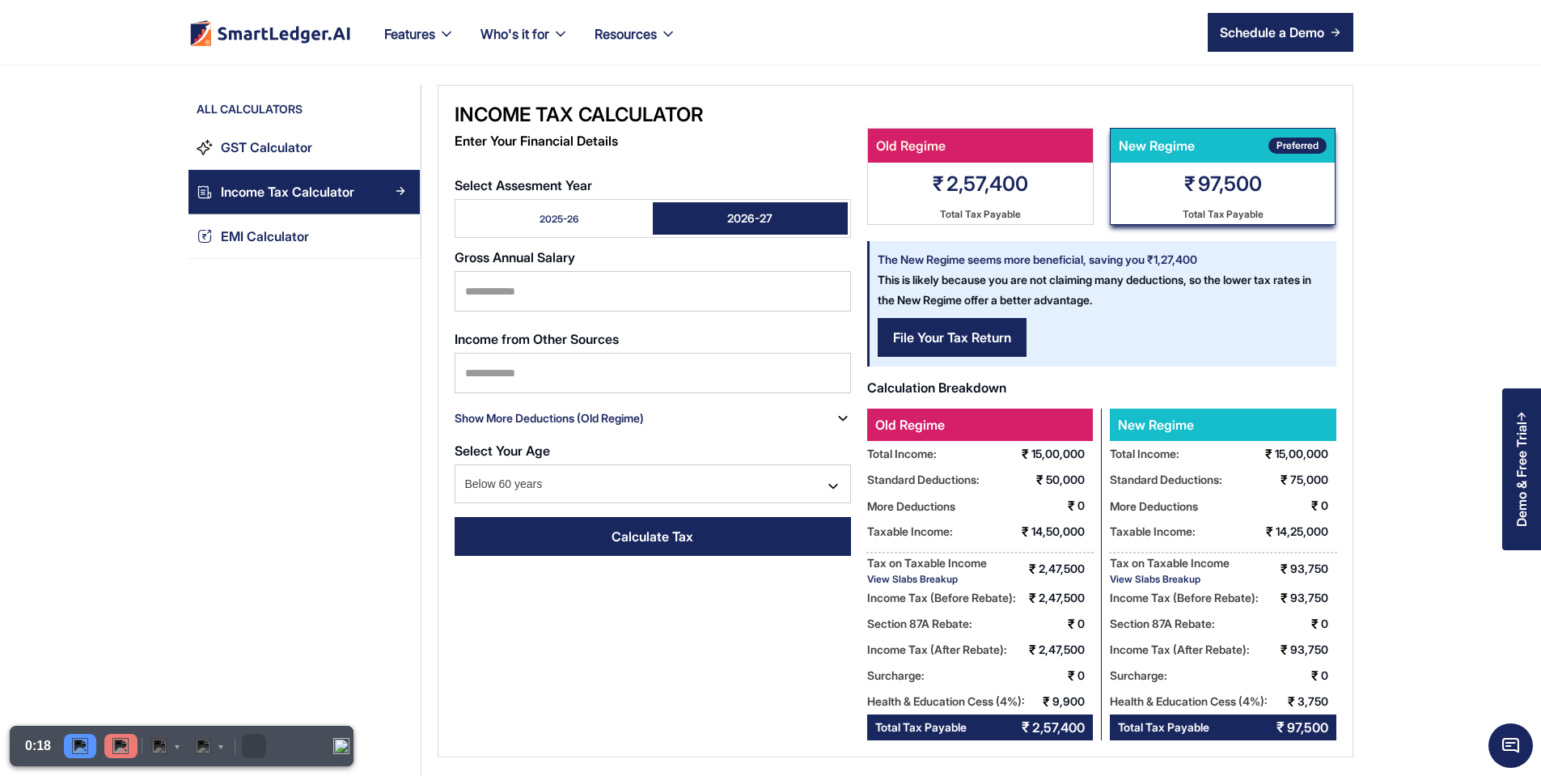
click at [891, 578] on div "View Slabs Breakup" at bounding box center [927, 579] width 120 height 12
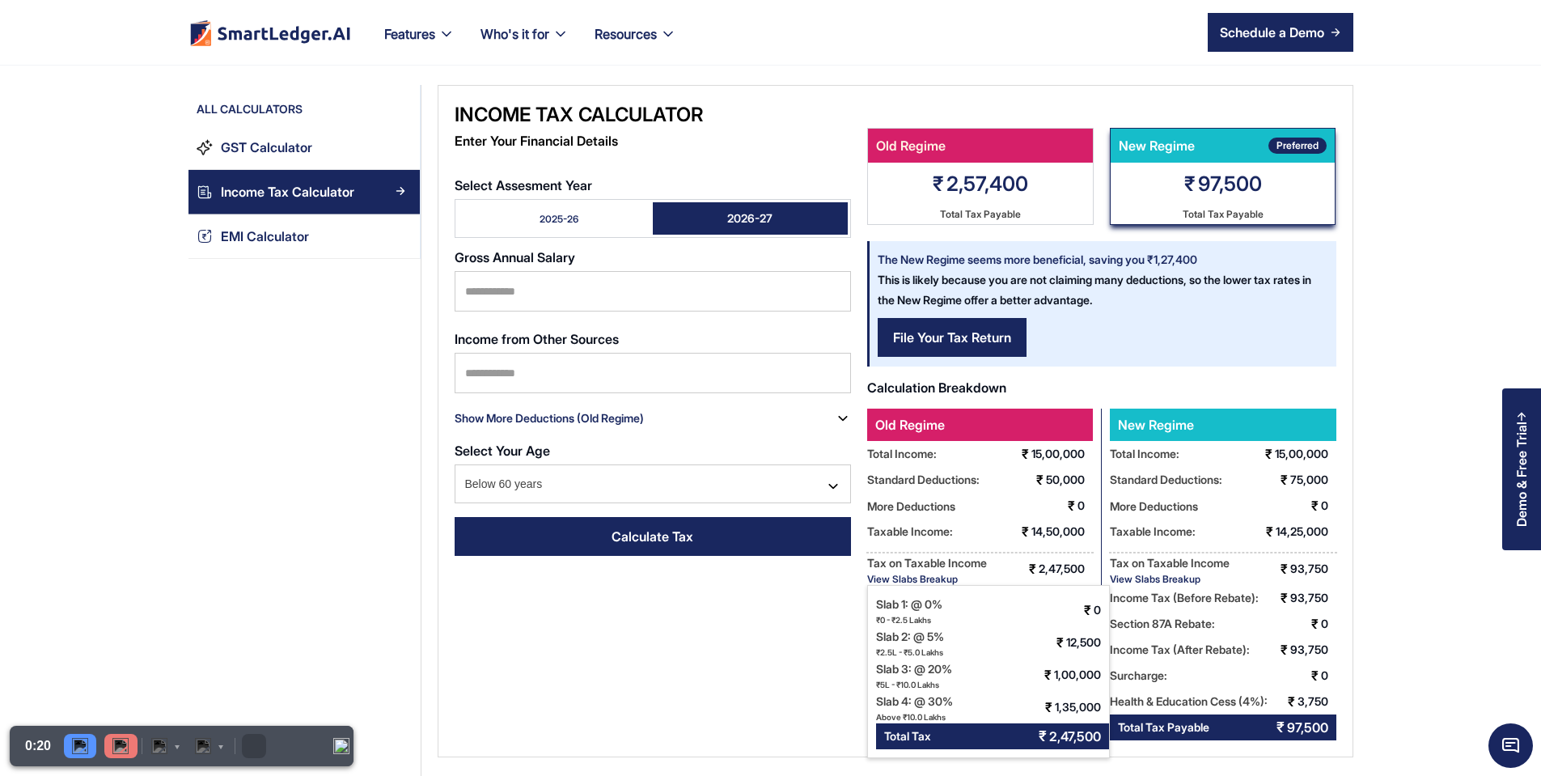
click at [1175, 579] on div "View Slabs Breakup" at bounding box center [1170, 579] width 120 height 12
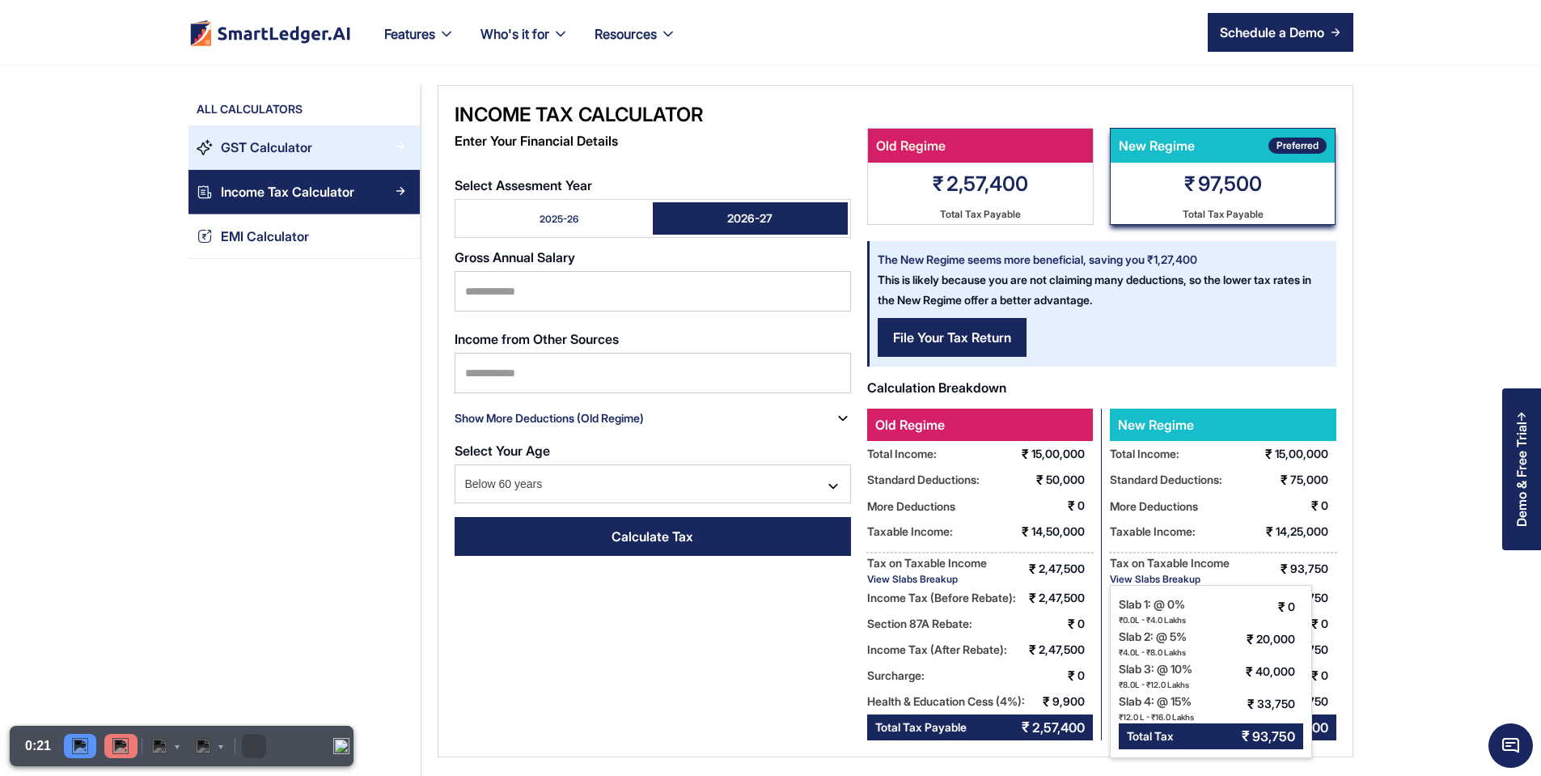
click at [226, 167] on link "GST Calculator" at bounding box center [303, 147] width 231 height 44
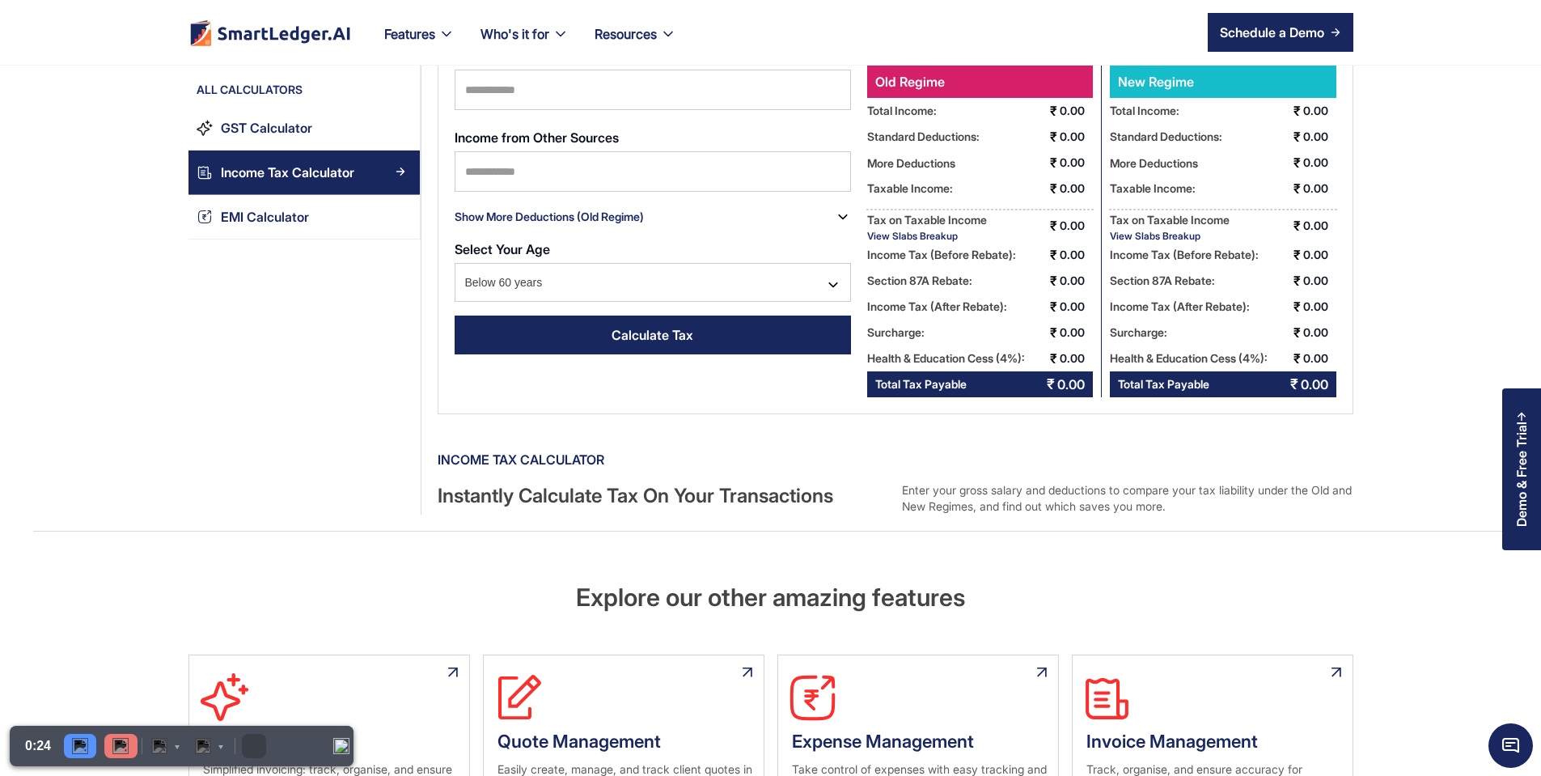
scroll to position [194, 0]
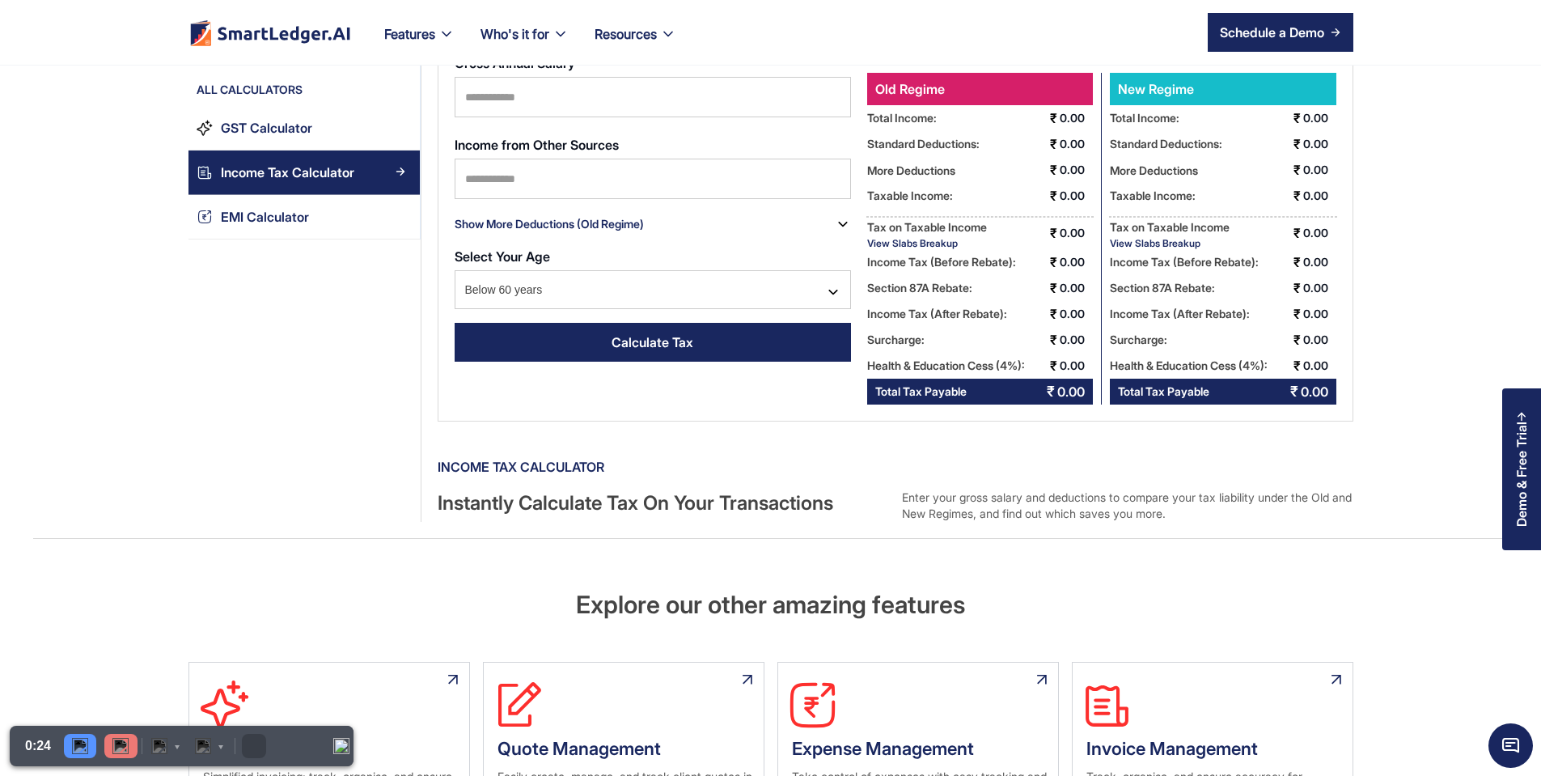
click at [877, 238] on div "View Slabs Breakup" at bounding box center [927, 243] width 120 height 12
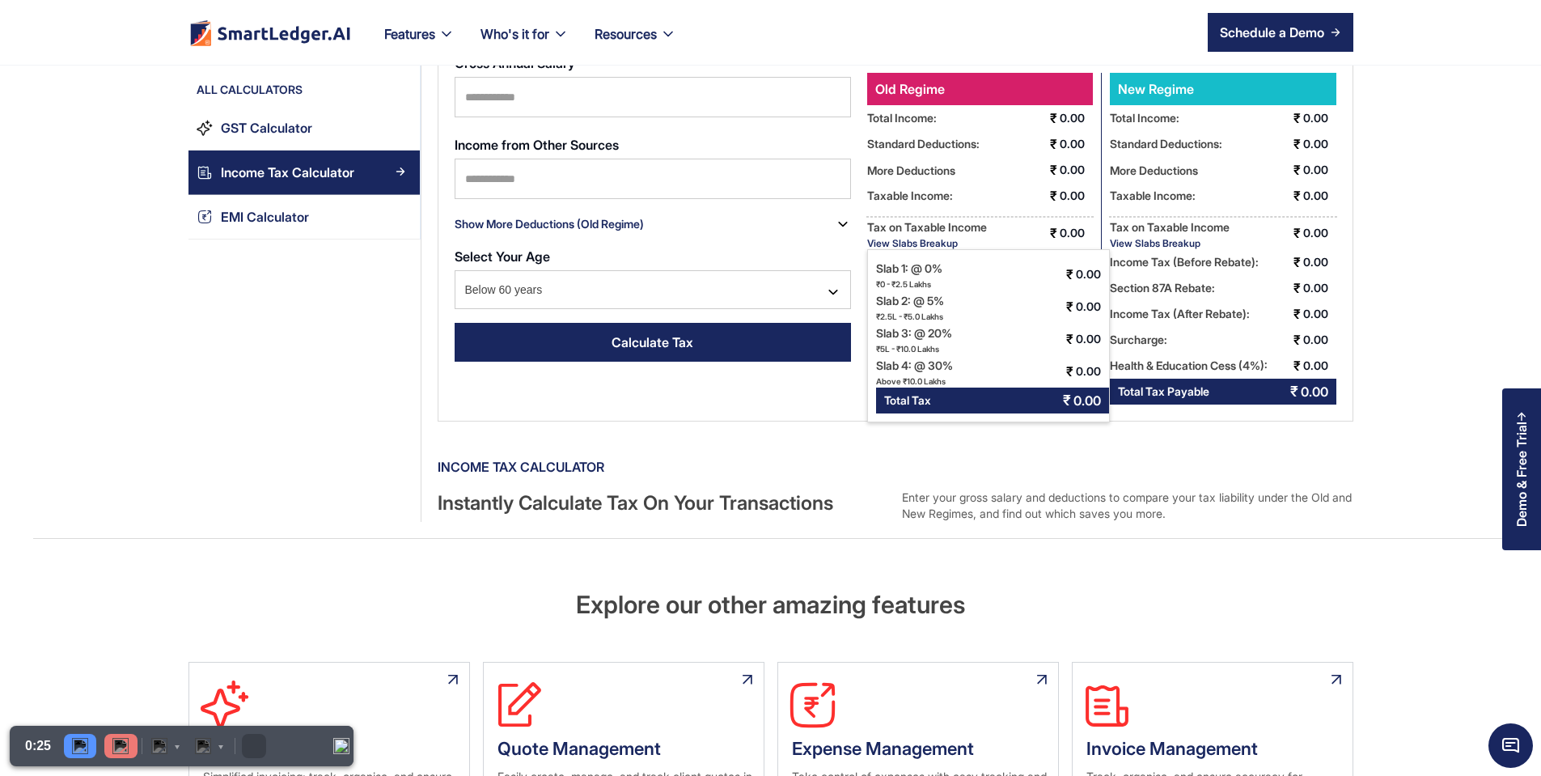
click at [1166, 237] on div "Income Tax (Before Rebate):" at bounding box center [1170, 227] width 120 height 20
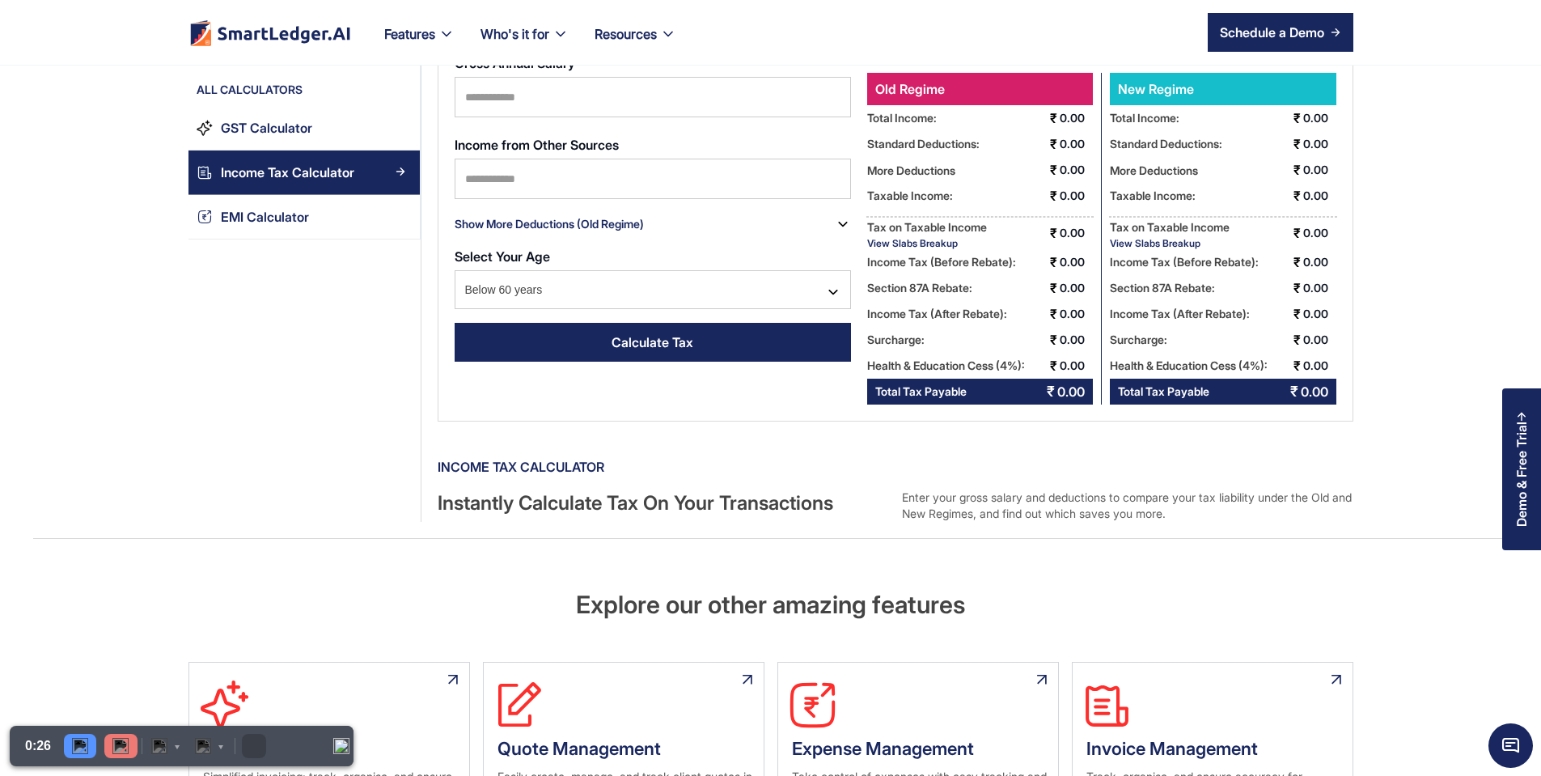
click at [1172, 241] on div "View Slabs Breakup" at bounding box center [1170, 243] width 120 height 12
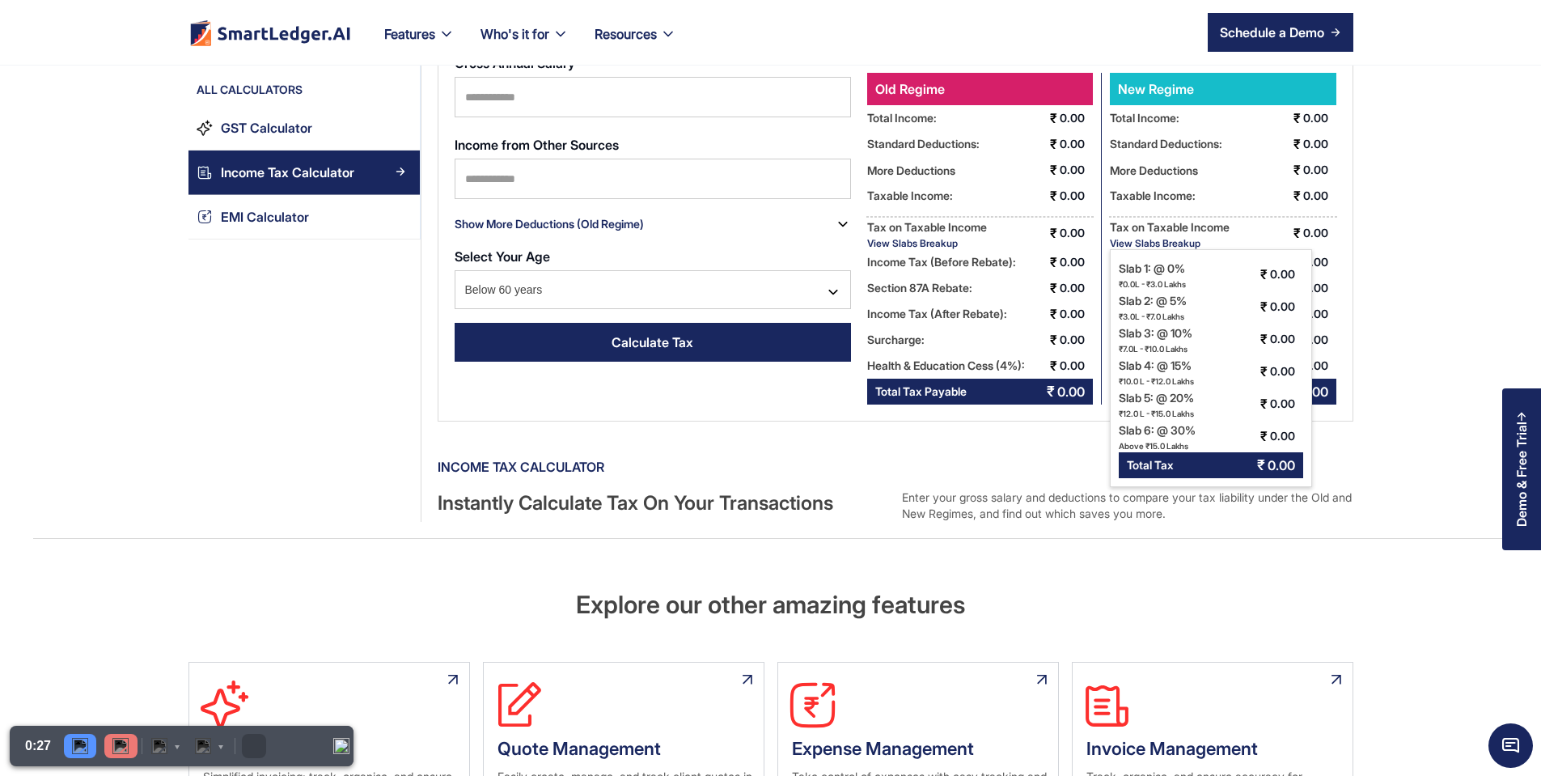
click at [1353, 445] on div "Income Tax Calculator Enter Your Financial Details Select Assesment Year 2025-2…" at bounding box center [887, 206] width 932 height 631
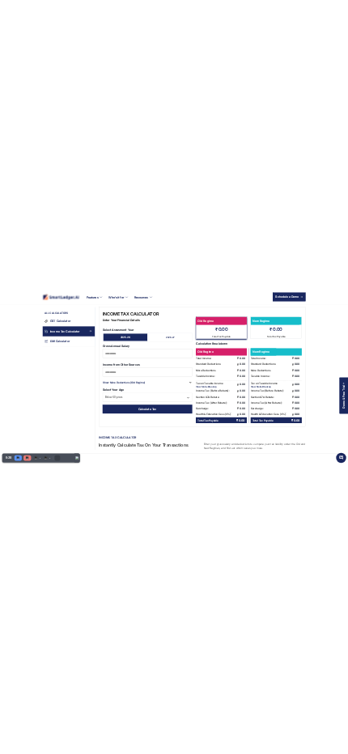
scroll to position [0, 0]
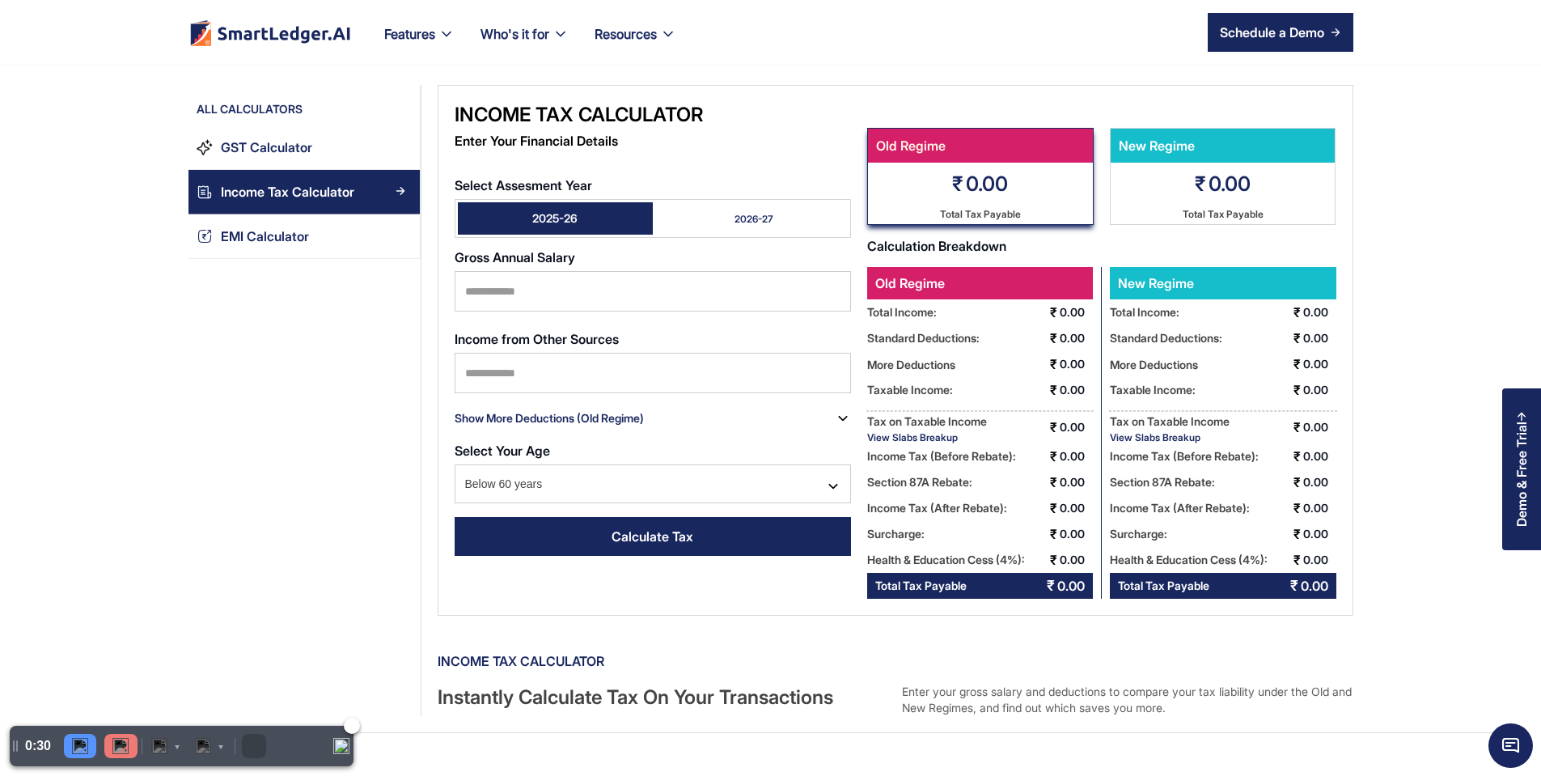
click at [132, 746] on div at bounding box center [120, 746] width 33 height 24
